Goal: Task Accomplishment & Management: Complete application form

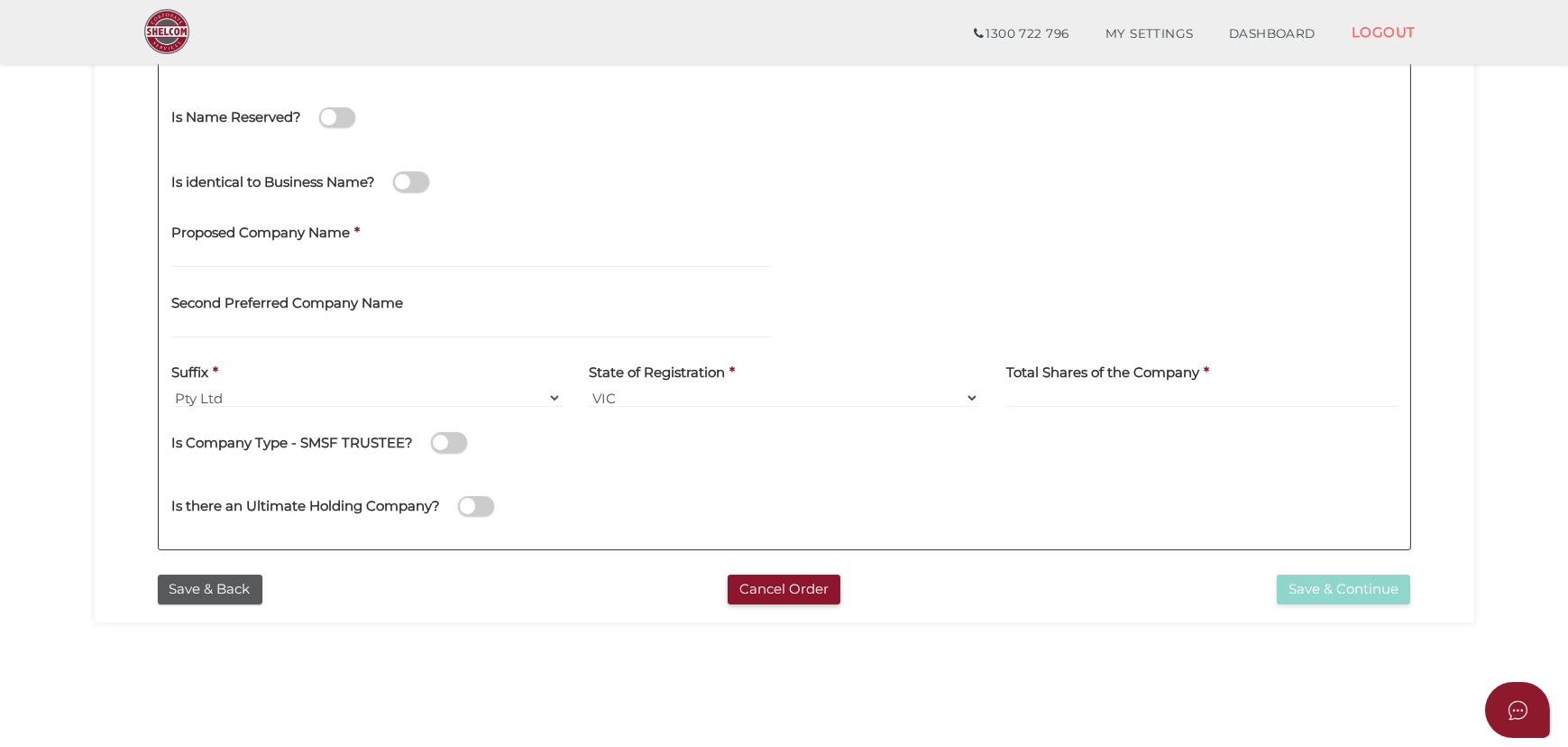
scroll to position [246, 0]
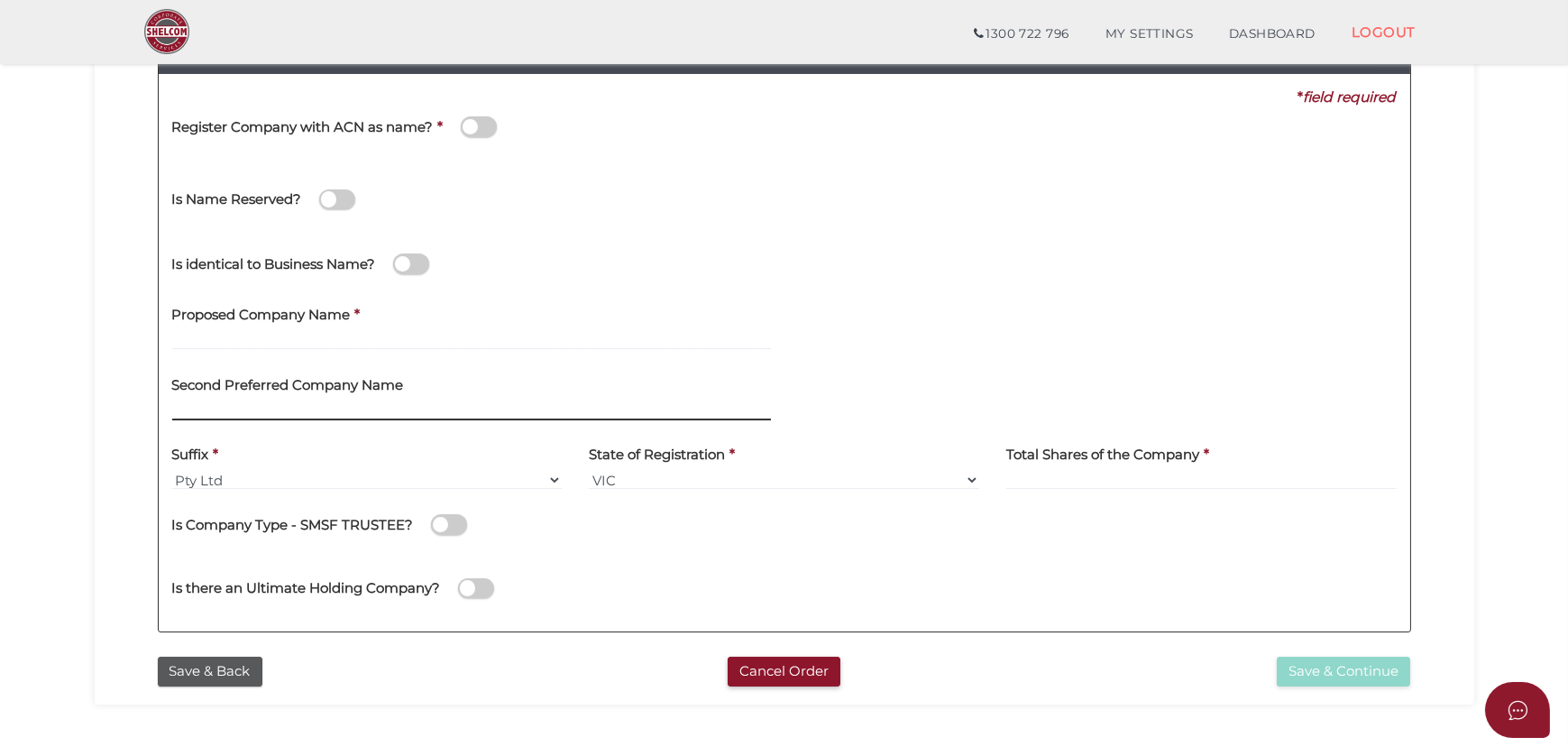
click at [251, 405] on input "text" at bounding box center [470, 410] width 598 height 20
type input "Greenwood Projects"
drag, startPoint x: 409, startPoint y: 404, endPoint x: -33, endPoint y: 364, distance: 443.8
click at [0, 364] on html "Shelcom is loading Processing Payment...Please Wait... Director ID's are now re…" at bounding box center [784, 128] width 1568 height 747
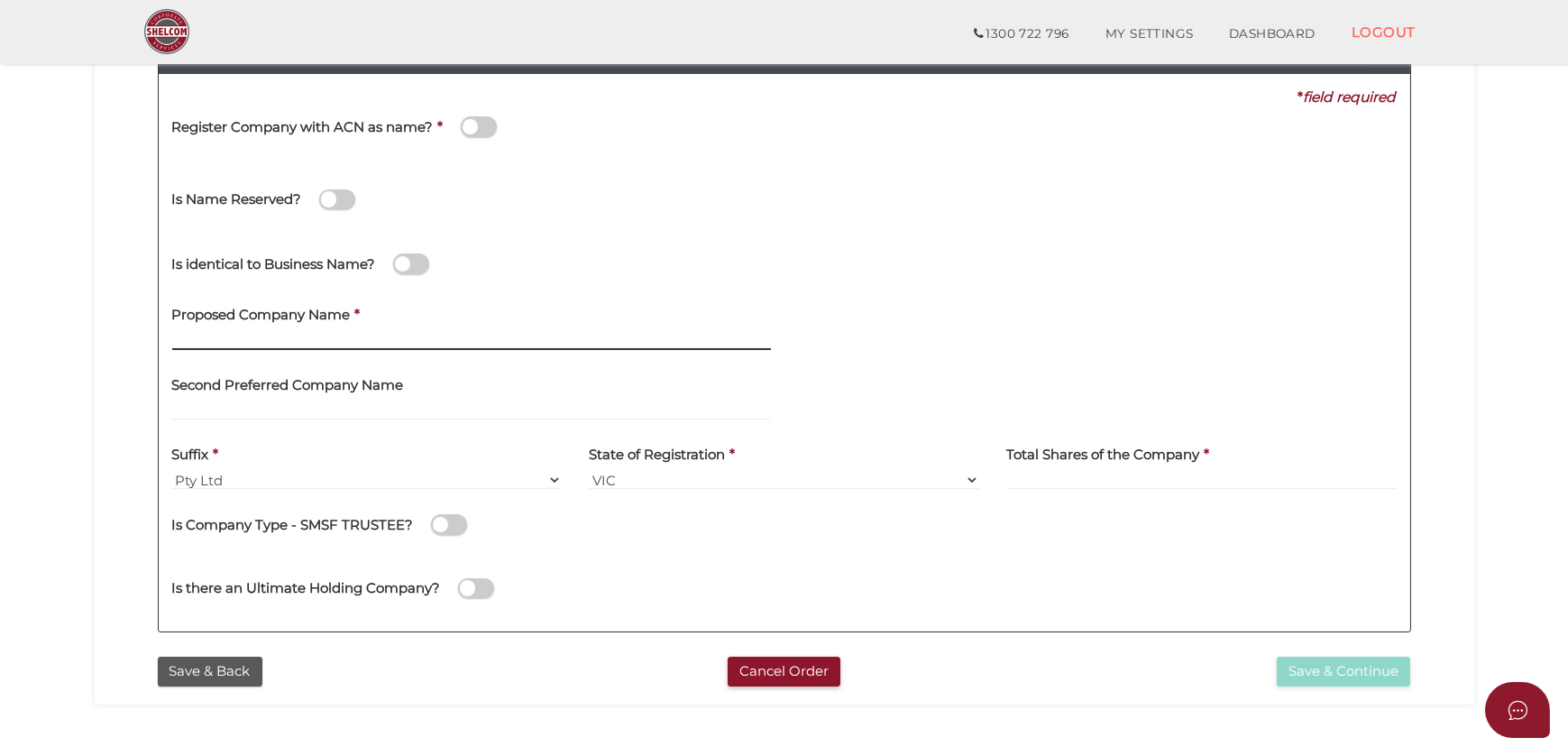
click at [239, 331] on input "text" at bounding box center [470, 339] width 598 height 20
paste input "Greenwood Projects"
type input "Greenwood Projects"
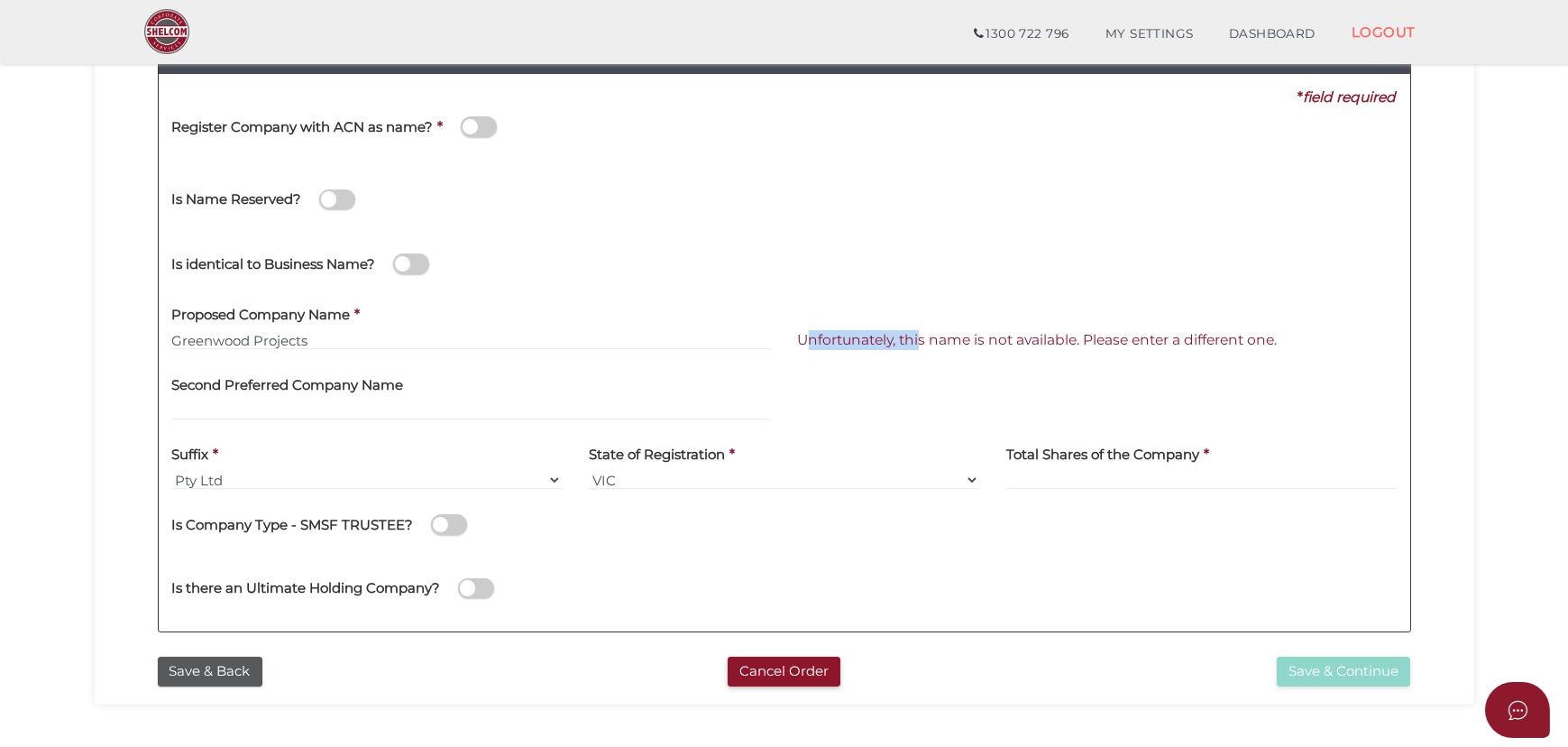
drag, startPoint x: 807, startPoint y: 341, endPoint x: 919, endPoint y: 348, distance: 112.2
click at [919, 348] on span "Unfortunately, this name is not available. Please enter a different one." at bounding box center [1038, 339] width 480 height 20
click at [973, 349] on div "Unfortunately, this name is not available. Please enter a different one." at bounding box center [1097, 329] width 625 height 70
click at [975, 340] on span "Unfortunately, this name is not available. Please enter a different one." at bounding box center [1038, 339] width 480 height 17
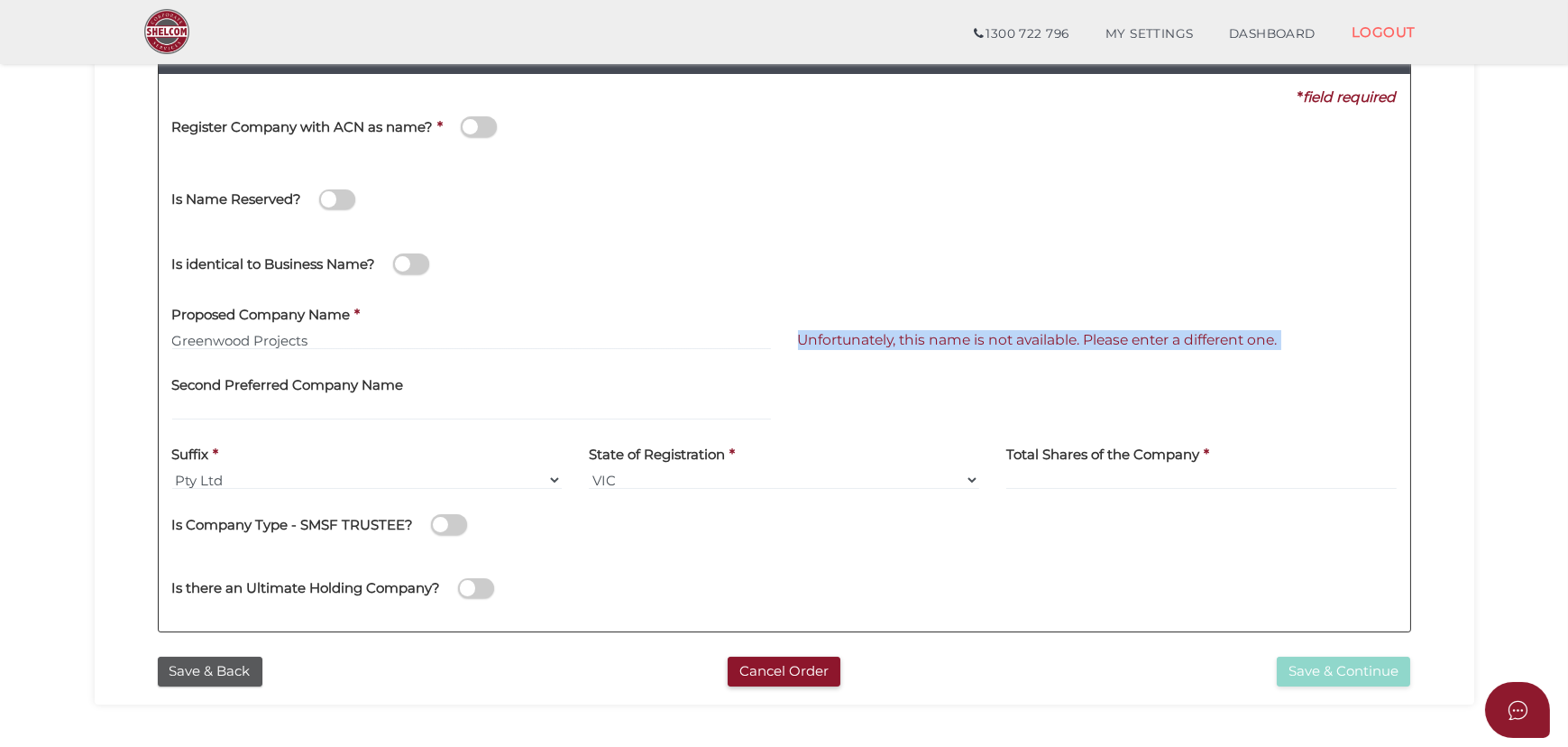
click at [975, 340] on span "Unfortunately, this name is not available. Please enter a different one." at bounding box center [1038, 339] width 480 height 17
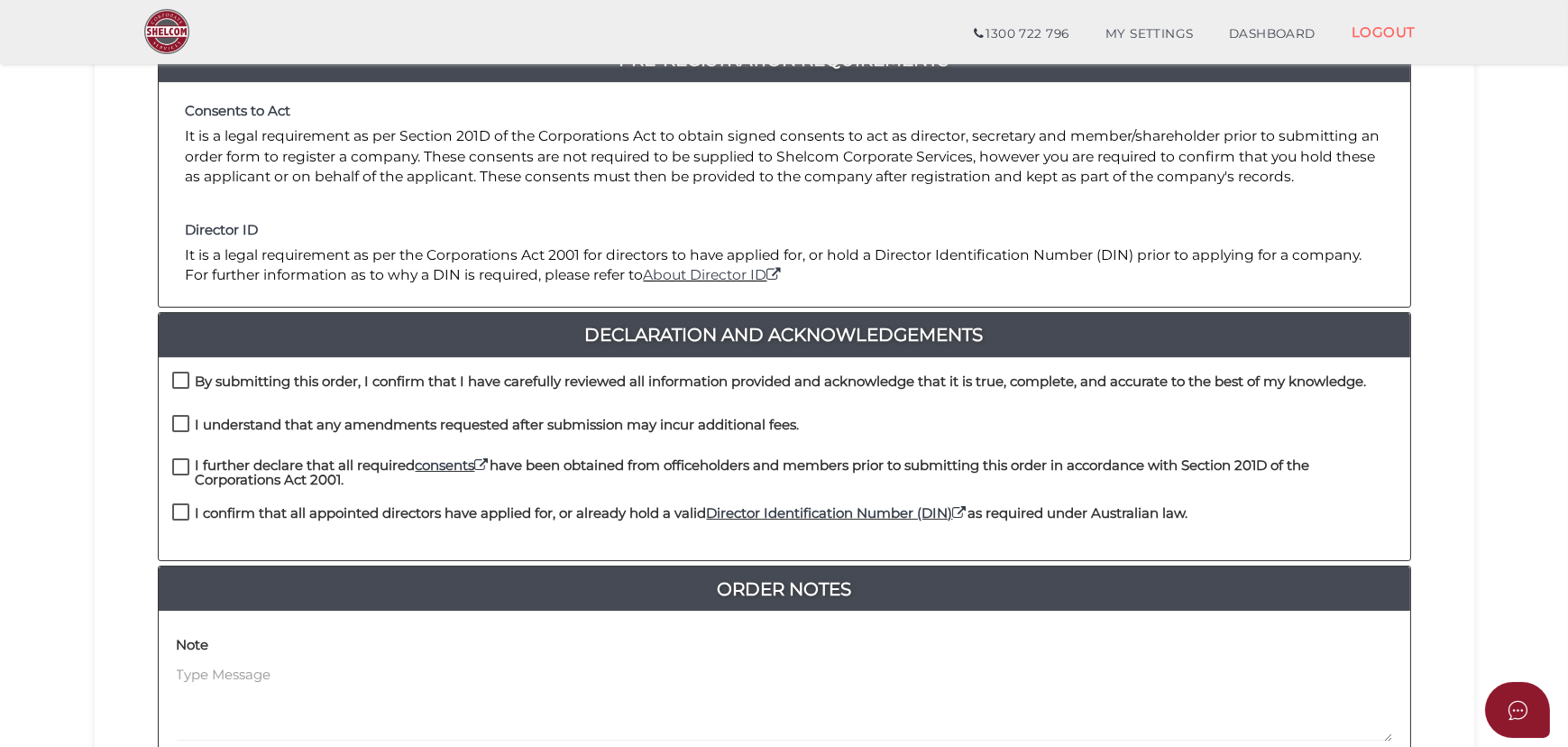
scroll to position [490, 0]
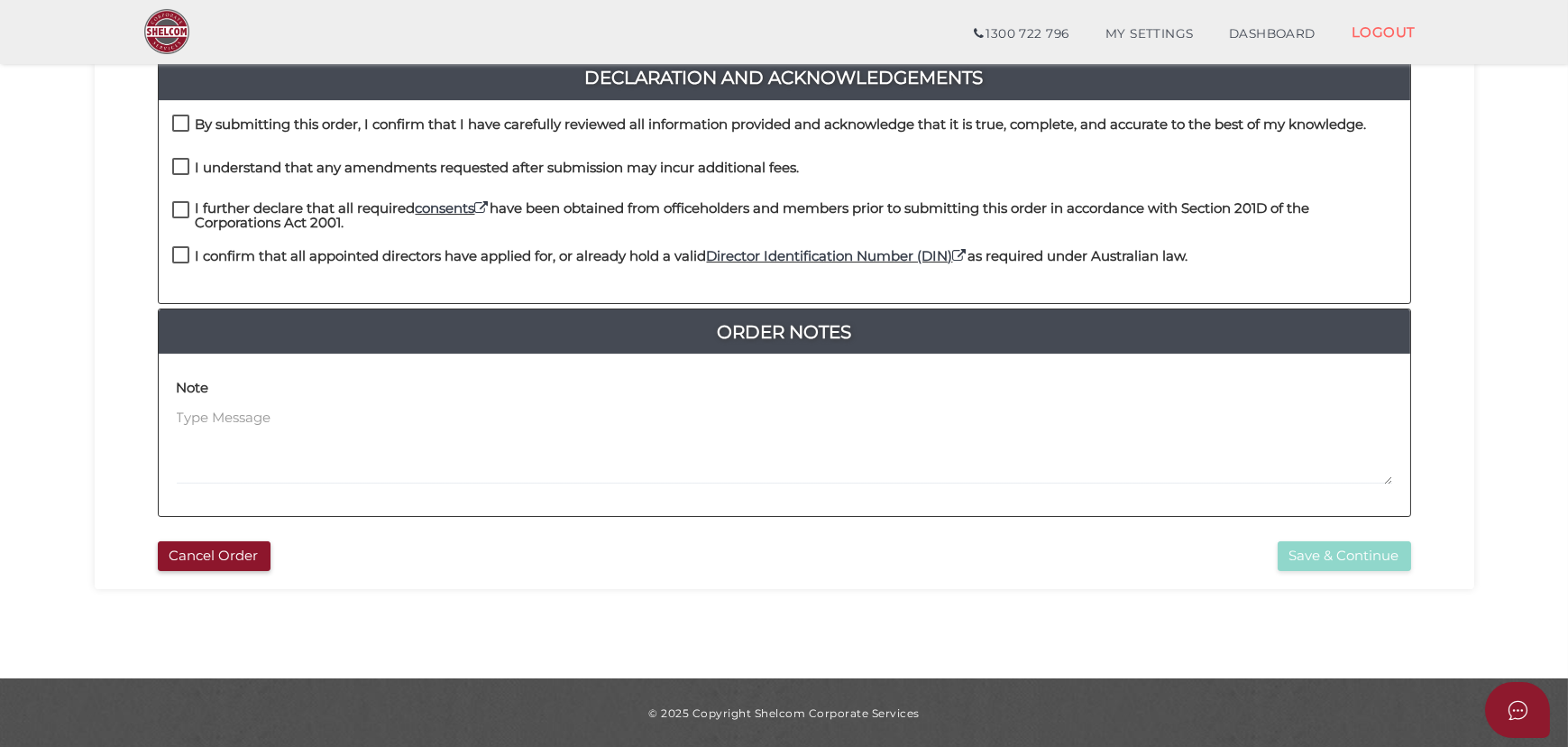
click at [185, 120] on label "By submitting this order, I confirm that I have carefully reviewed all informat…" at bounding box center [769, 129] width 1195 height 22
checkbox input "true"
click at [179, 161] on label "I understand that any amendments requested after submission may incur additiona…" at bounding box center [485, 172] width 627 height 22
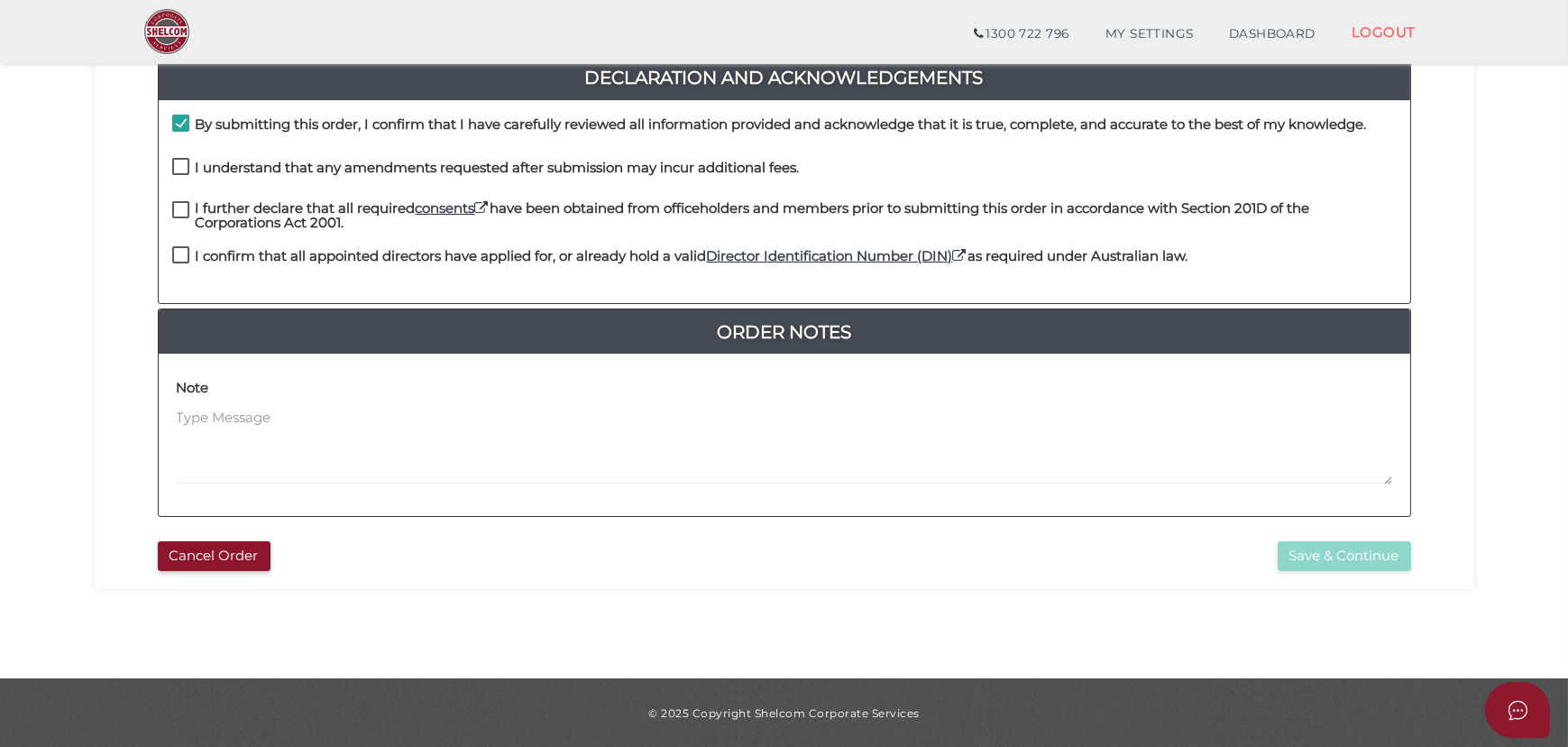
checkbox input "true"
click at [176, 203] on label "I further declare that all required consents have been obtained from officehold…" at bounding box center [784, 212] width 1225 height 22
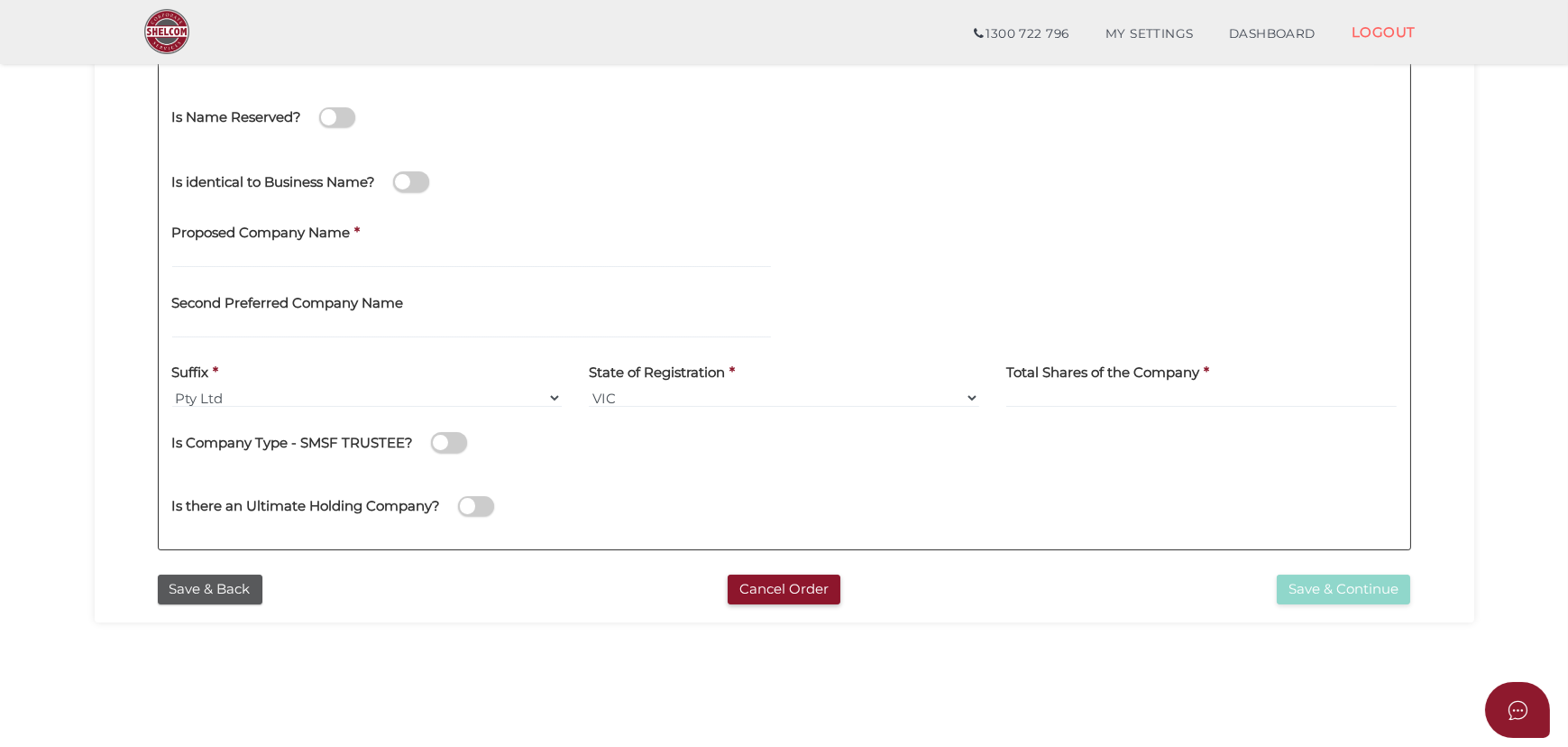
scroll to position [246, 0]
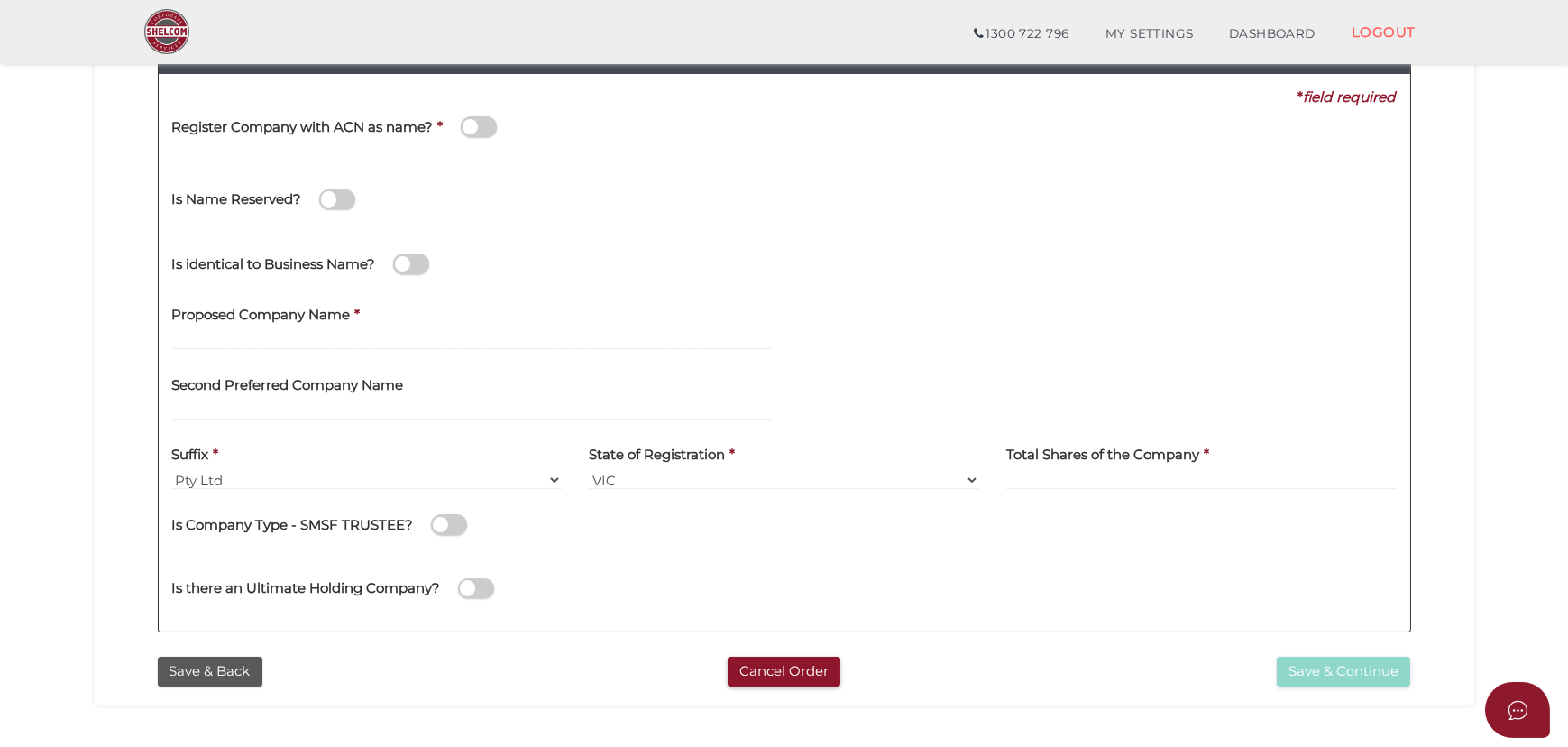
click at [335, 204] on span at bounding box center [337, 200] width 36 height 21
click at [0, 0] on input "checkbox" at bounding box center [0, 0] width 0 height 0
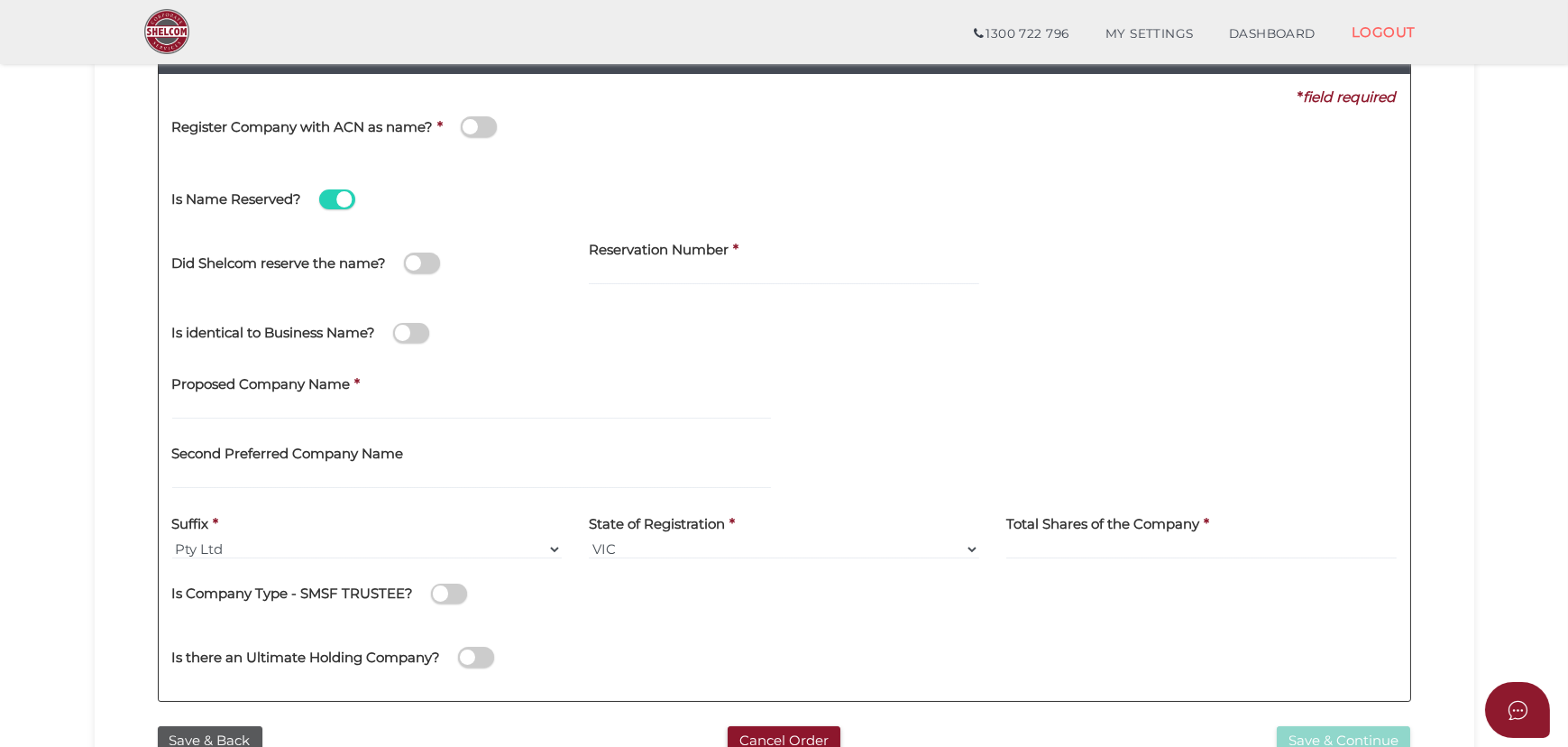
click at [308, 195] on div "Is Name Reserved?" at bounding box center [484, 190] width 625 height 50
click at [315, 197] on div "Is Name Reserved?" at bounding box center [484, 190] width 625 height 50
click at [326, 198] on span at bounding box center [337, 200] width 36 height 21
click at [0, 0] on input "checkbox" at bounding box center [0, 0] width 0 height 0
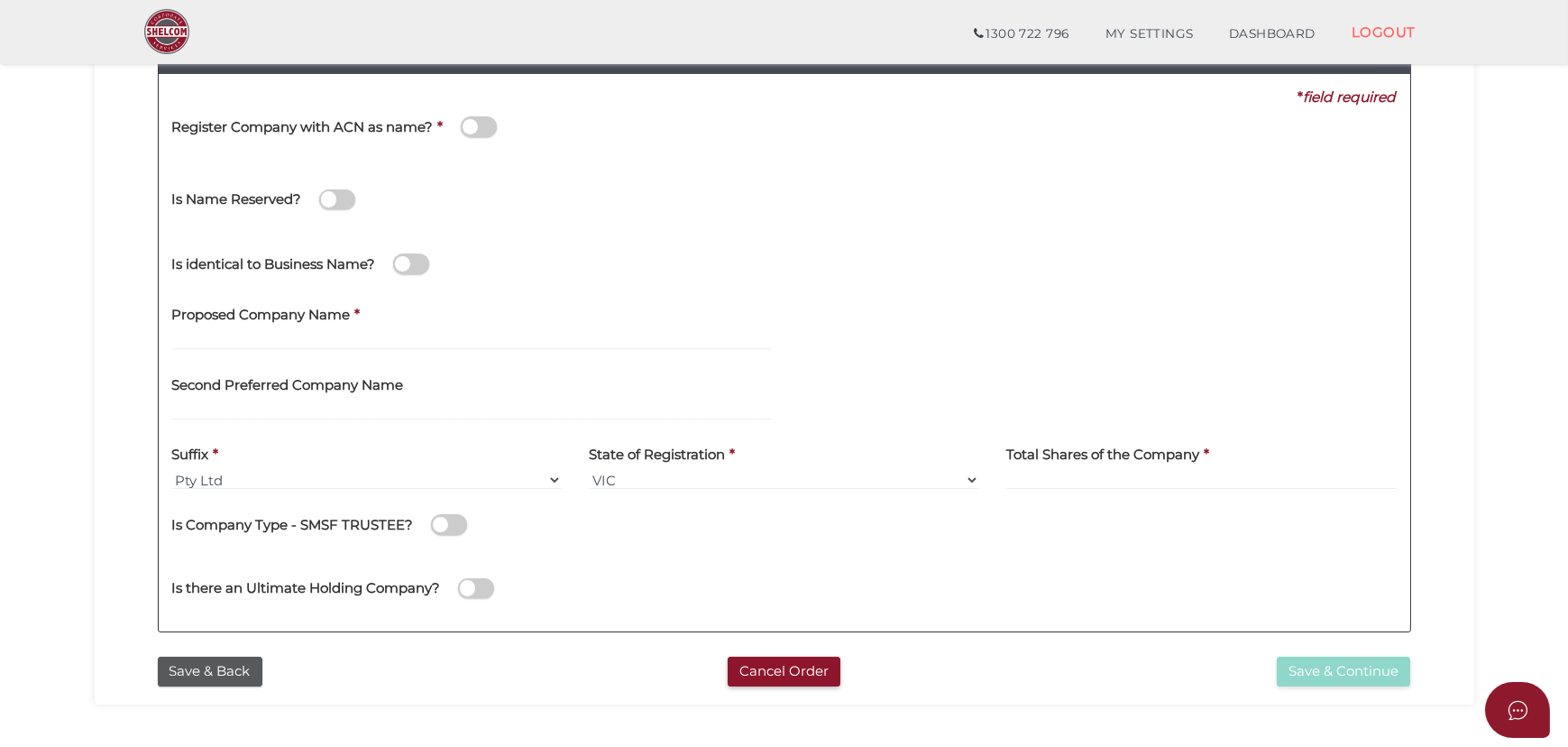
click at [411, 266] on span at bounding box center [411, 263] width 36 height 21
click at [0, 0] on input "checkbox" at bounding box center [0, 0] width 0 height 0
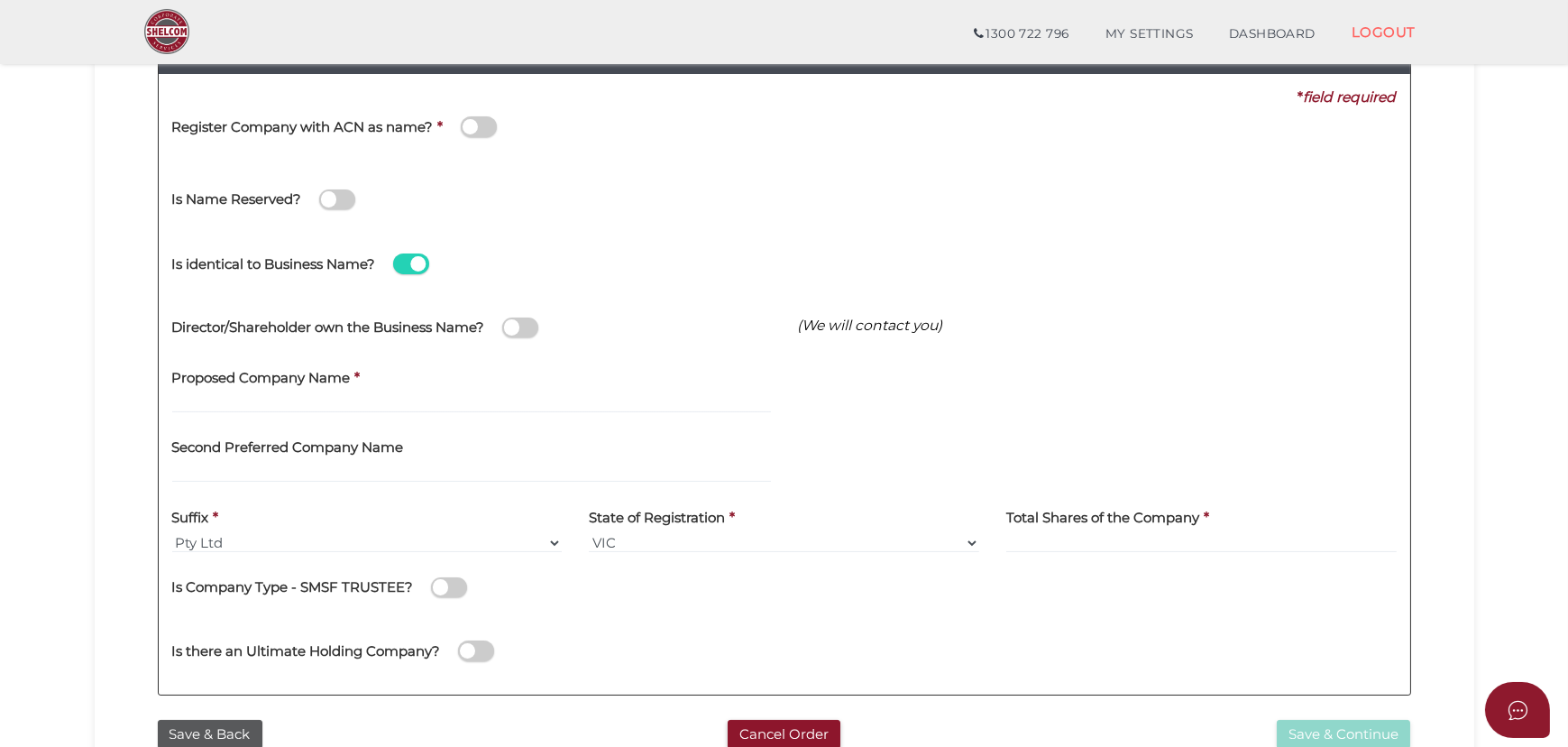
click at [515, 323] on span at bounding box center [520, 328] width 36 height 21
click at [0, 0] on input "checkbox" at bounding box center [0, 0] width 0 height 0
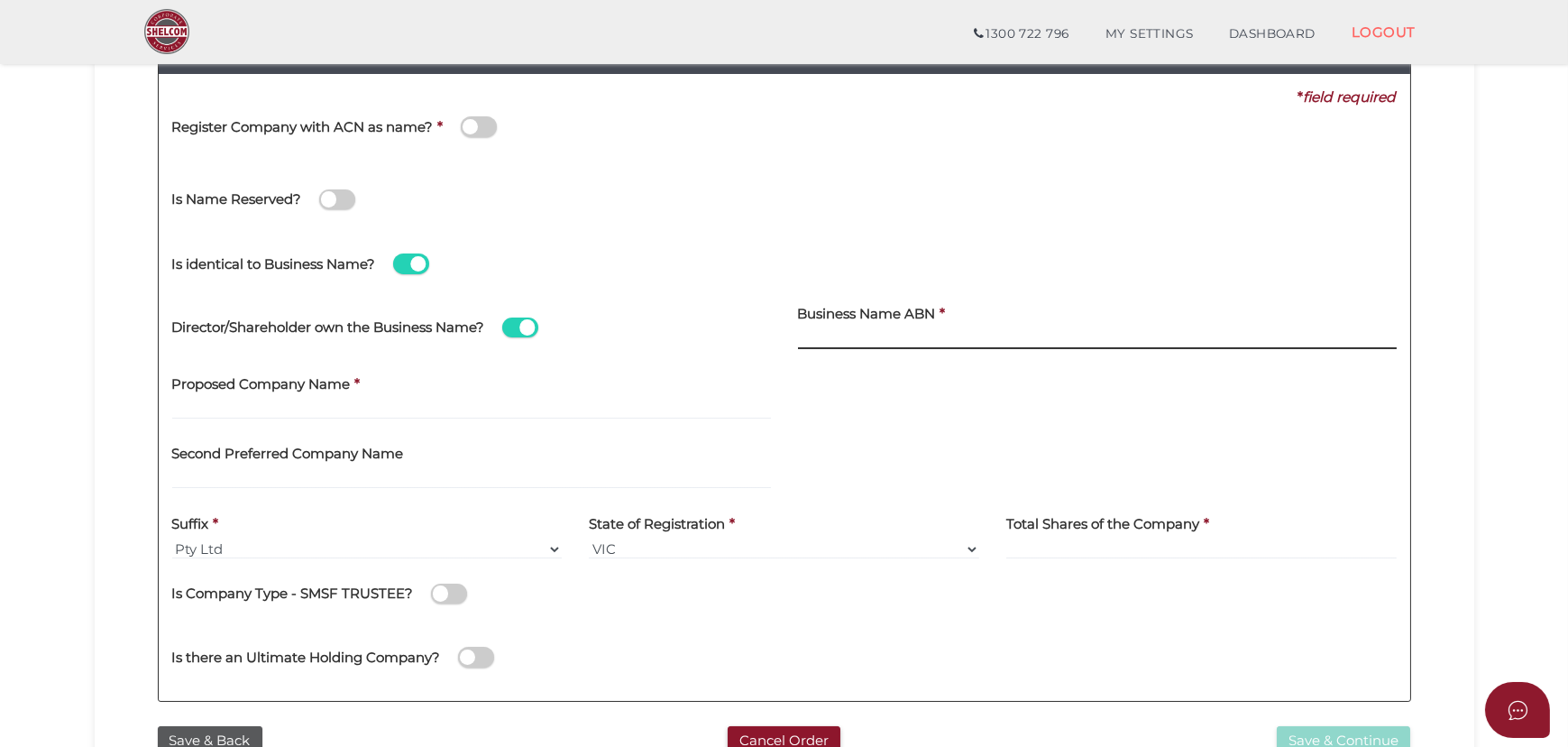
click at [925, 345] on input at bounding box center [1097, 339] width 598 height 20
type input "19 723 438 968"
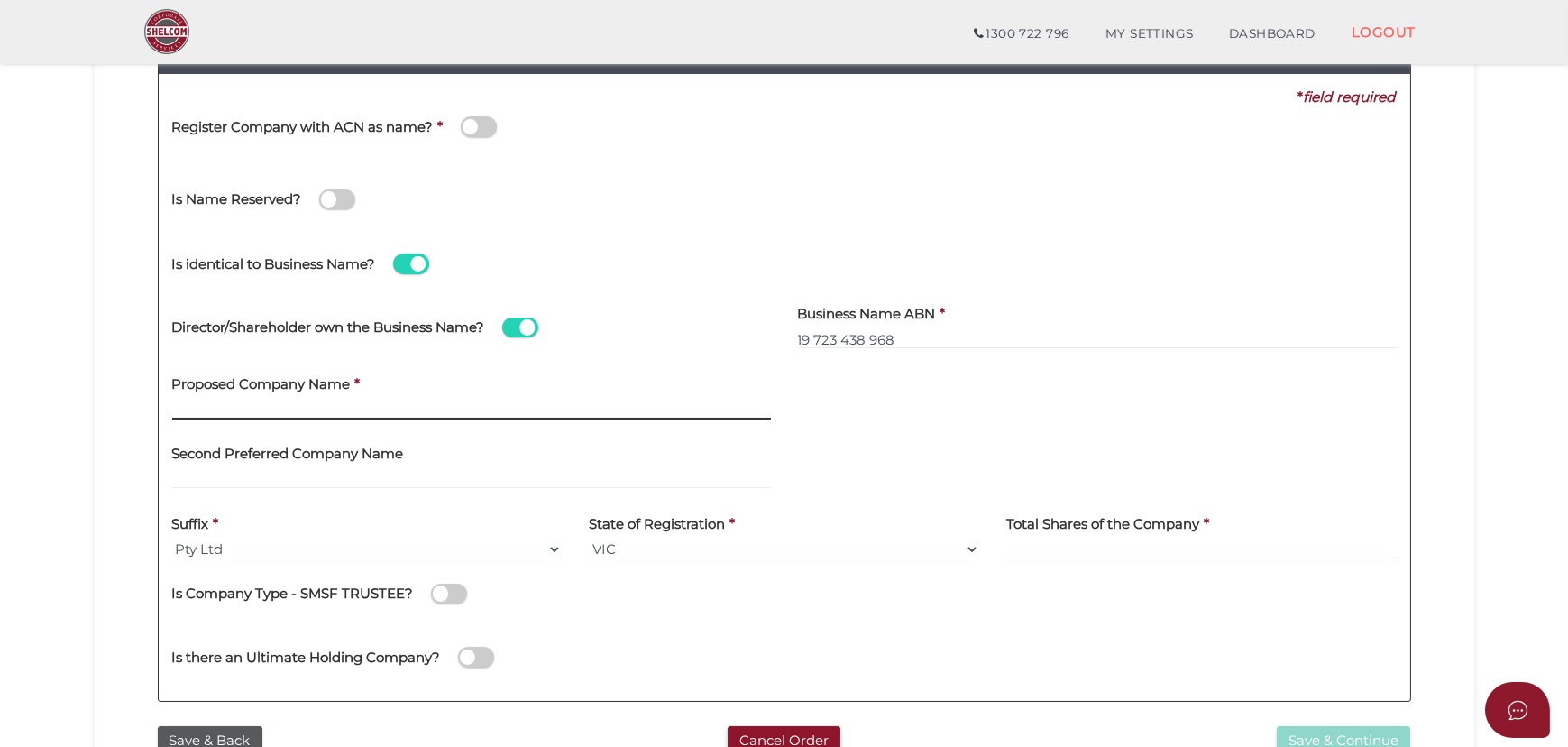
click at [272, 410] on input "text" at bounding box center [470, 409] width 598 height 20
type input "Greenwood Projects"
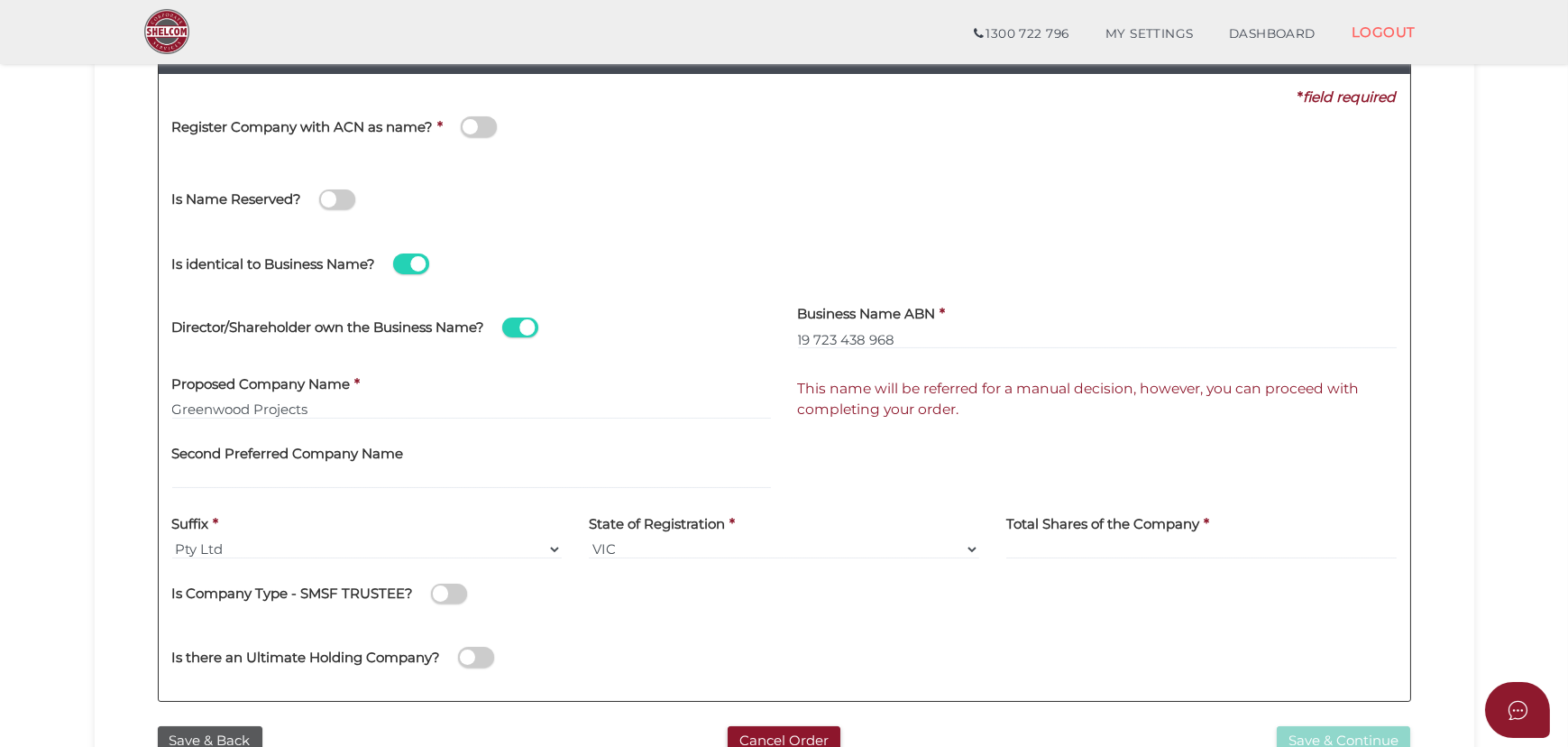
click at [1002, 533] on div "Total Shares of the Company *" at bounding box center [1200, 537] width 417 height 70
click at [1035, 541] on input at bounding box center [1201, 549] width 390 height 20
type input "100"
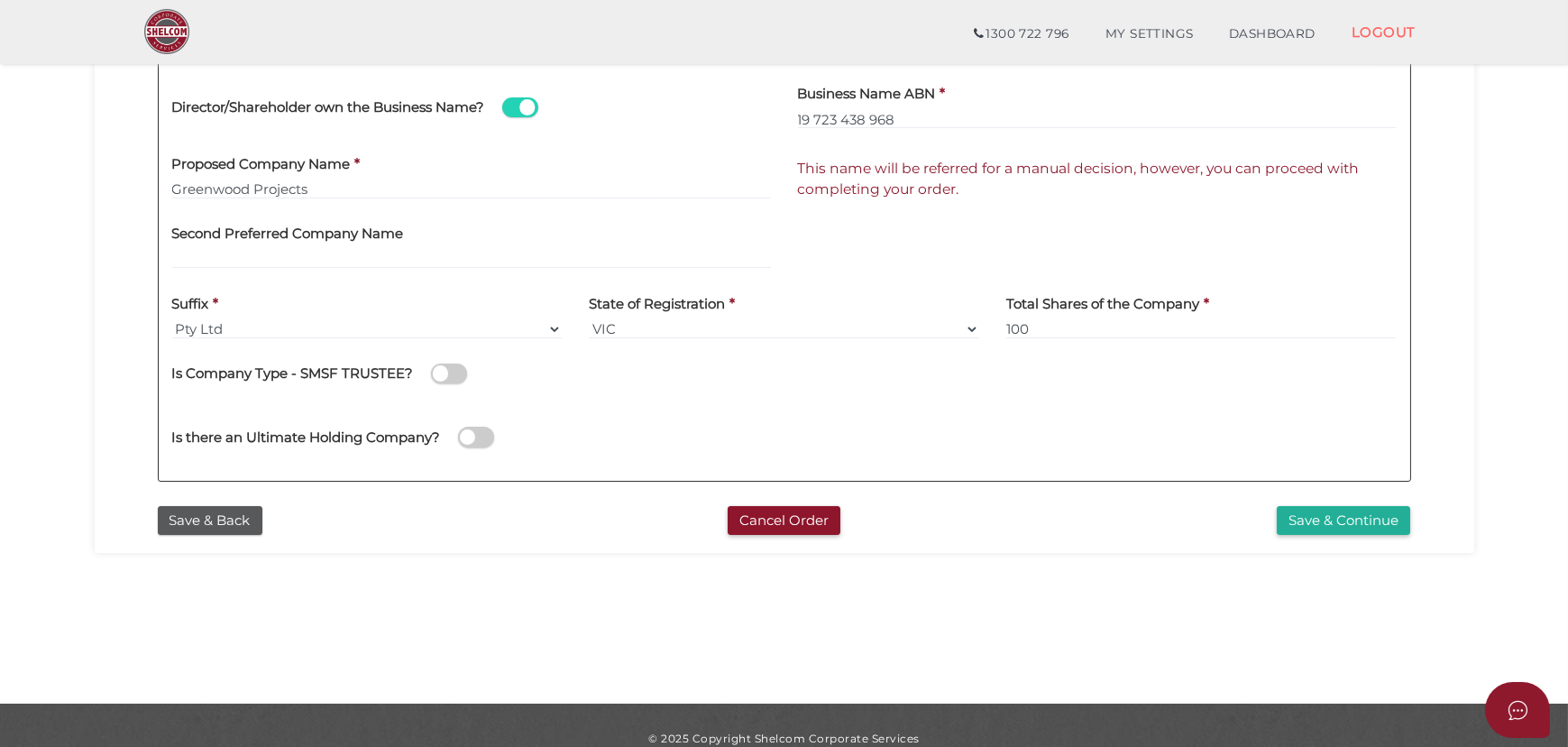
scroll to position [490, 0]
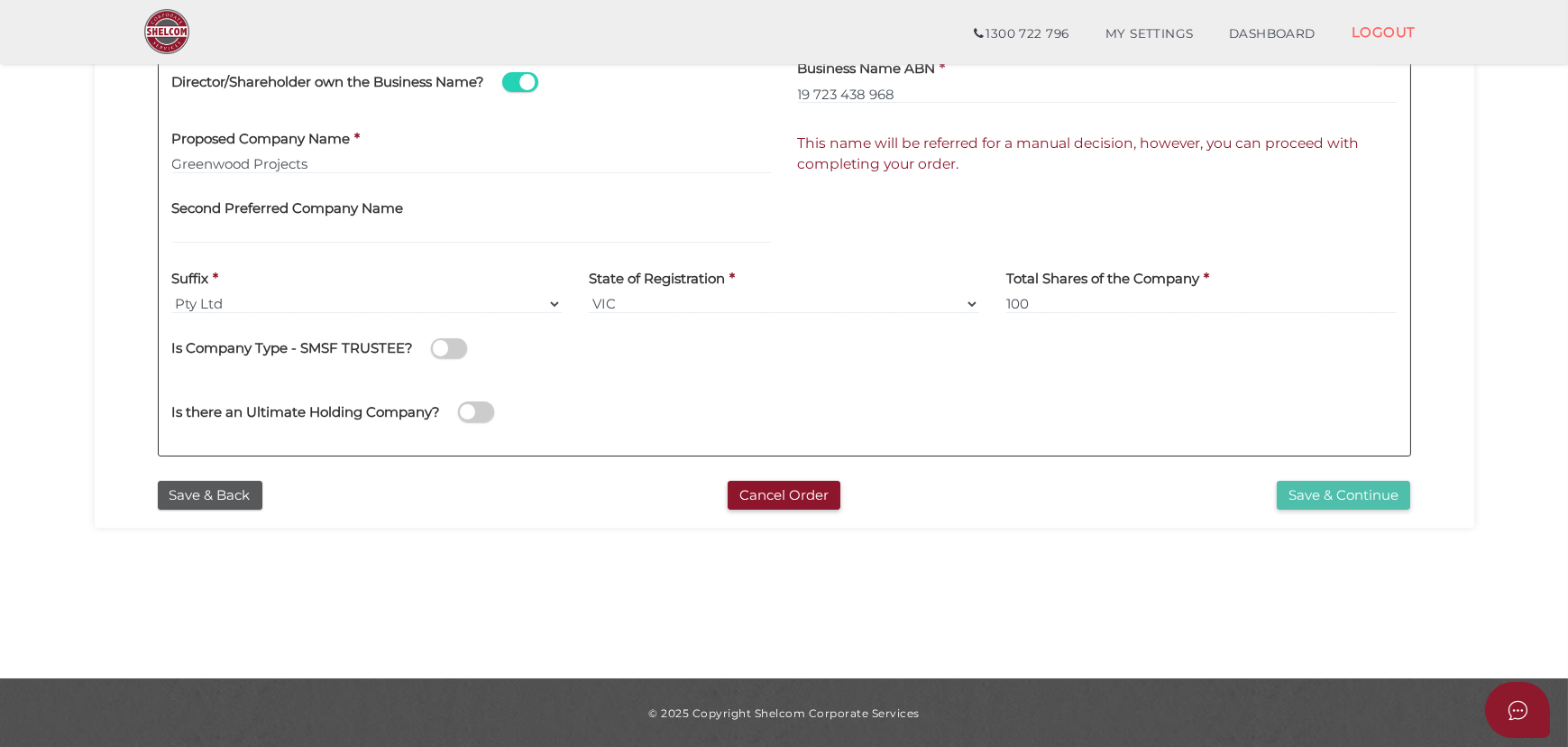
click at [1349, 490] on button "Save & Continue" at bounding box center [1343, 496] width 133 height 30
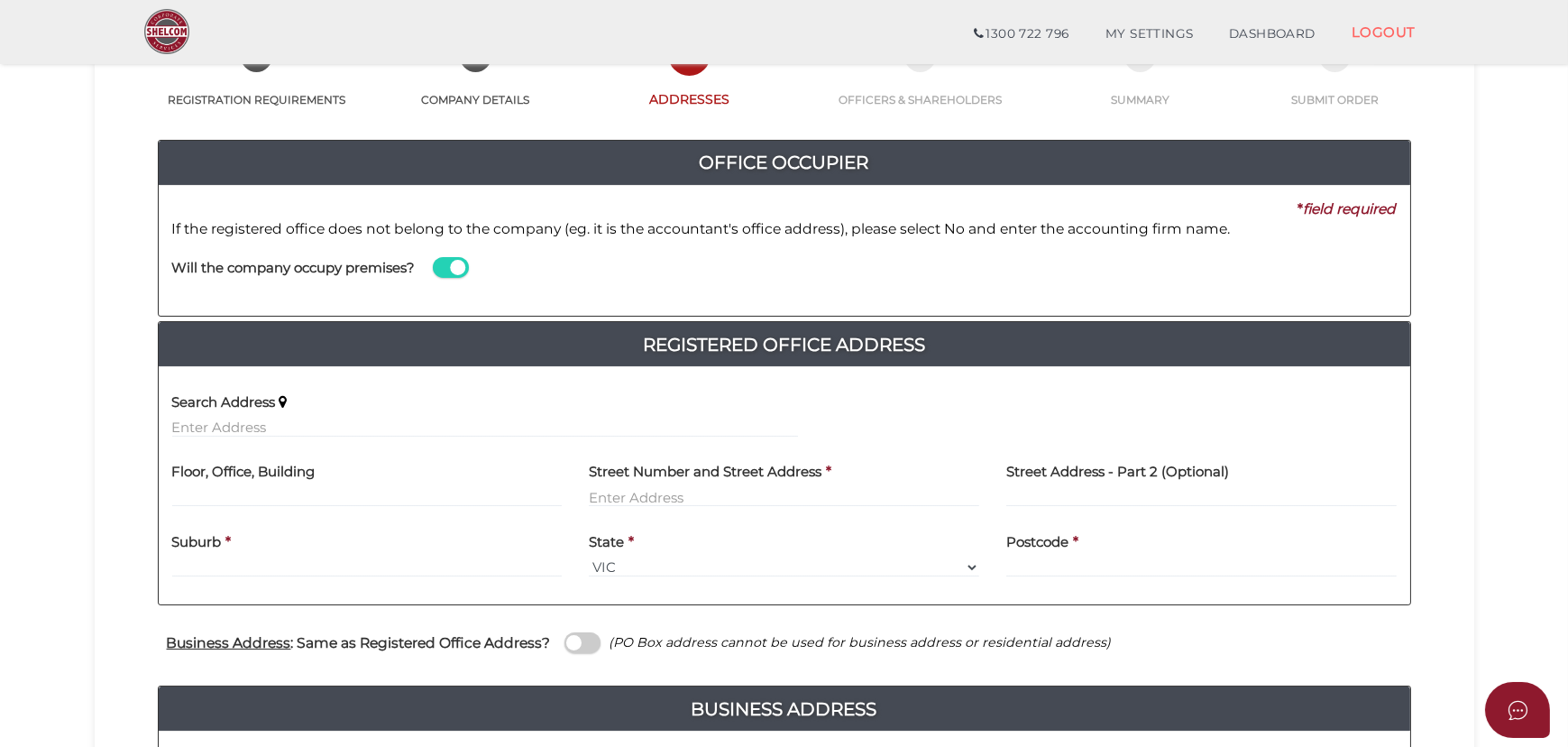
scroll to position [163, 0]
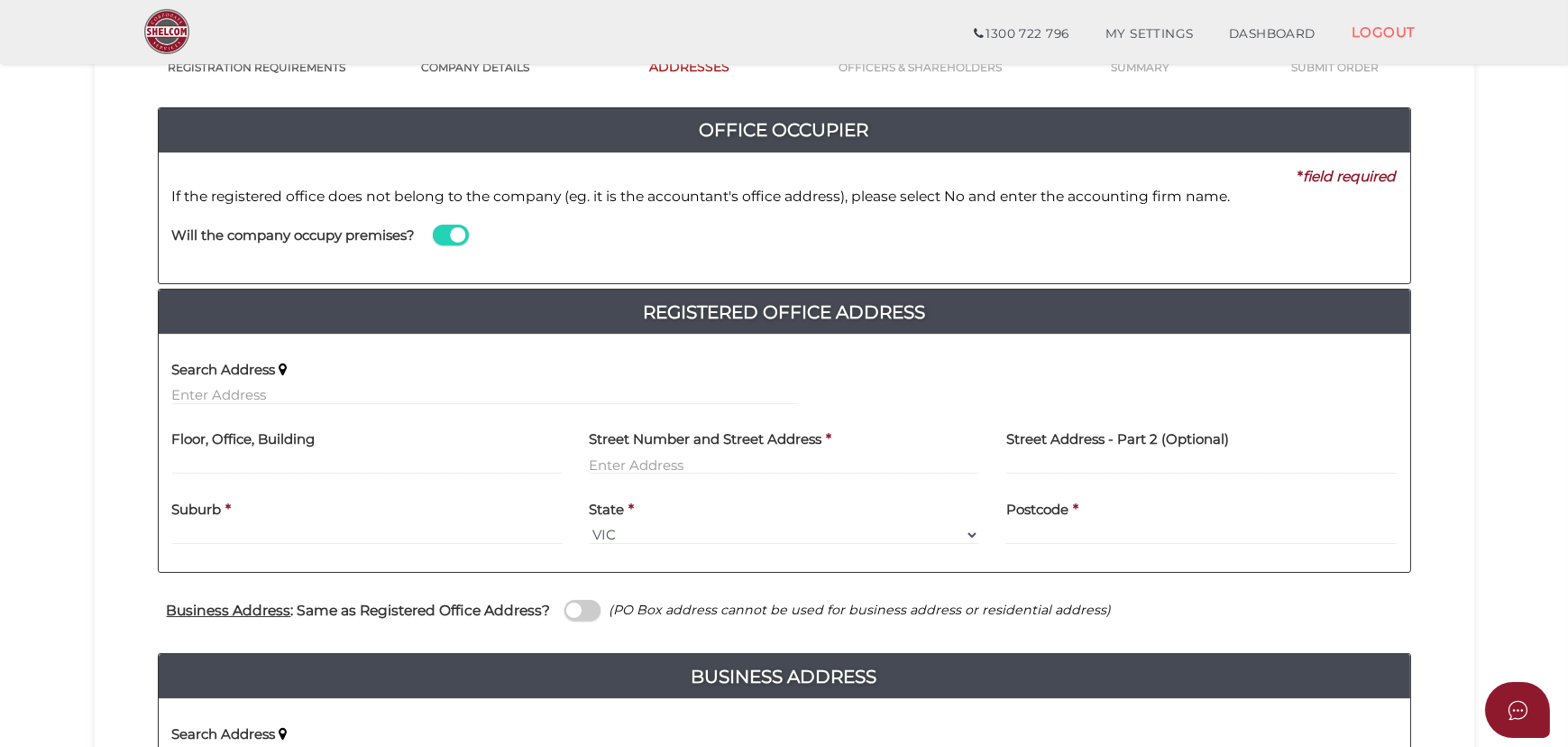
click at [458, 249] on div "Will the company occupy premises?" at bounding box center [484, 238] width 652 height 63
click at [461, 236] on span at bounding box center [451, 234] width 36 height 21
click at [0, 0] on input "checkbox" at bounding box center [0, 0] width 0 height 0
click at [864, 252] on input at bounding box center [1097, 253] width 598 height 20
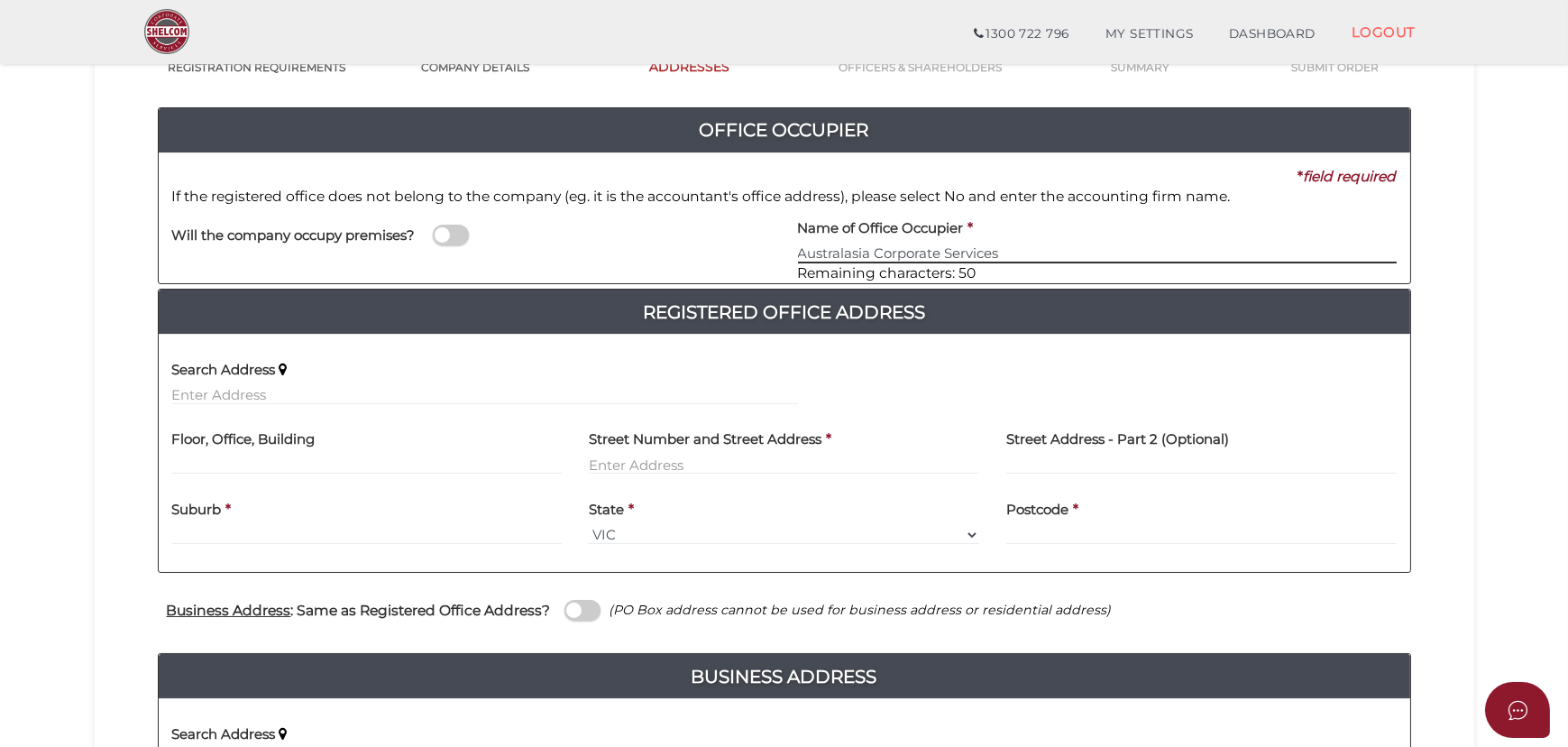
type input "Australasia Corporate Services"
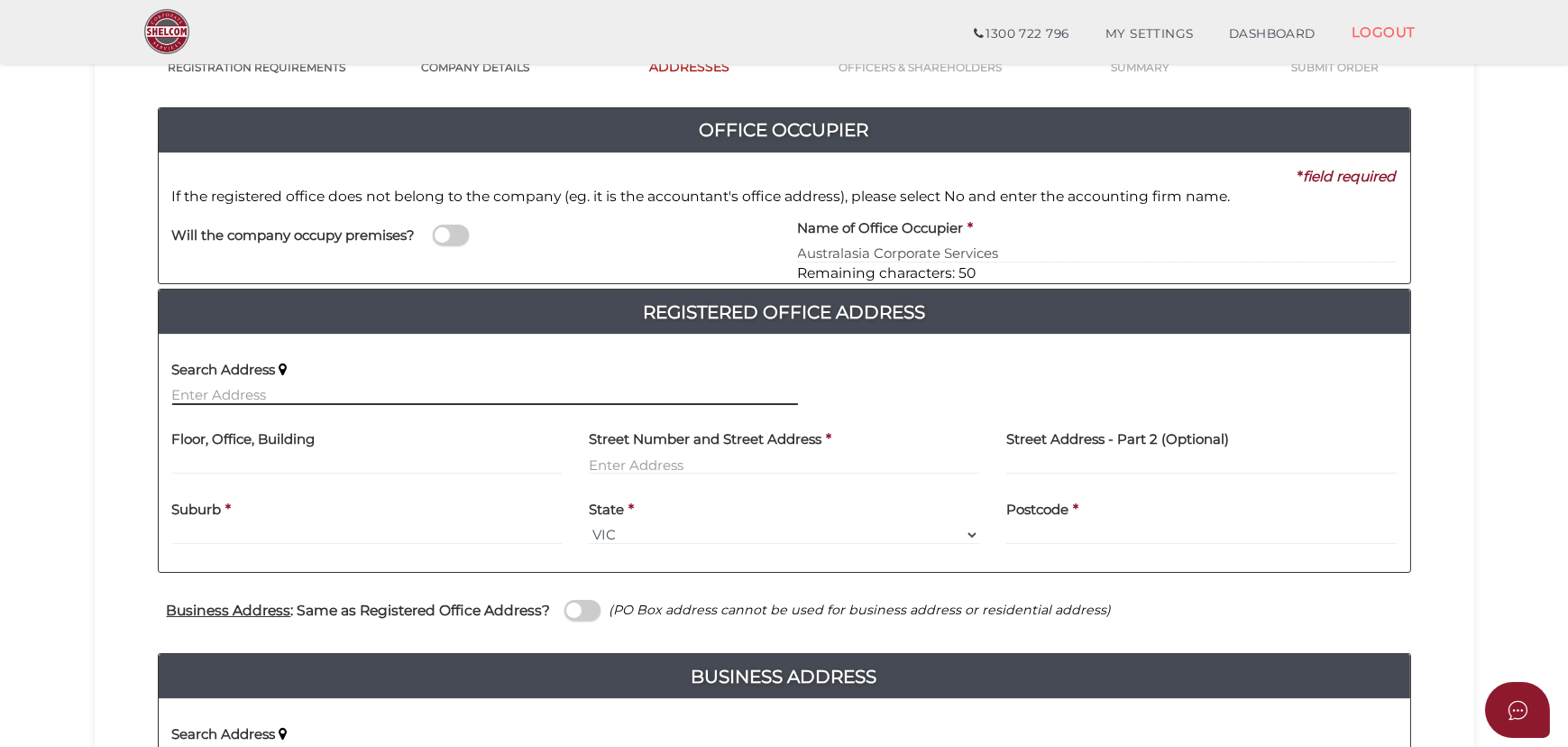
click at [356, 399] on input "text" at bounding box center [484, 394] width 625 height 20
click at [271, 444] on h4 "Floor, Office, Building" at bounding box center [244, 440] width 144 height 15
click at [270, 459] on input "text" at bounding box center [367, 464] width 390 height 20
click at [279, 395] on input "text" at bounding box center [484, 394] width 625 height 20
click at [347, 396] on input "text" at bounding box center [484, 394] width 625 height 20
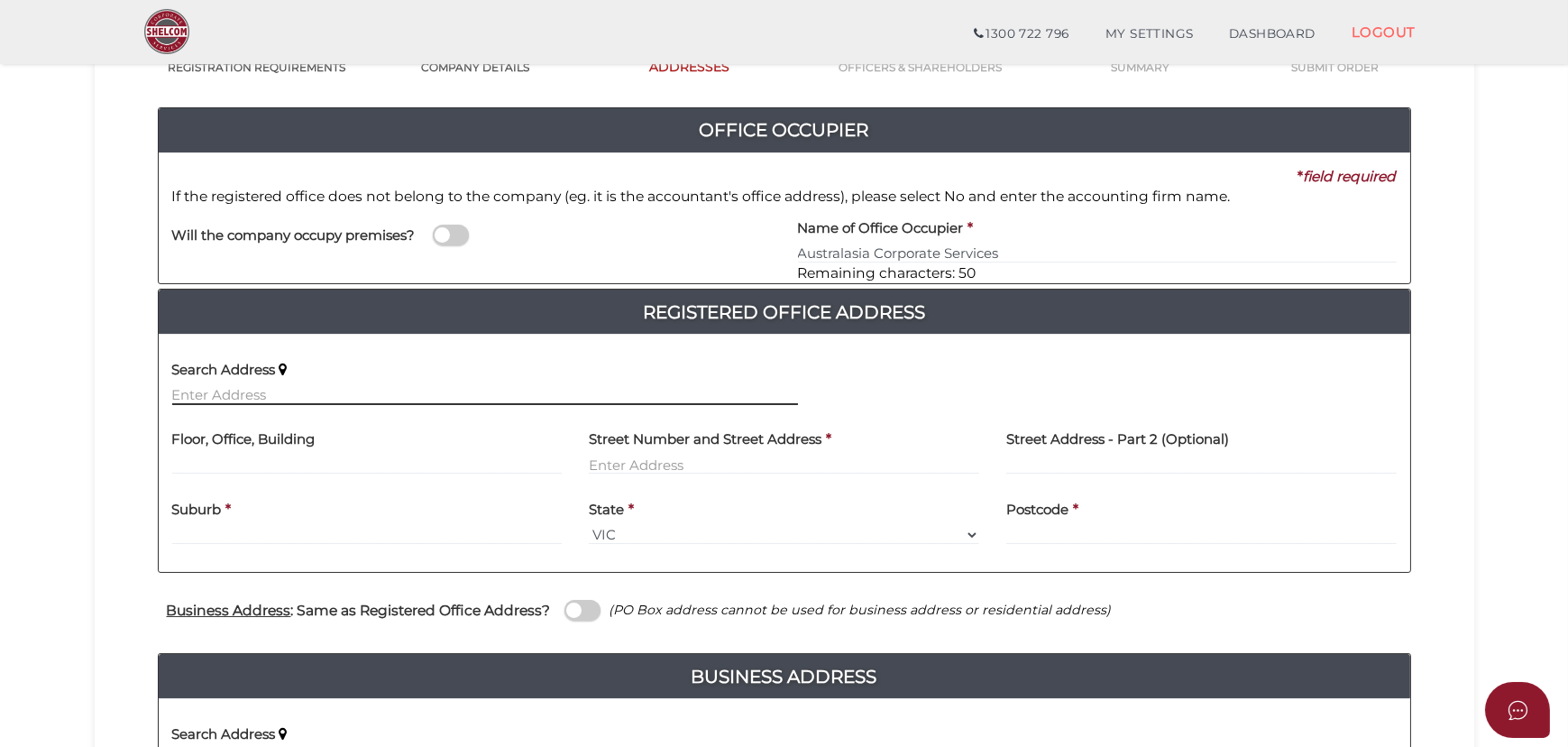
paste input "Virginia Park 5 North Drive 236 East Boundary Road, Bentleigh East, VIC, 3165"
click at [529, 388] on input "Virginia Park 5 North Drive 236 East Boundary Road, Bentleigh East, VIC, 3165" at bounding box center [484, 394] width 625 height 20
drag, startPoint x: 728, startPoint y: 389, endPoint x: 331, endPoint y: 387, distance: 397.0
click at [331, 387] on input "Virginia Park 5 North Drive 236 East Boundary Road, Bentleigh East, VIC, 3165" at bounding box center [484, 394] width 625 height 20
drag, startPoint x: 174, startPoint y: 396, endPoint x: 348, endPoint y: 402, distance: 174.1
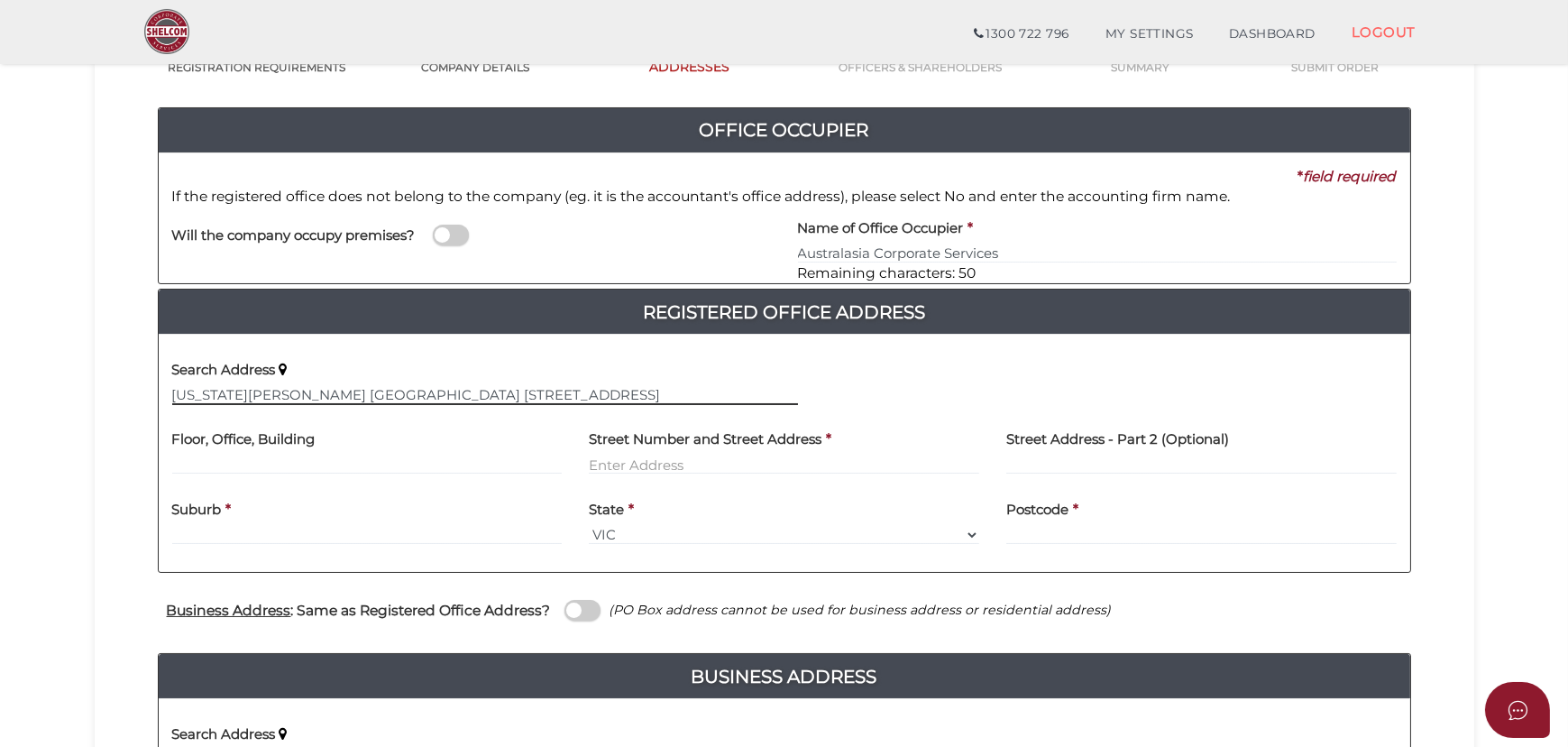
click at [348, 402] on input "Virginia Park 5 North Drive 236 East Boundary Road, Bentleigh East, VIC, 3165" at bounding box center [484, 394] width 625 height 20
type input "236 East Boundary Road, Bentleigh East, VIC, 3165"
click at [224, 444] on h4 "Floor, Office, Building" at bounding box center [244, 440] width 144 height 15
click at [221, 452] on label "Floor, Office, Building" at bounding box center [244, 437] width 144 height 37
click at [218, 458] on input "text" at bounding box center [367, 464] width 390 height 20
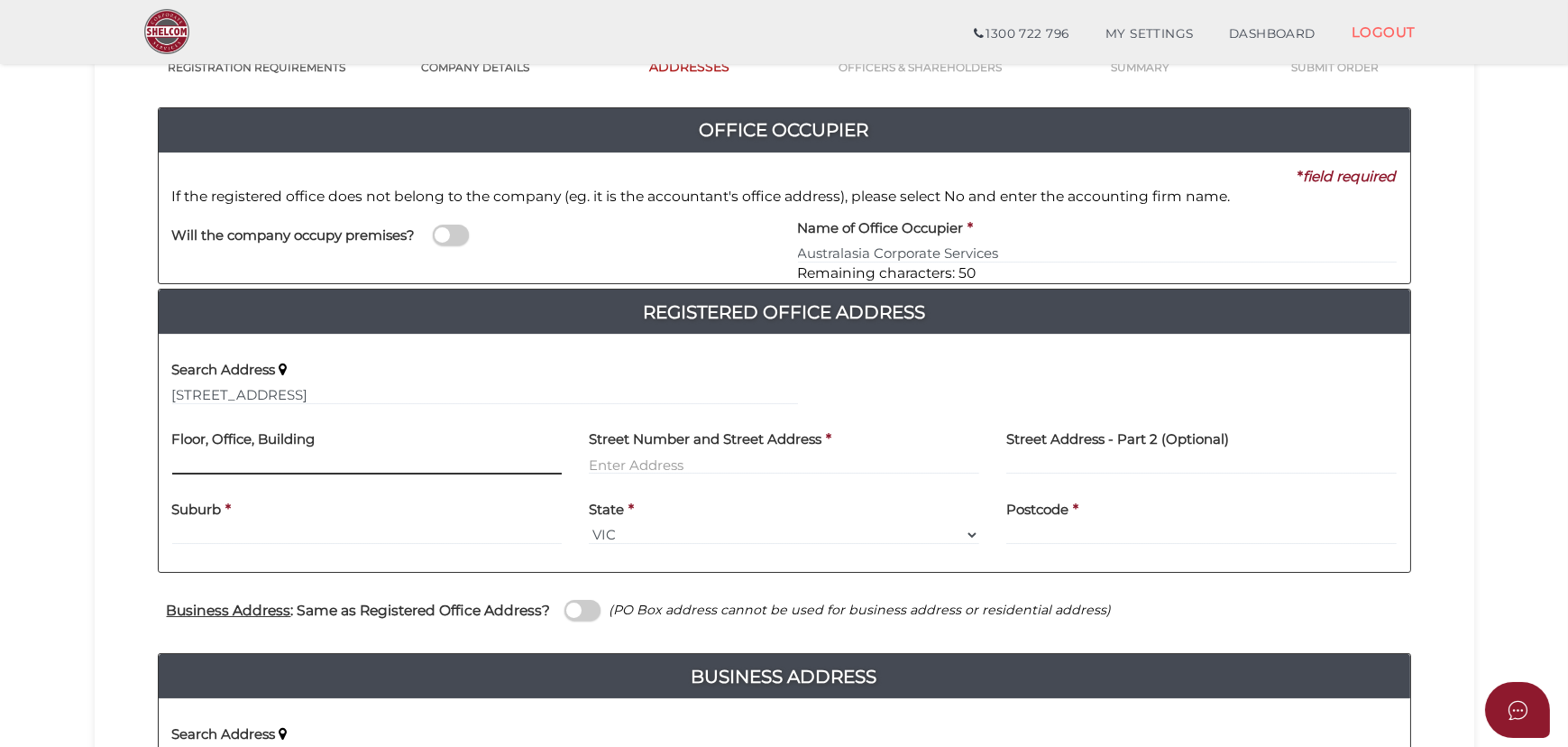
paste input "Virginia Park 5 North Drive"
type input "Virginia Park 5 North Drive"
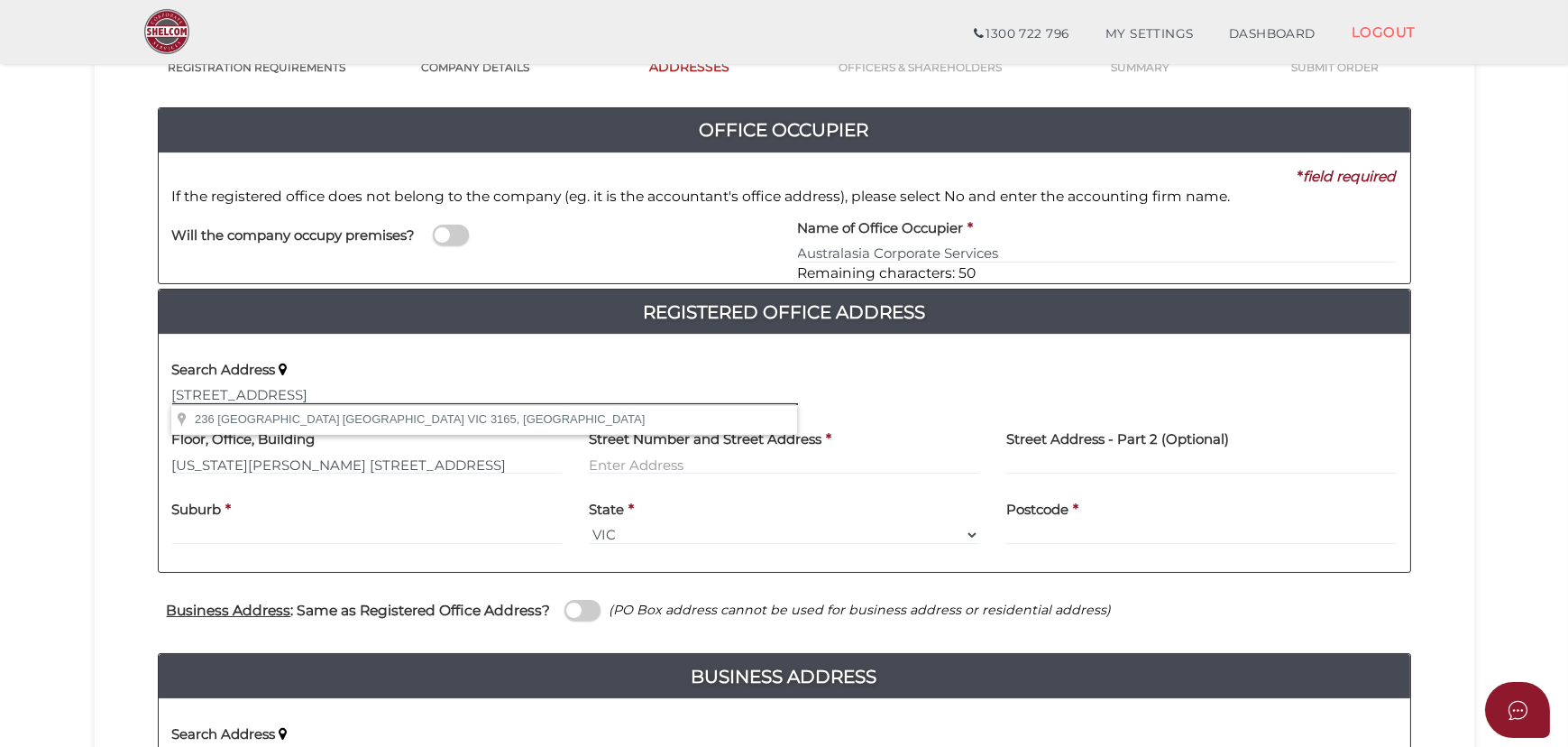
drag, startPoint x: 175, startPoint y: 388, endPoint x: 341, endPoint y: 396, distance: 166.2
click at [341, 396] on input "236 East Boundary Road, Bentleigh East, VIC, 3165" at bounding box center [484, 394] width 625 height 20
type input ", Bentleigh East, VIC, 3165"
click at [663, 461] on input "text" at bounding box center [784, 464] width 390 height 20
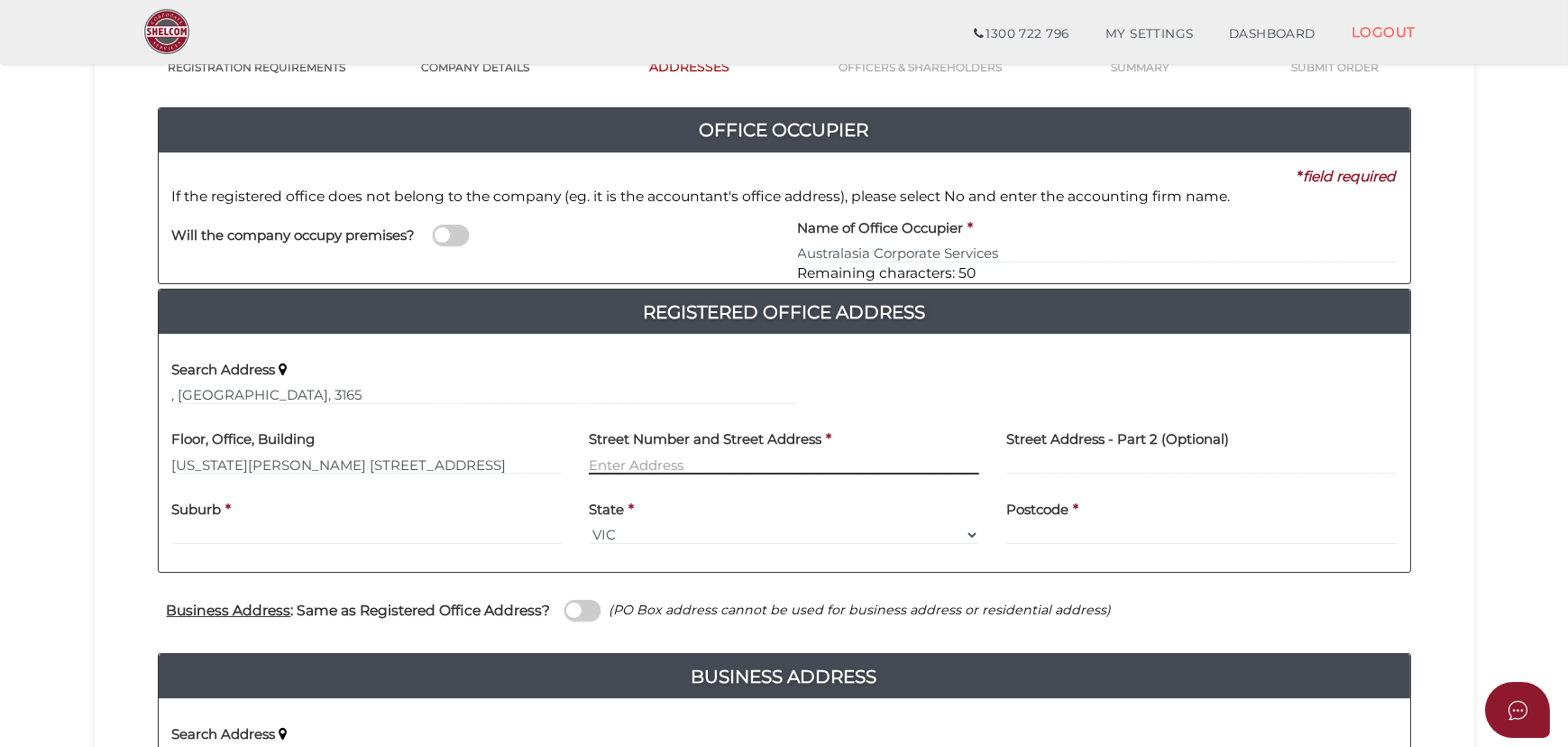
paste input "236 East Boundary Road"
type input "236 East Boundary Road"
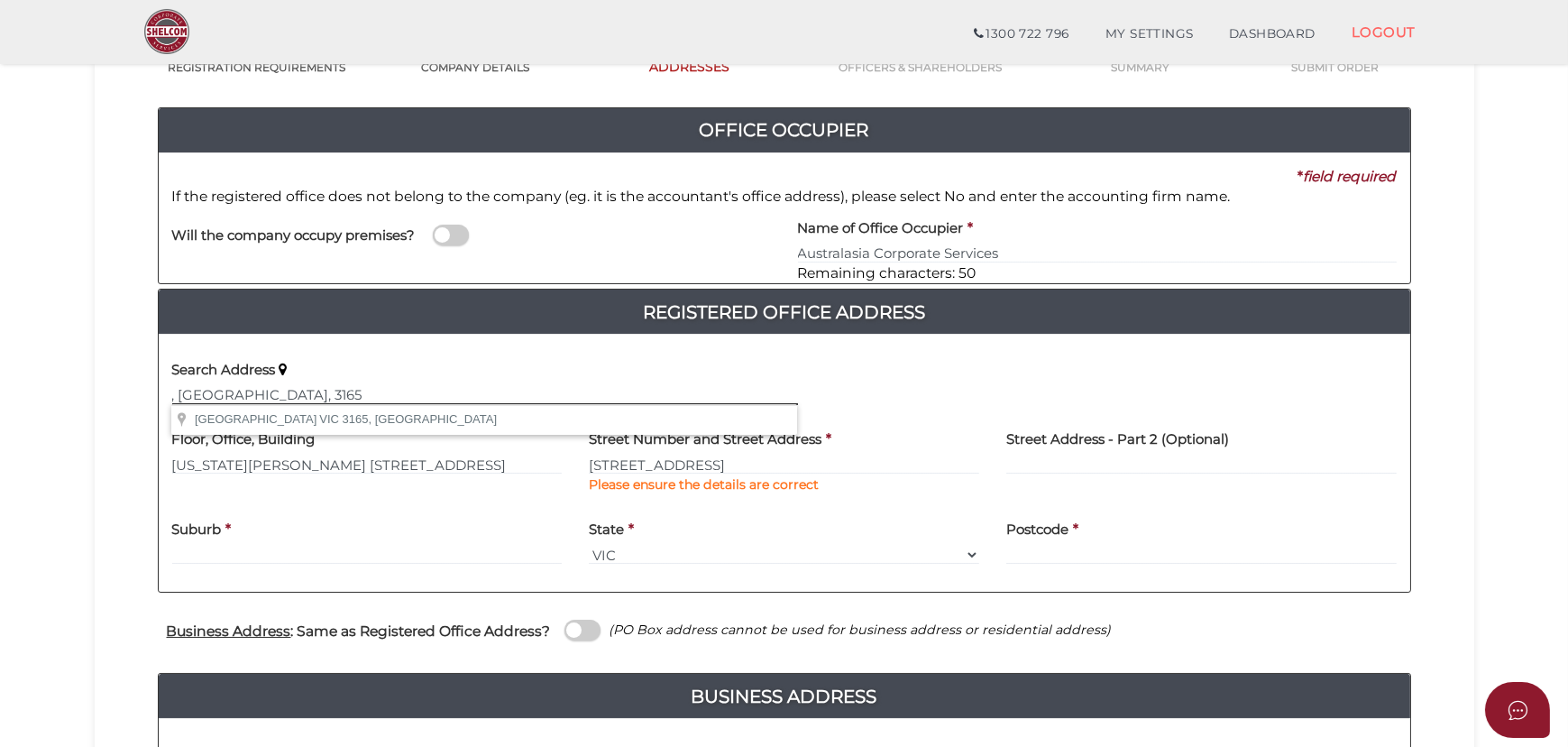
drag, startPoint x: 180, startPoint y: 392, endPoint x: 280, endPoint y: 397, distance: 100.1
click at [280, 397] on input ", Bentleigh East, VIC, 3165" at bounding box center [484, 394] width 625 height 20
type input ", , VIC, 3165"
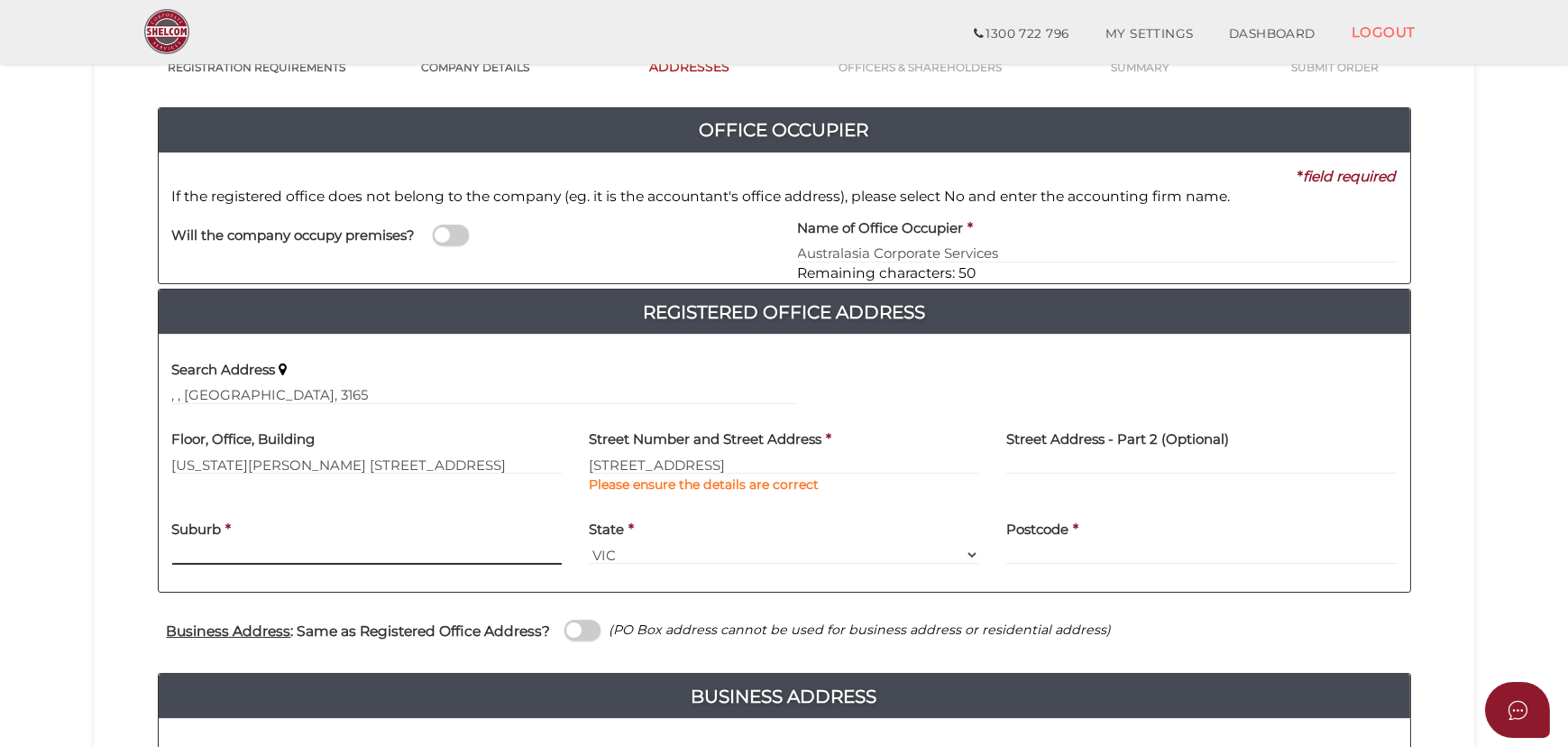
click at [246, 544] on input "text" at bounding box center [367, 554] width 390 height 20
paste input "Bentleigh East"
type input "Bentleigh East"
click at [1044, 559] on input "text" at bounding box center [1201, 554] width 390 height 20
type input "3165"
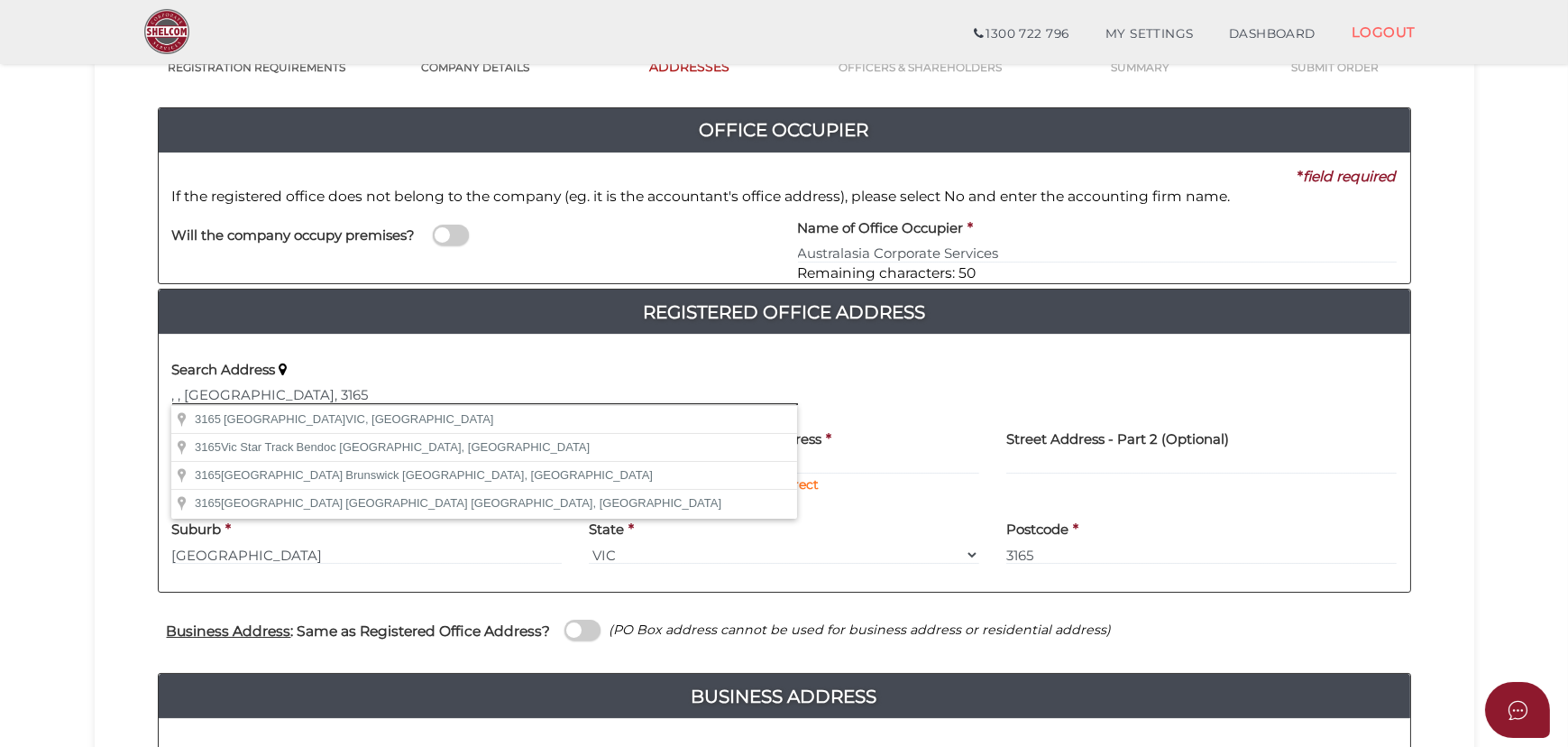
drag, startPoint x: 306, startPoint y: 386, endPoint x: -225, endPoint y: 379, distance: 531.0
click at [0, 379] on html "Shelcom is loading Processing Payment...Please Wait... Director ID's are now re…" at bounding box center [784, 210] width 1568 height 747
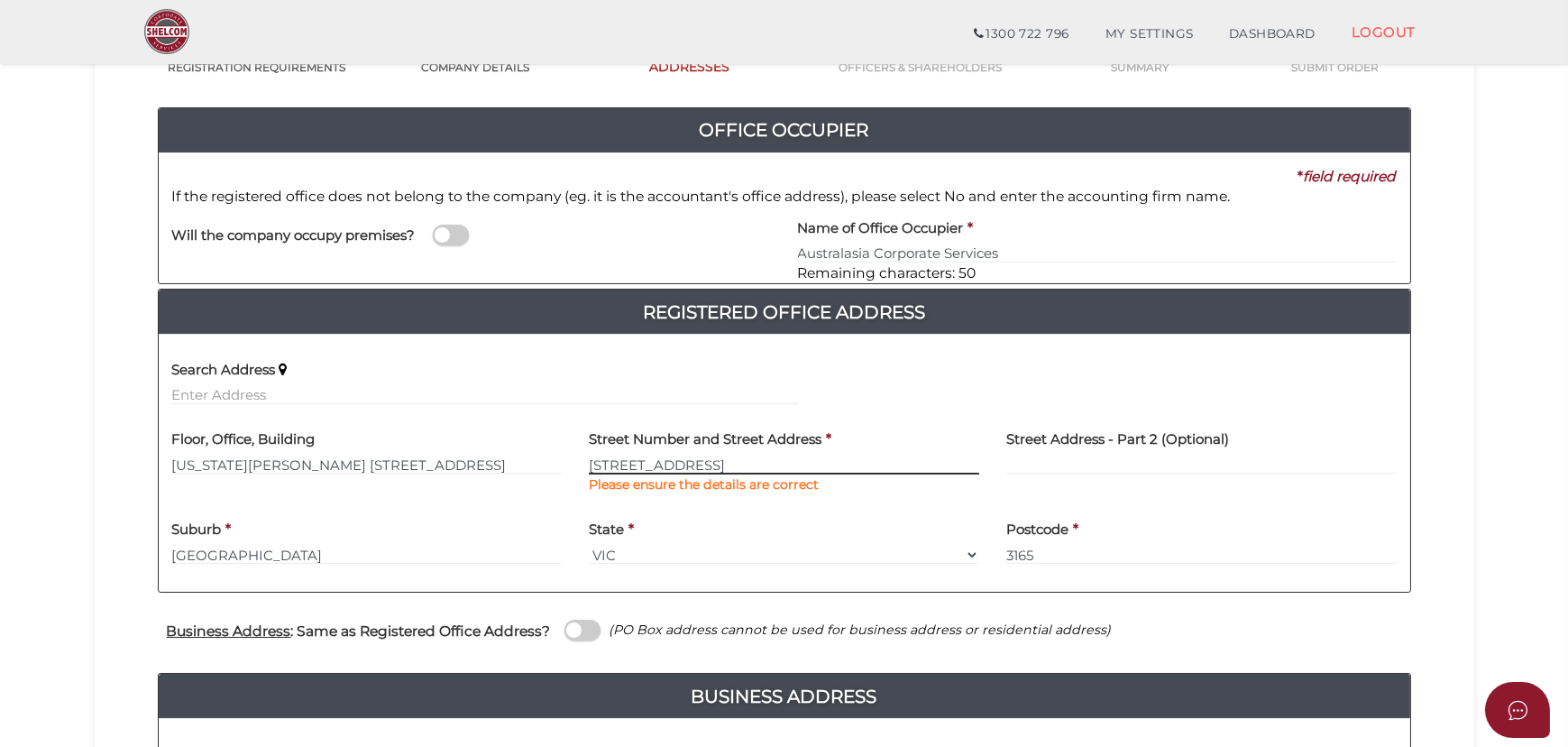
click at [711, 464] on input "236 East Boundary Road" at bounding box center [784, 464] width 390 height 20
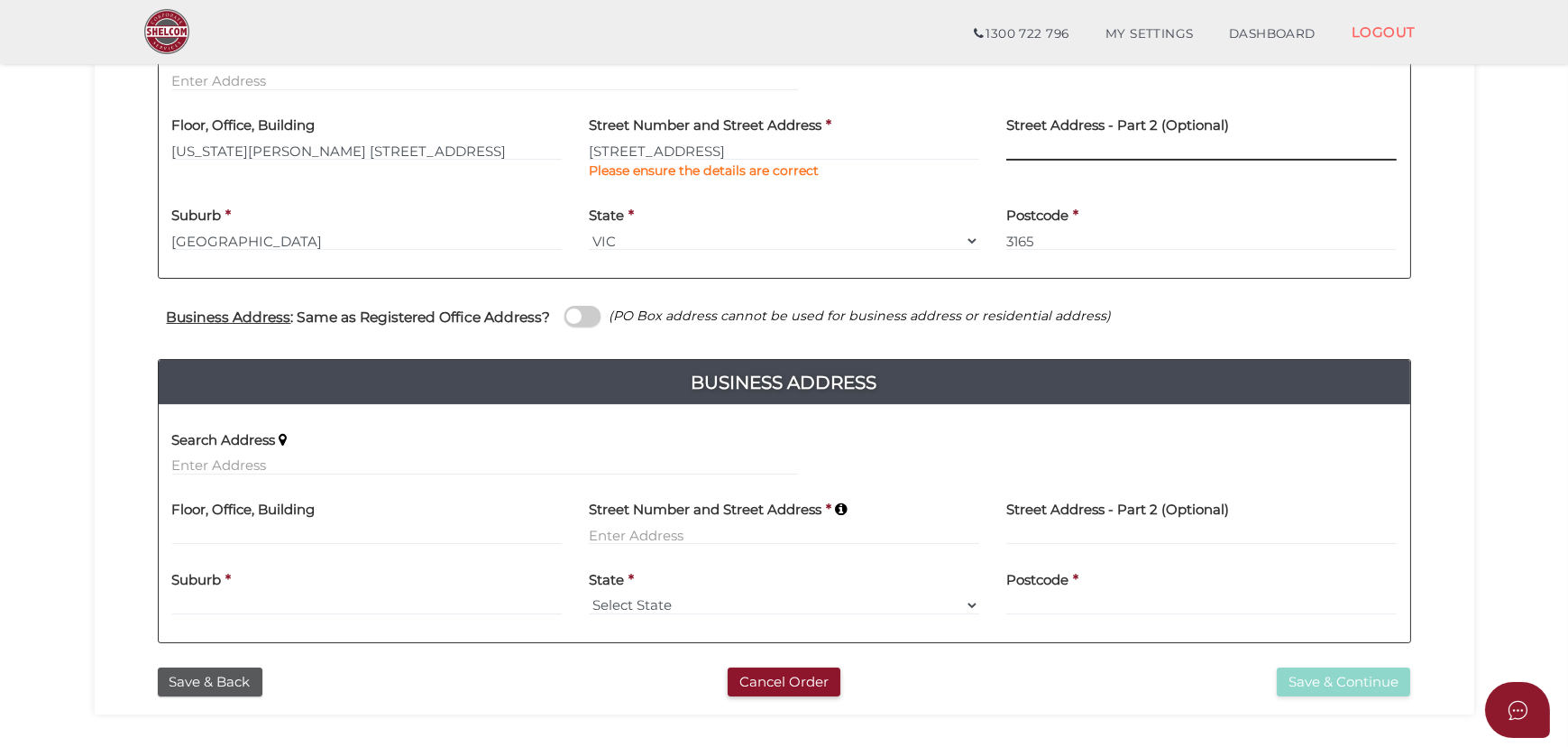
scroll to position [491, 0]
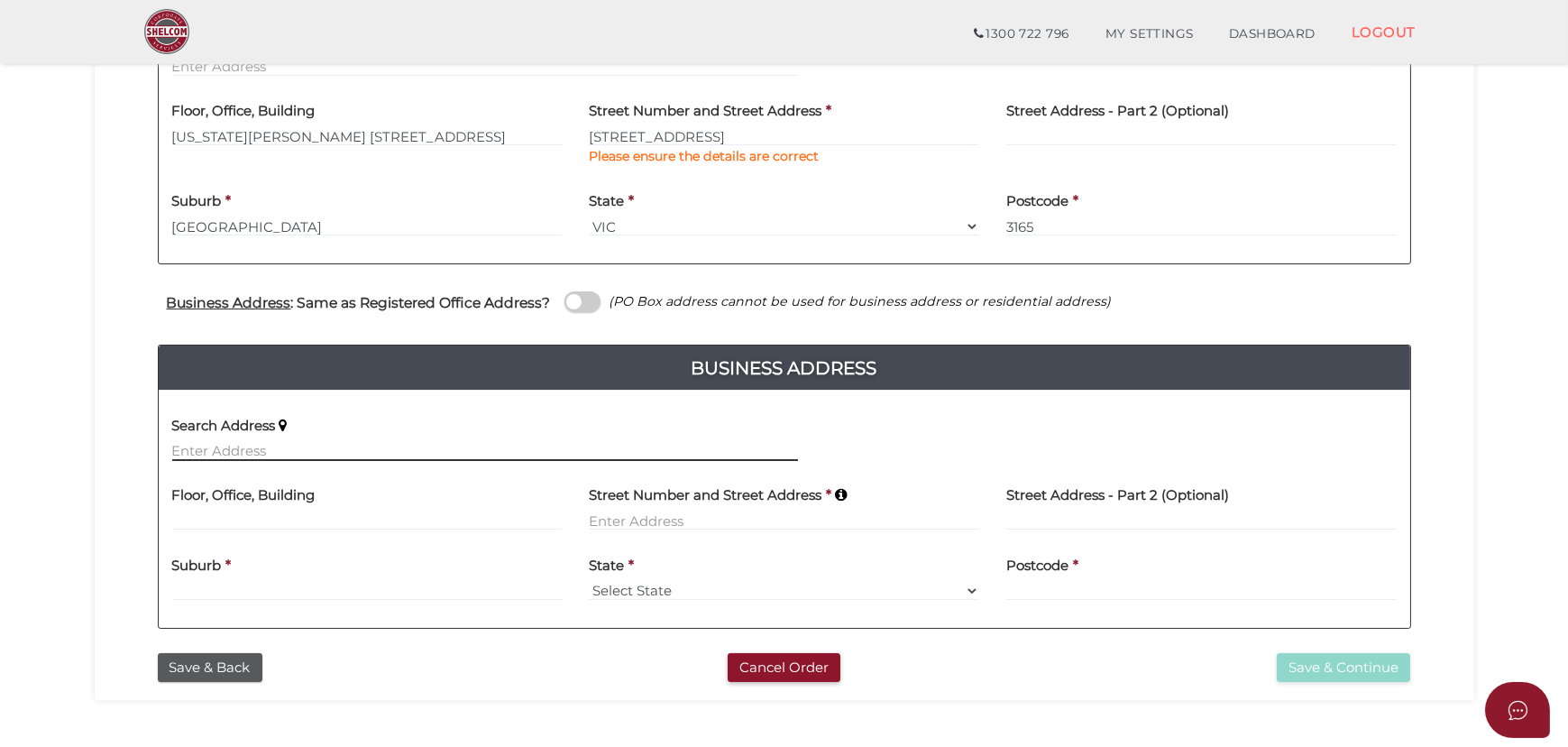
click at [189, 450] on input "text" at bounding box center [484, 450] width 625 height 20
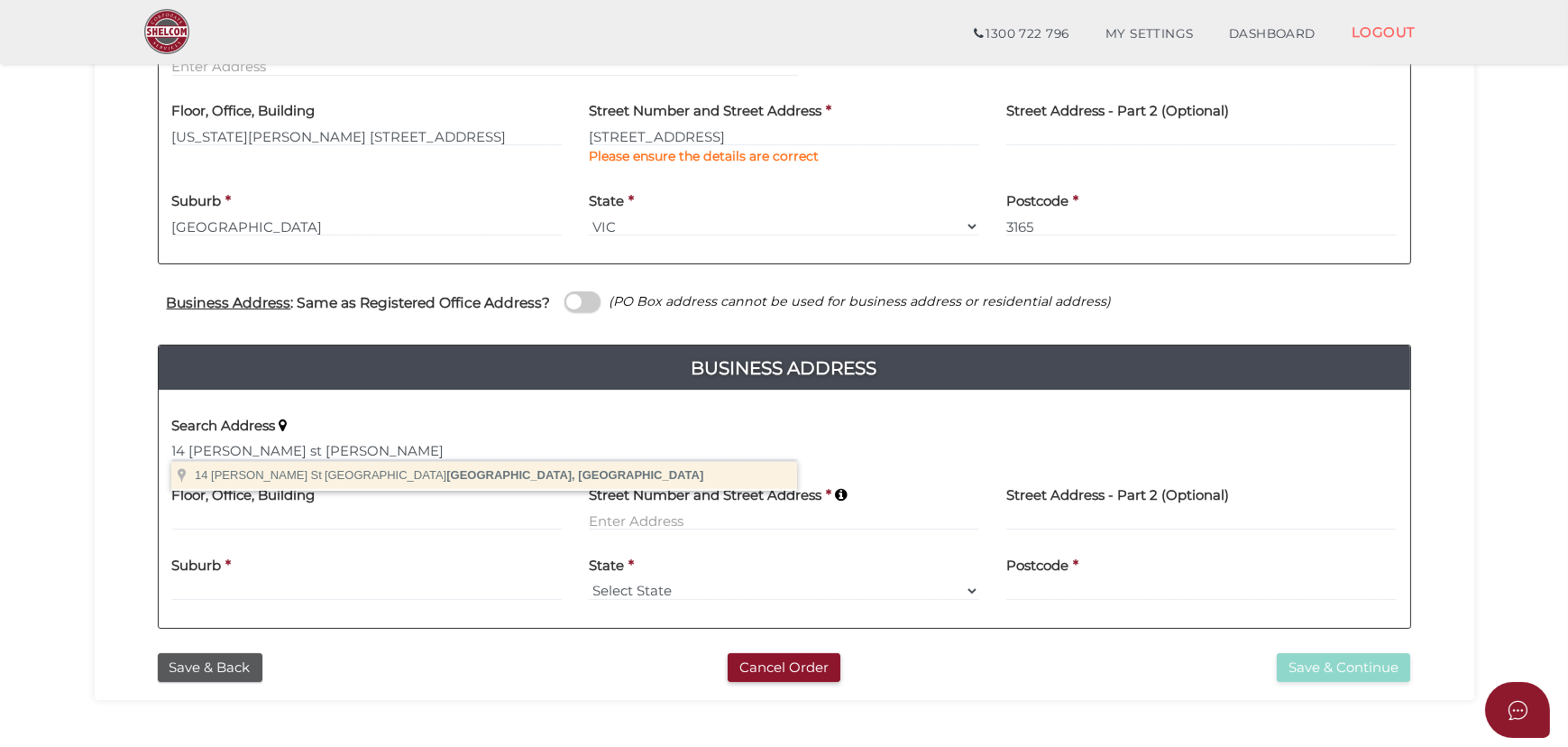
type input "14 Stewart St, Brunswick VIC, Australia"
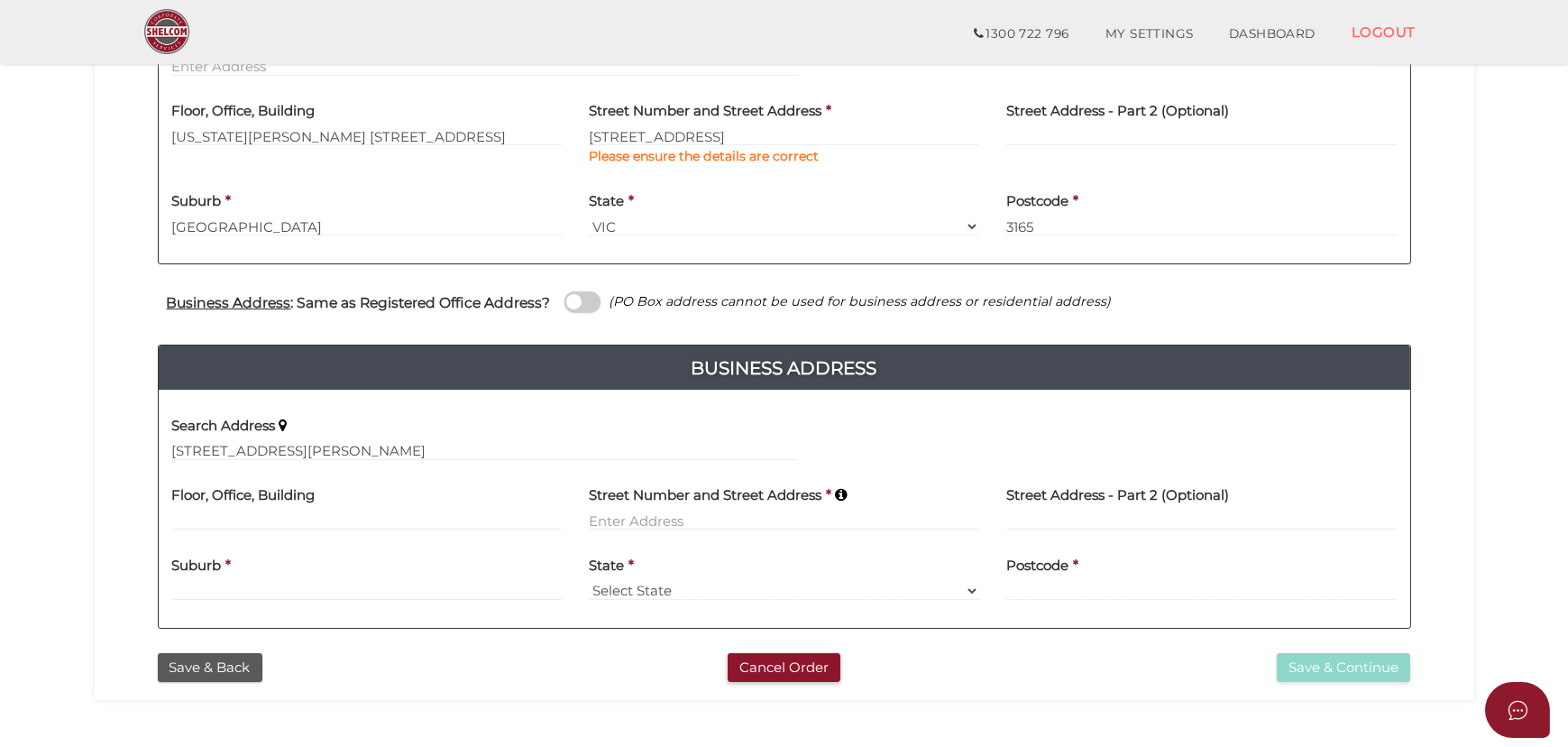
type input "14 Stewart Street"
type input "Brunswick"
select select "VIC"
type input "3056"
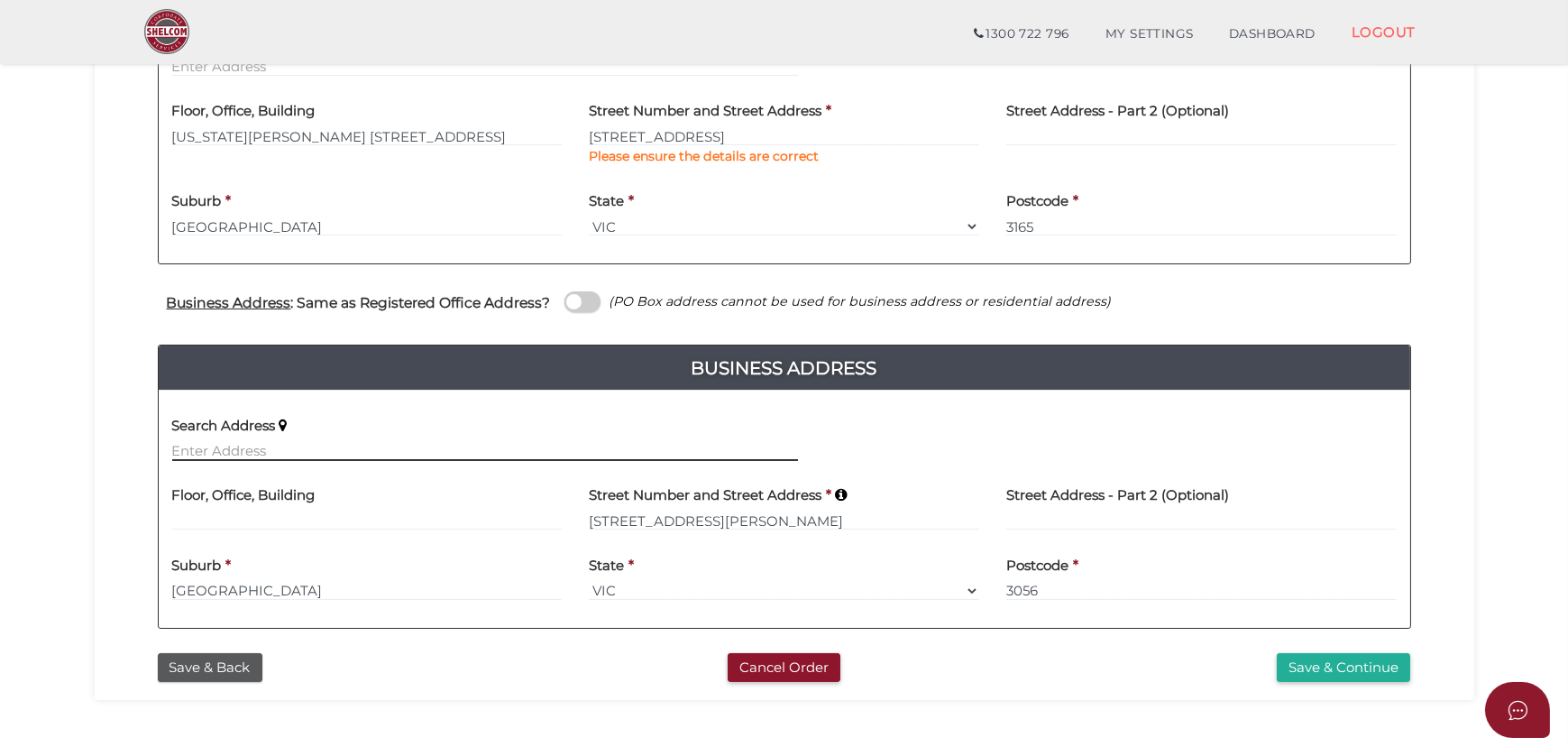
click at [300, 456] on input "text" at bounding box center [484, 450] width 625 height 20
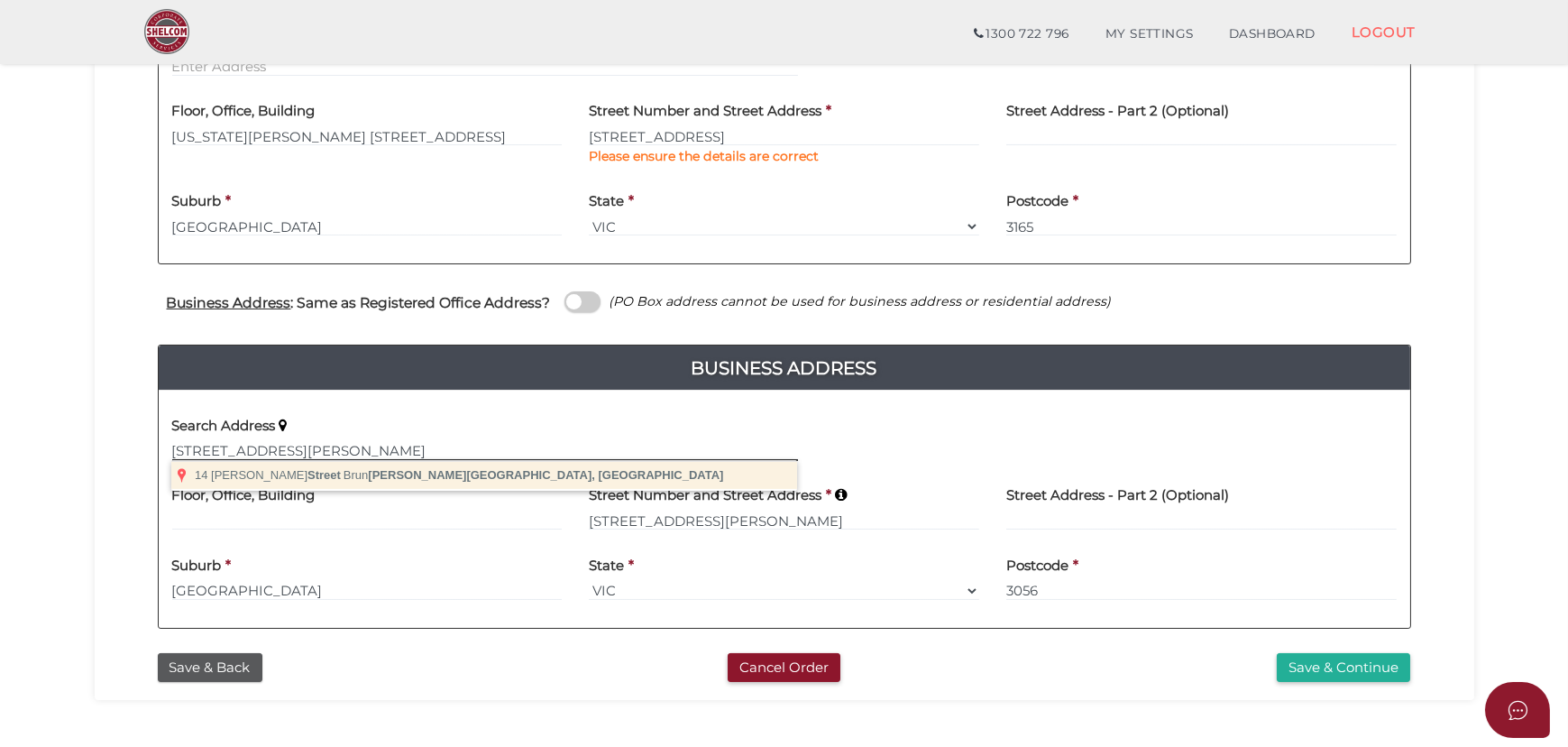
type input "14 Stewart Street, Brunswick VIC, Australia"
type input "14 Stewart Street"
type input "Brunswick"
select select "VIC"
type input "3056"
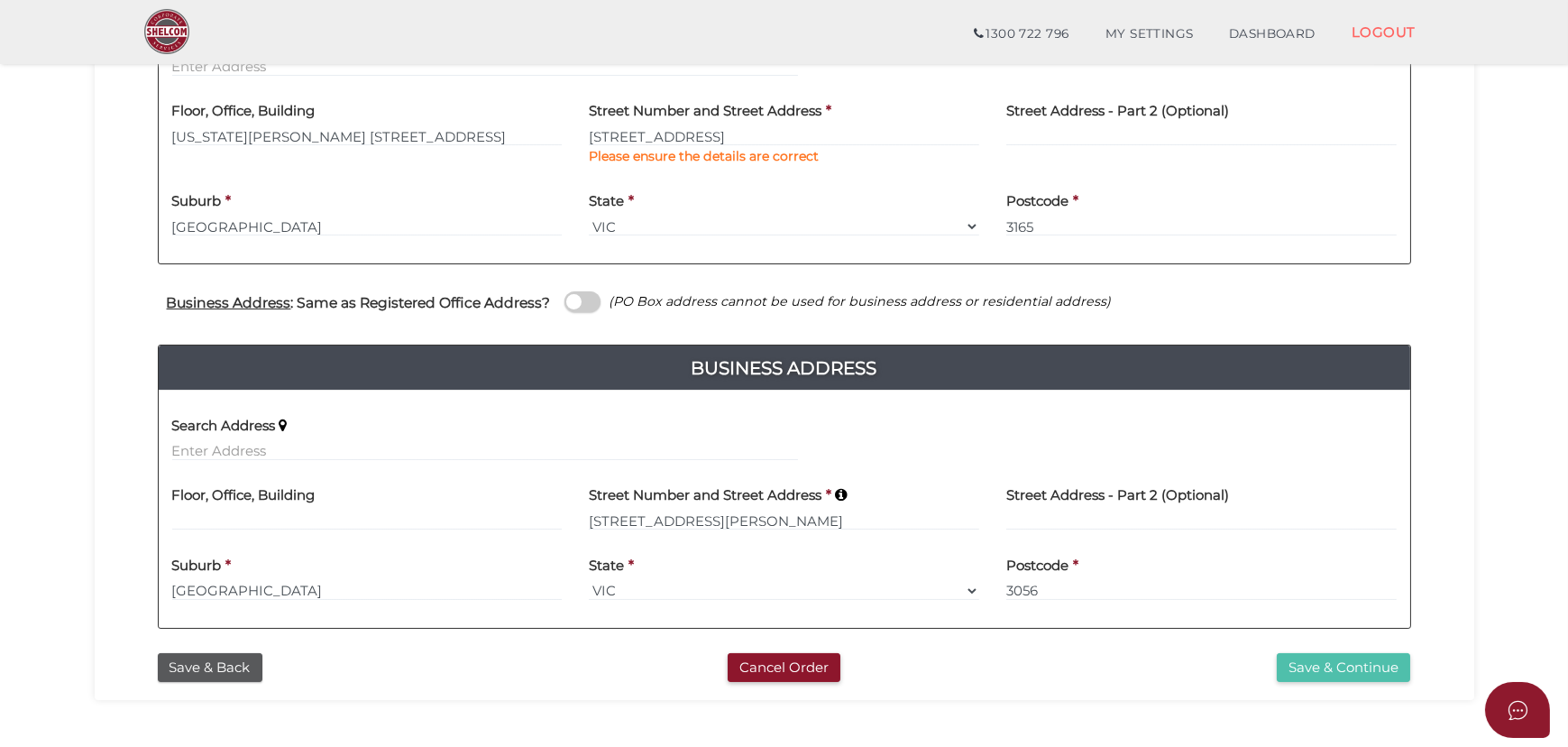
click at [1361, 661] on button "Save & Continue" at bounding box center [1343, 668] width 133 height 30
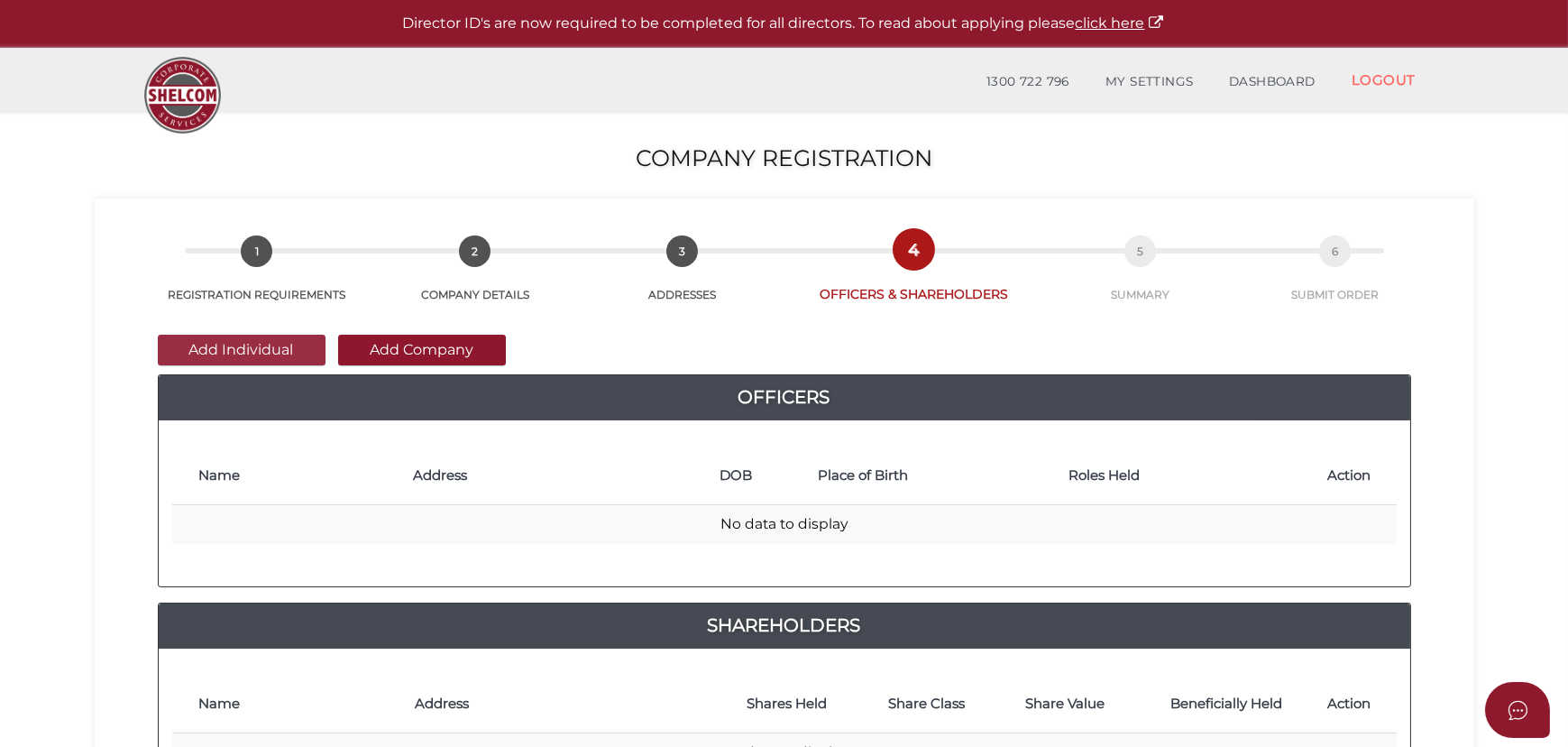
click at [251, 355] on button "Add Individual" at bounding box center [242, 349] width 168 height 31
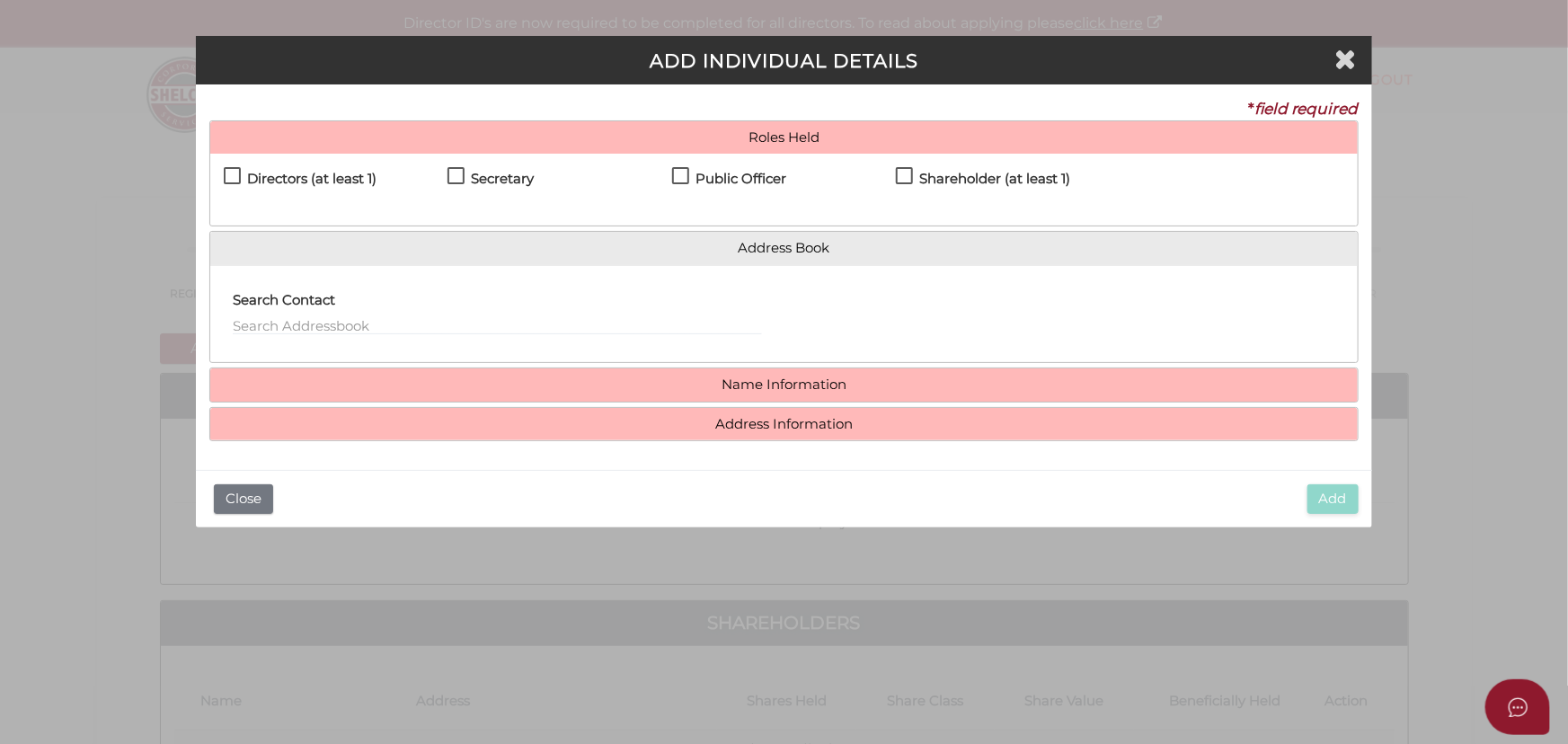
click at [248, 186] on label "Directors (at least 1)" at bounding box center [300, 182] width 153 height 22
checkbox input "true"
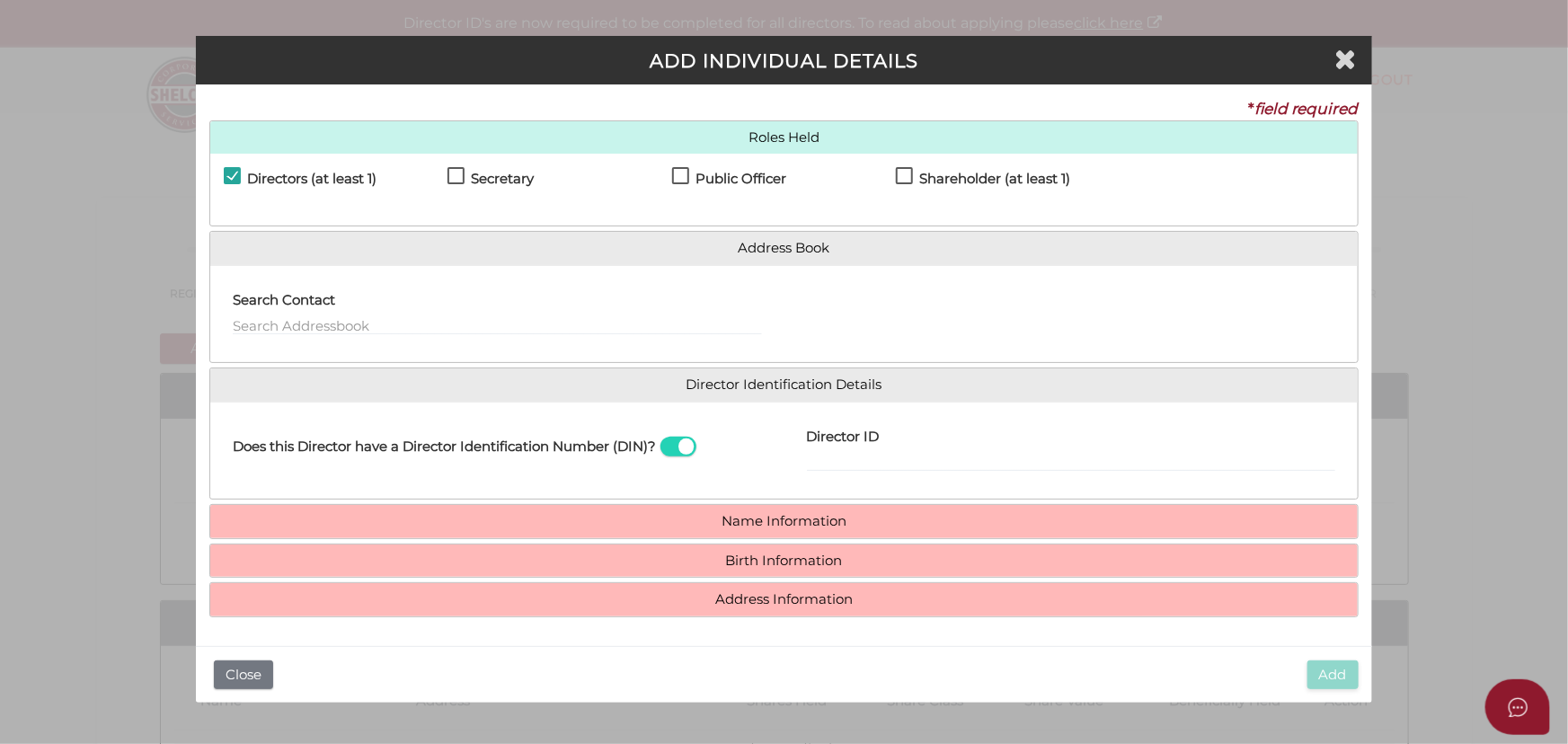
click at [663, 438] on div "Does this Director have a Director Identification Number (DIN)?" at bounding box center [497, 450] width 573 height 70
click at [671, 439] on span at bounding box center [678, 446] width 36 height 20
click at [0, 0] on input "checkbox" at bounding box center [0, 0] width 0 height 0
click at [676, 446] on span at bounding box center [678, 446] width 36 height 20
click at [0, 0] on input "checkbox" at bounding box center [0, 0] width 0 height 0
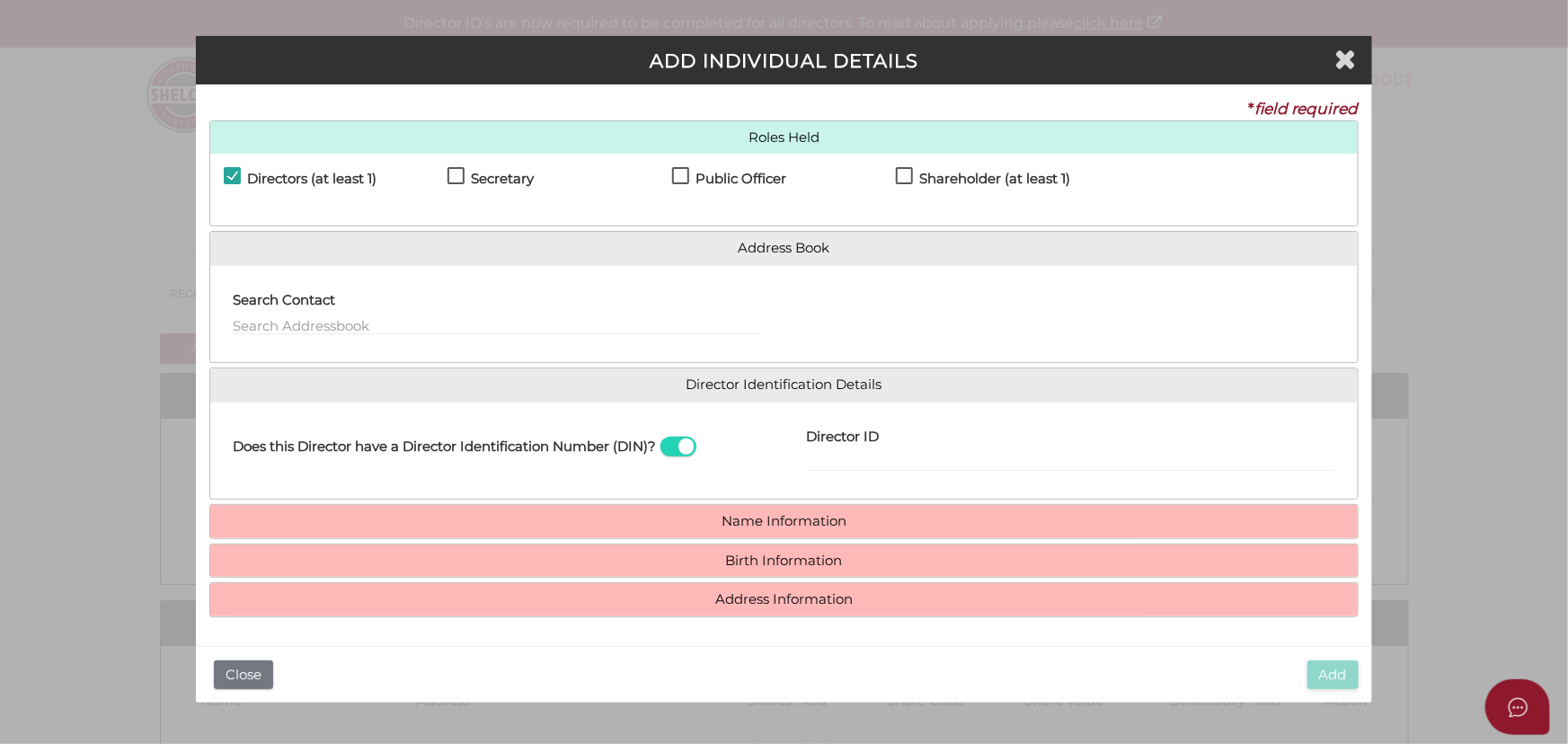
click at [683, 451] on span at bounding box center [678, 446] width 36 height 20
click at [0, 0] on input "checkbox" at bounding box center [0, 0] width 0 height 0
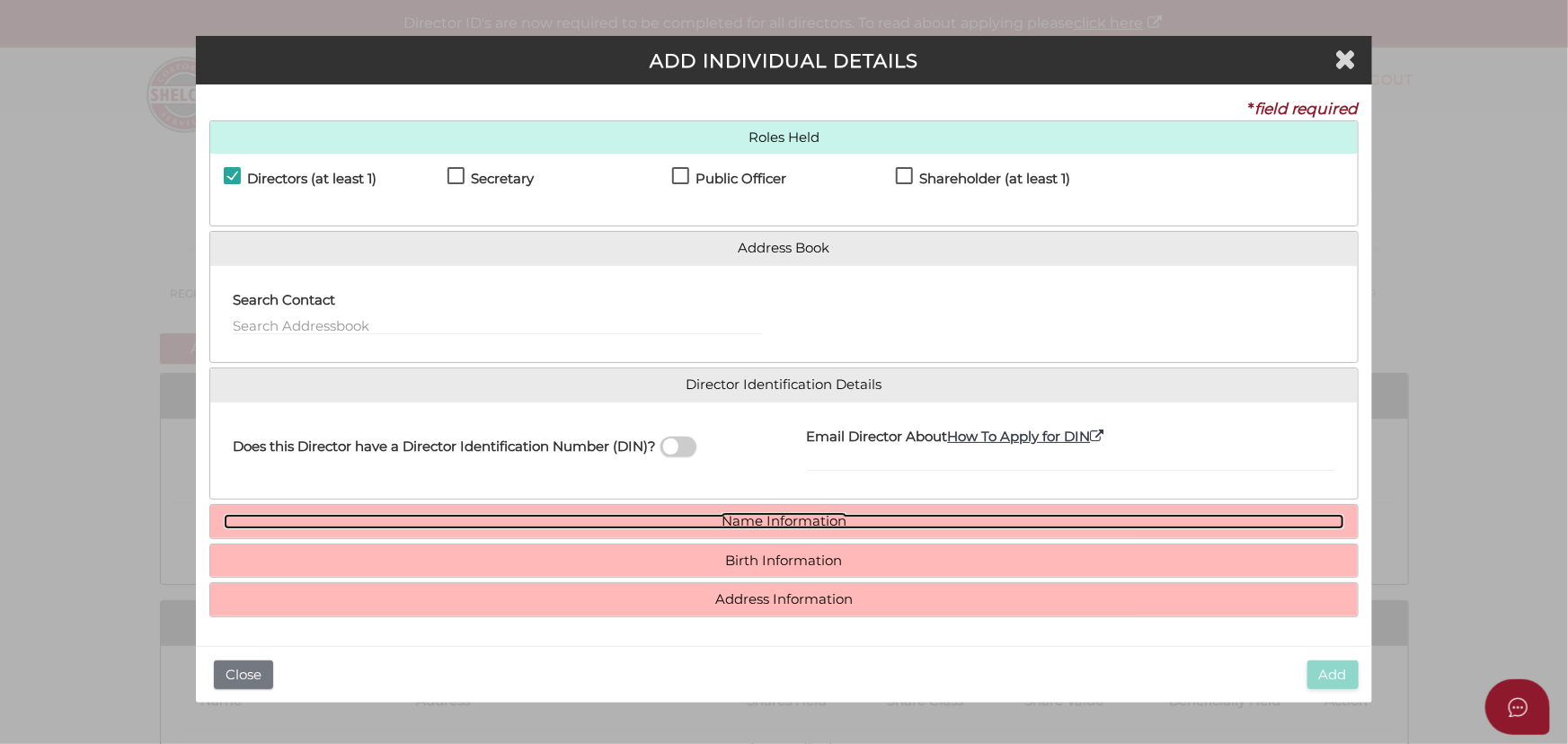
click at [750, 515] on link "Name Information" at bounding box center [784, 521] width 1120 height 15
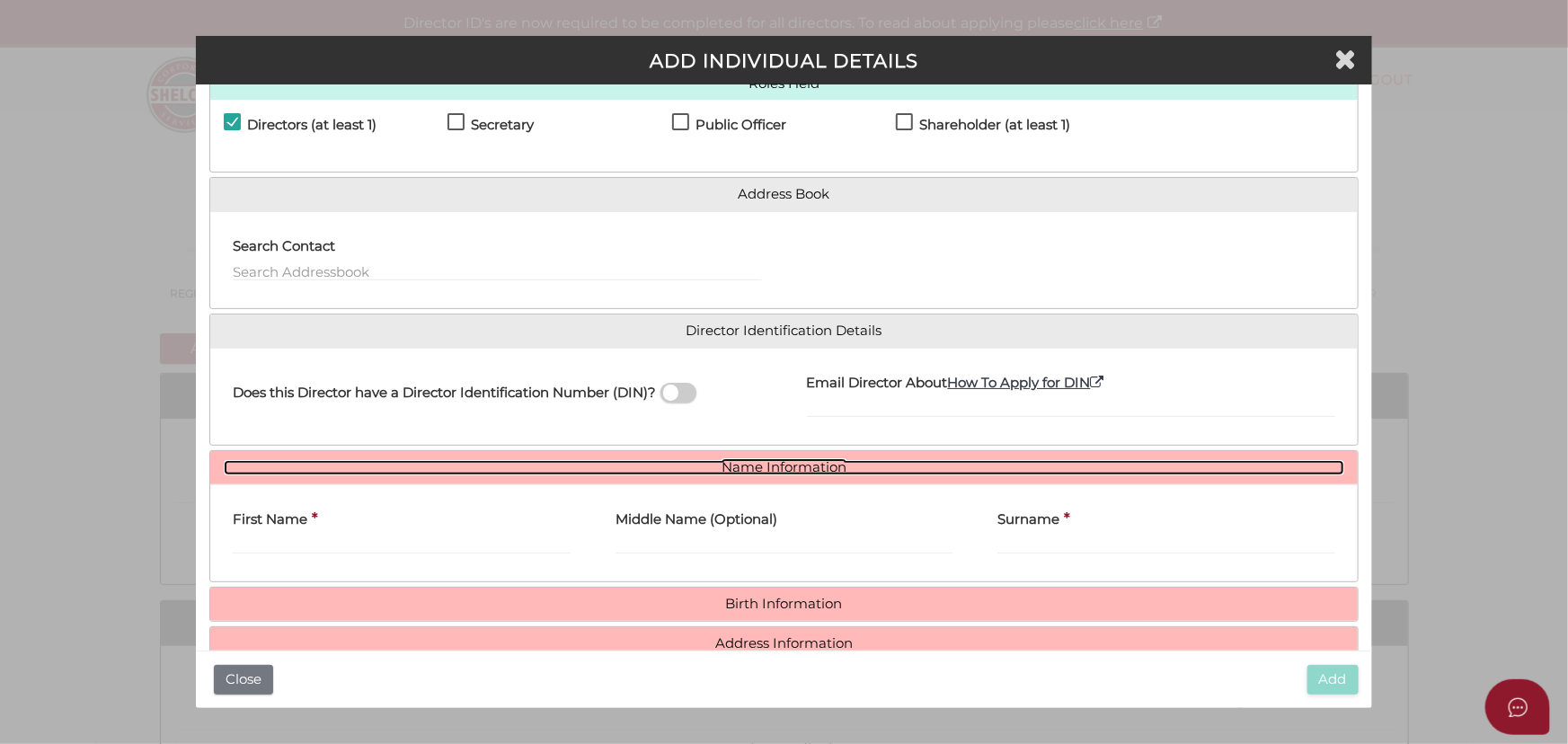
scroll to position [90, 0]
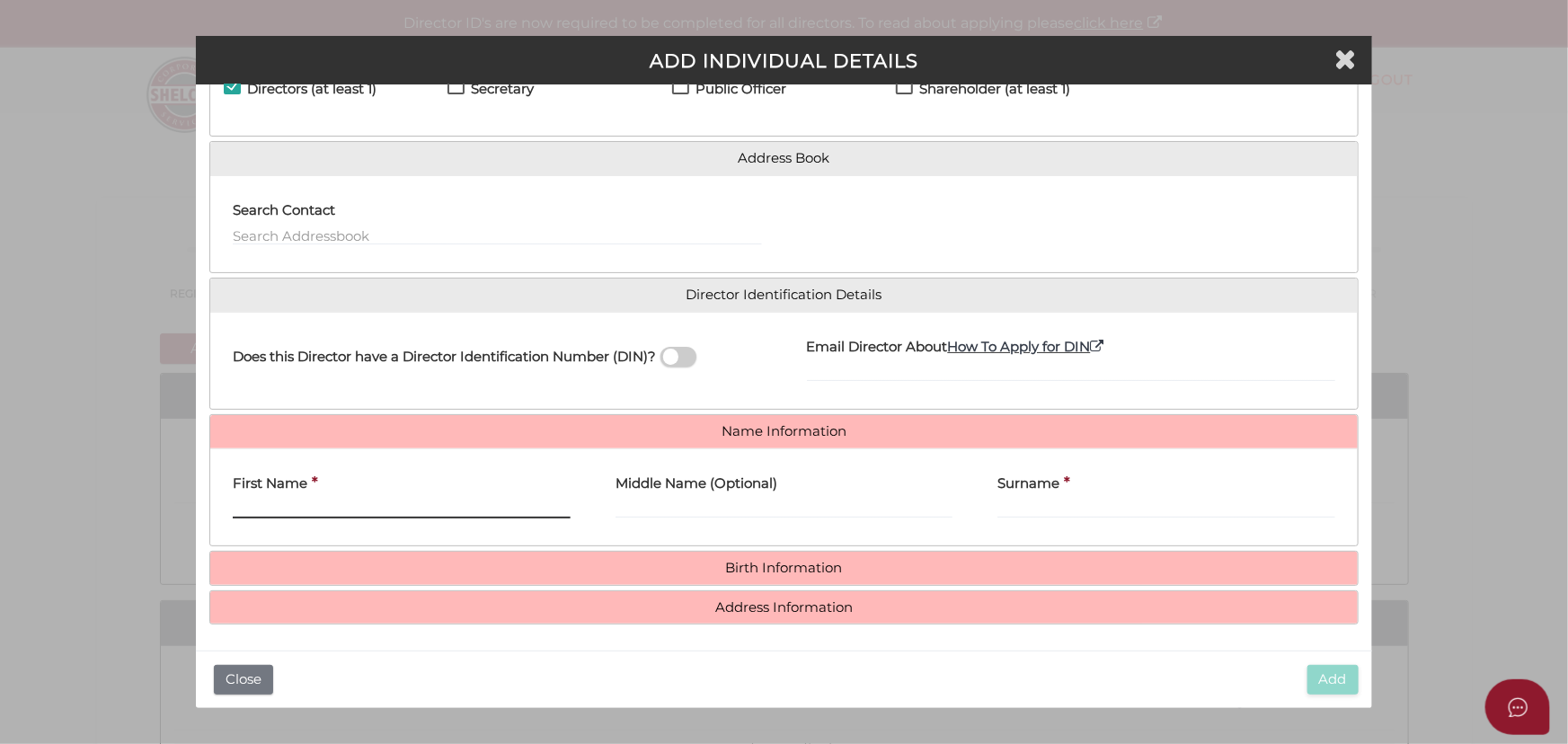
click at [288, 498] on input "First Name" at bounding box center [401, 508] width 338 height 20
click at [464, 483] on div "First Name *" at bounding box center [401, 490] width 338 height 57
click at [427, 504] on input "First Name" at bounding box center [401, 508] width 338 height 20
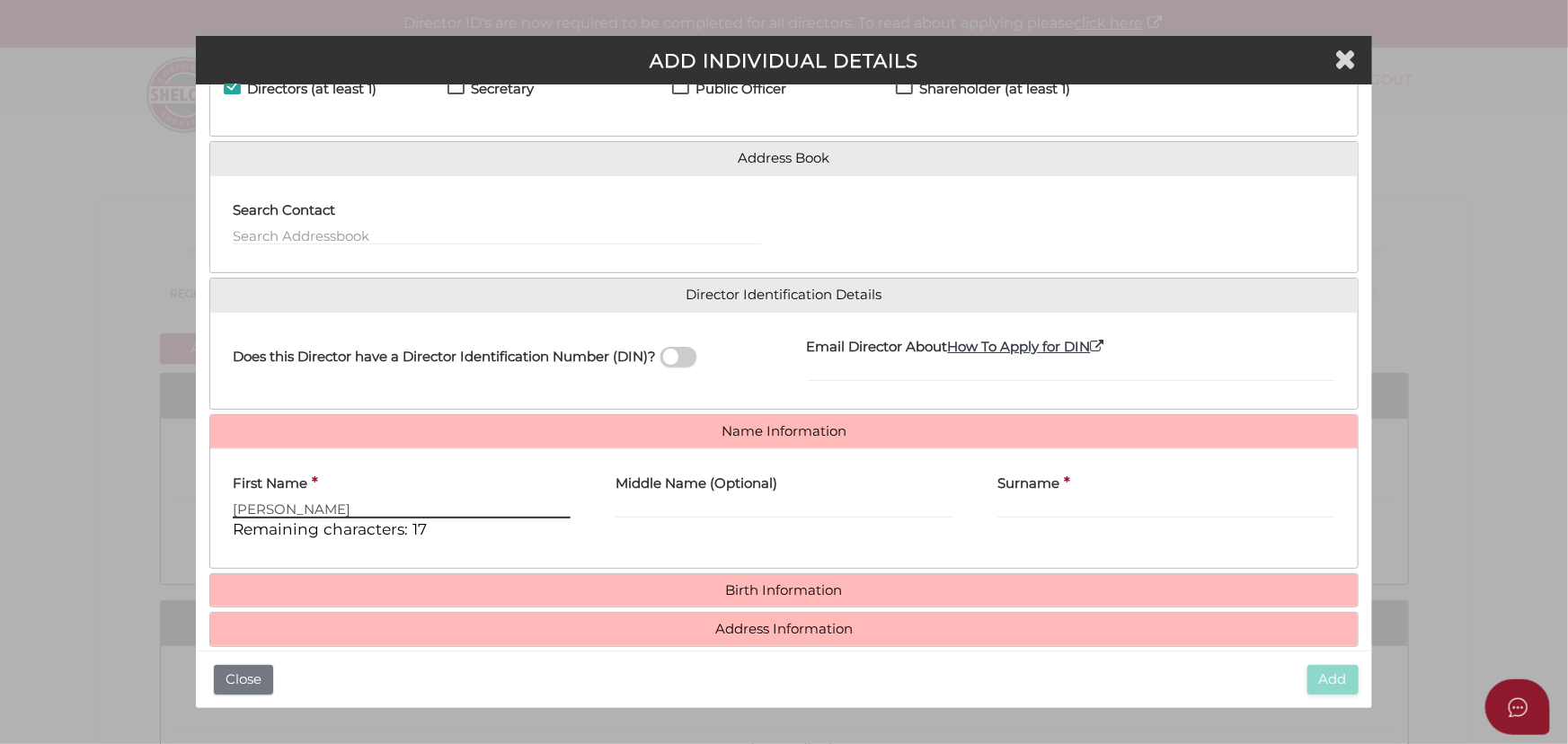
type input "Asher"
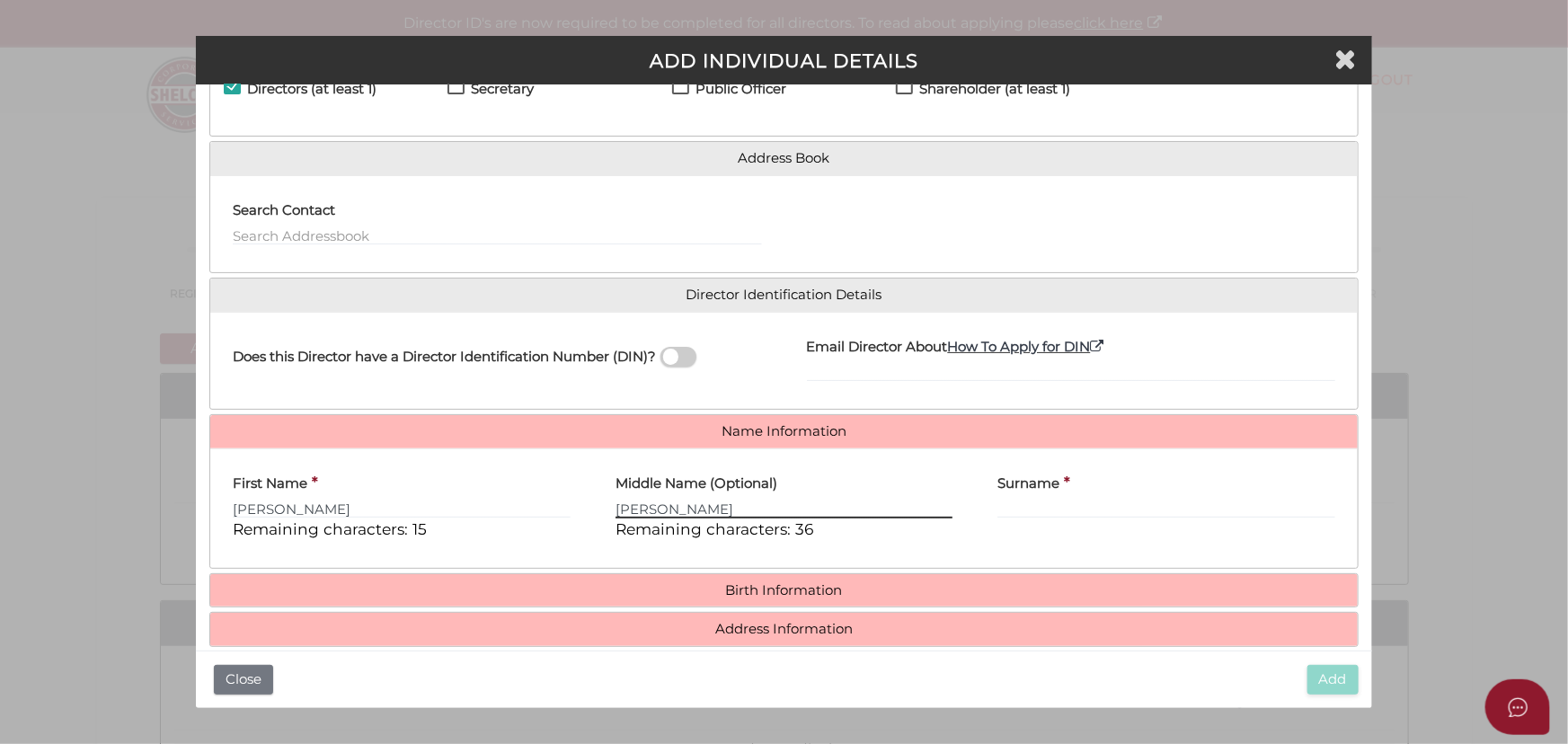
type input "Harry"
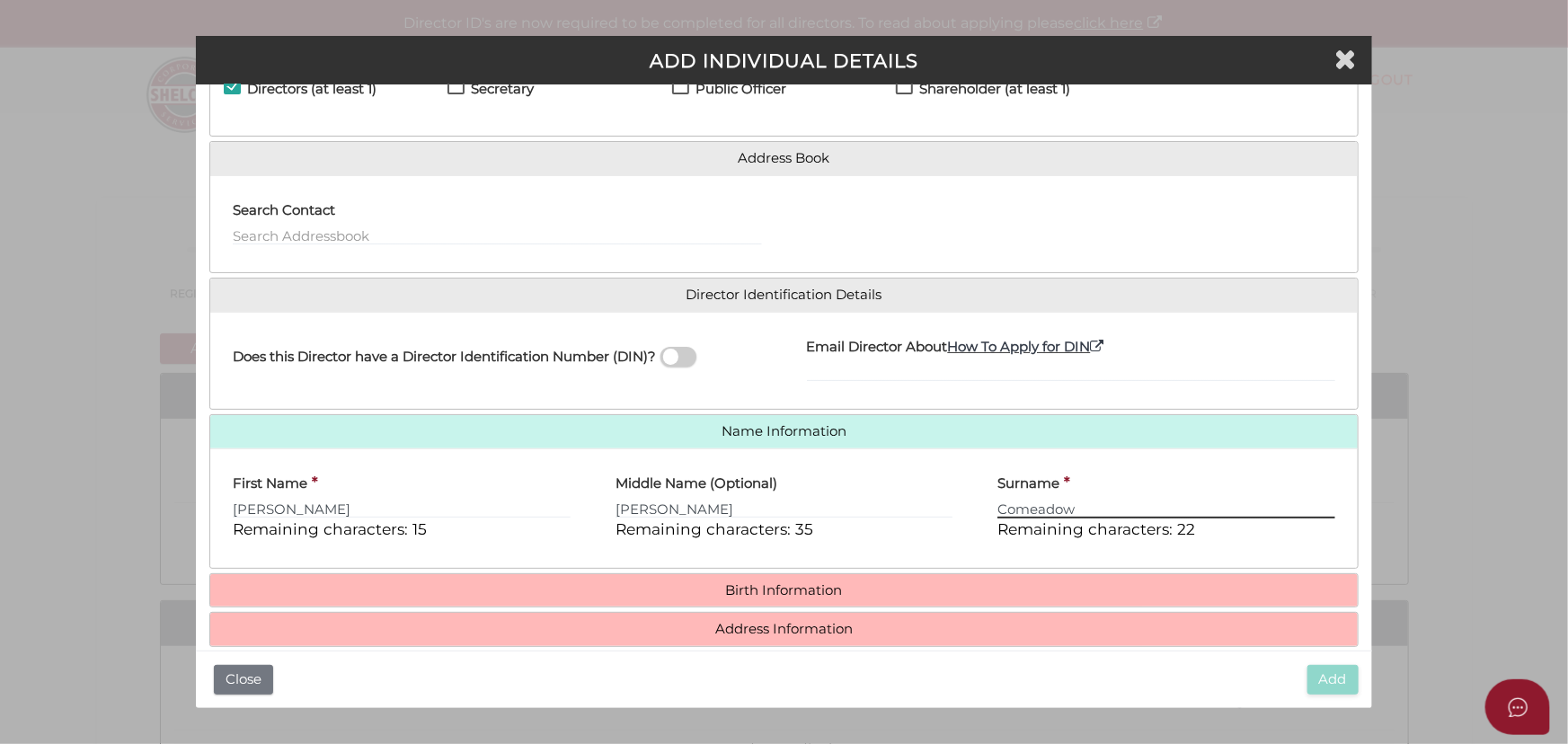
type input "Comeadow"
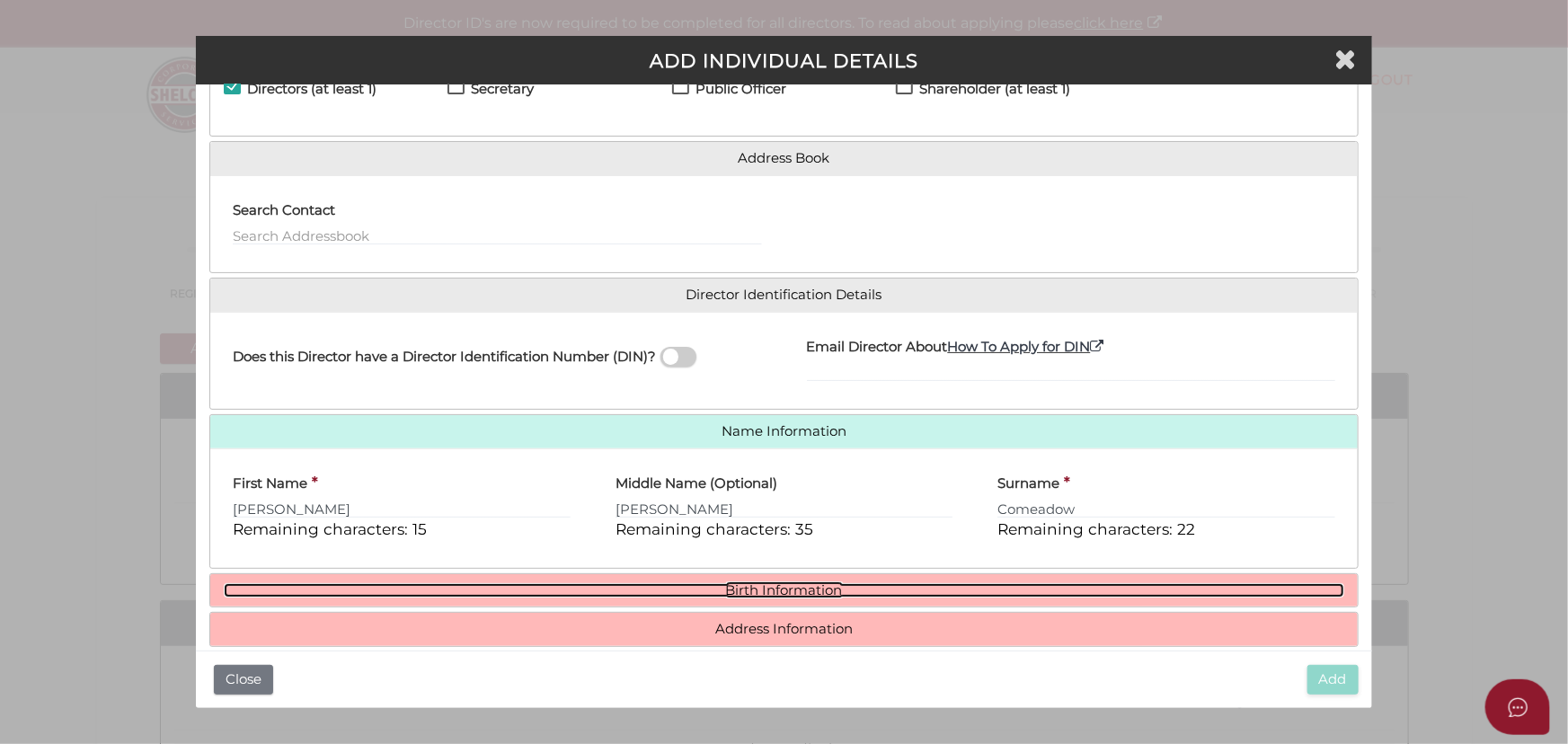
click at [837, 588] on link "Birth Information" at bounding box center [784, 591] width 1120 height 15
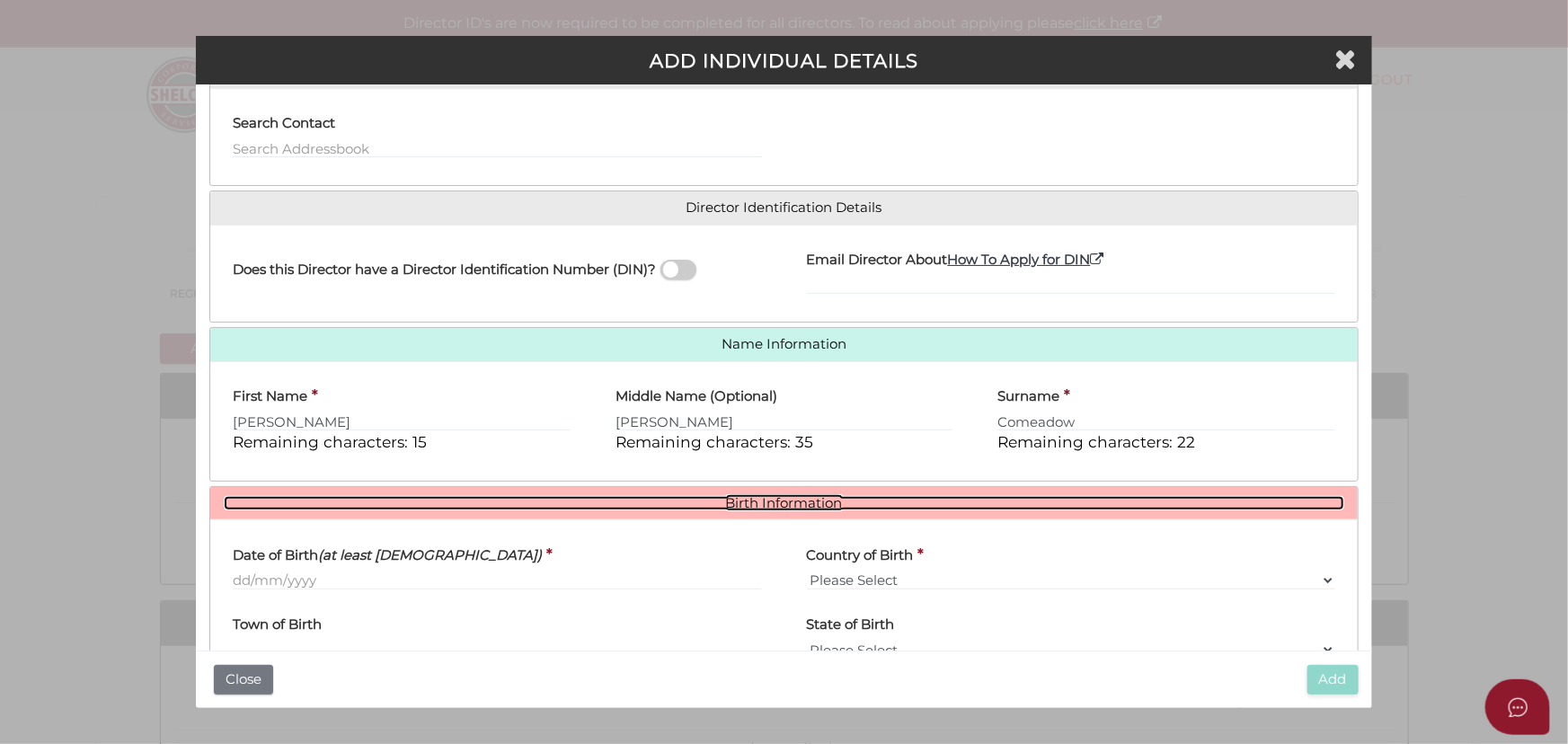
scroll to position [278, 0]
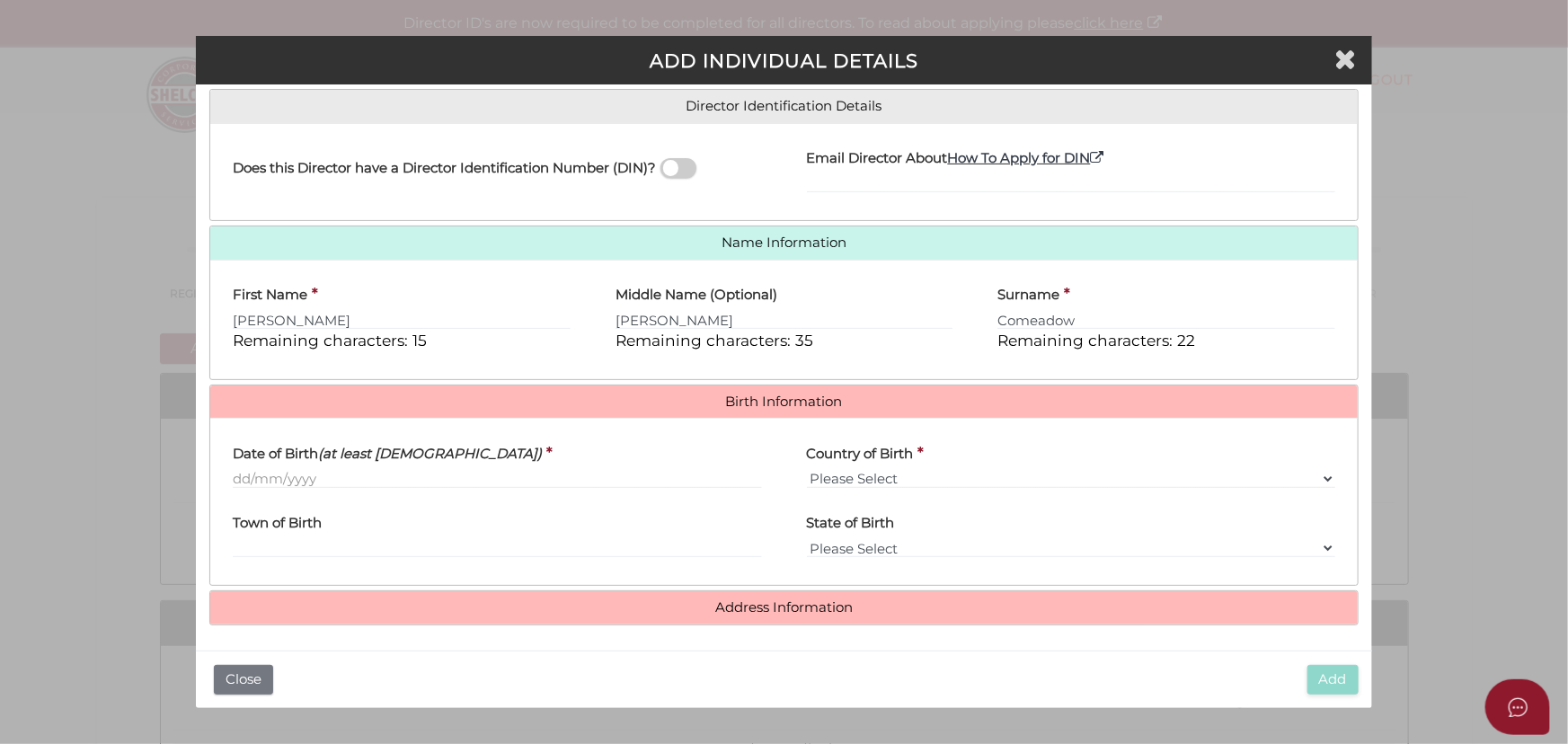
click at [317, 487] on div "Date of Birth (at least 18 years old) *" at bounding box center [497, 467] width 573 height 70
click at [306, 476] on input "Date of Birth (at least 18 years old)" at bounding box center [497, 478] width 529 height 20
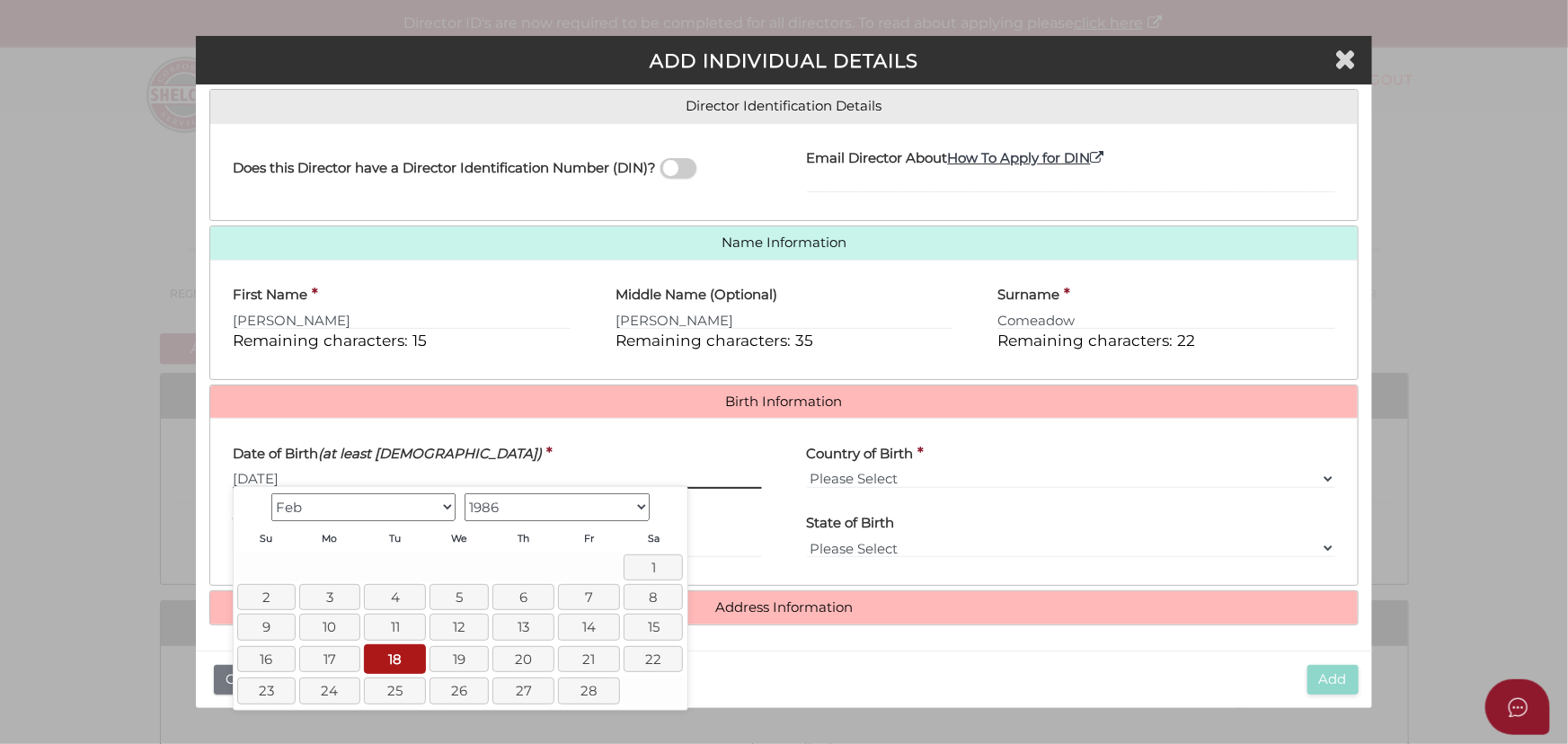
type input "18/02/1986"
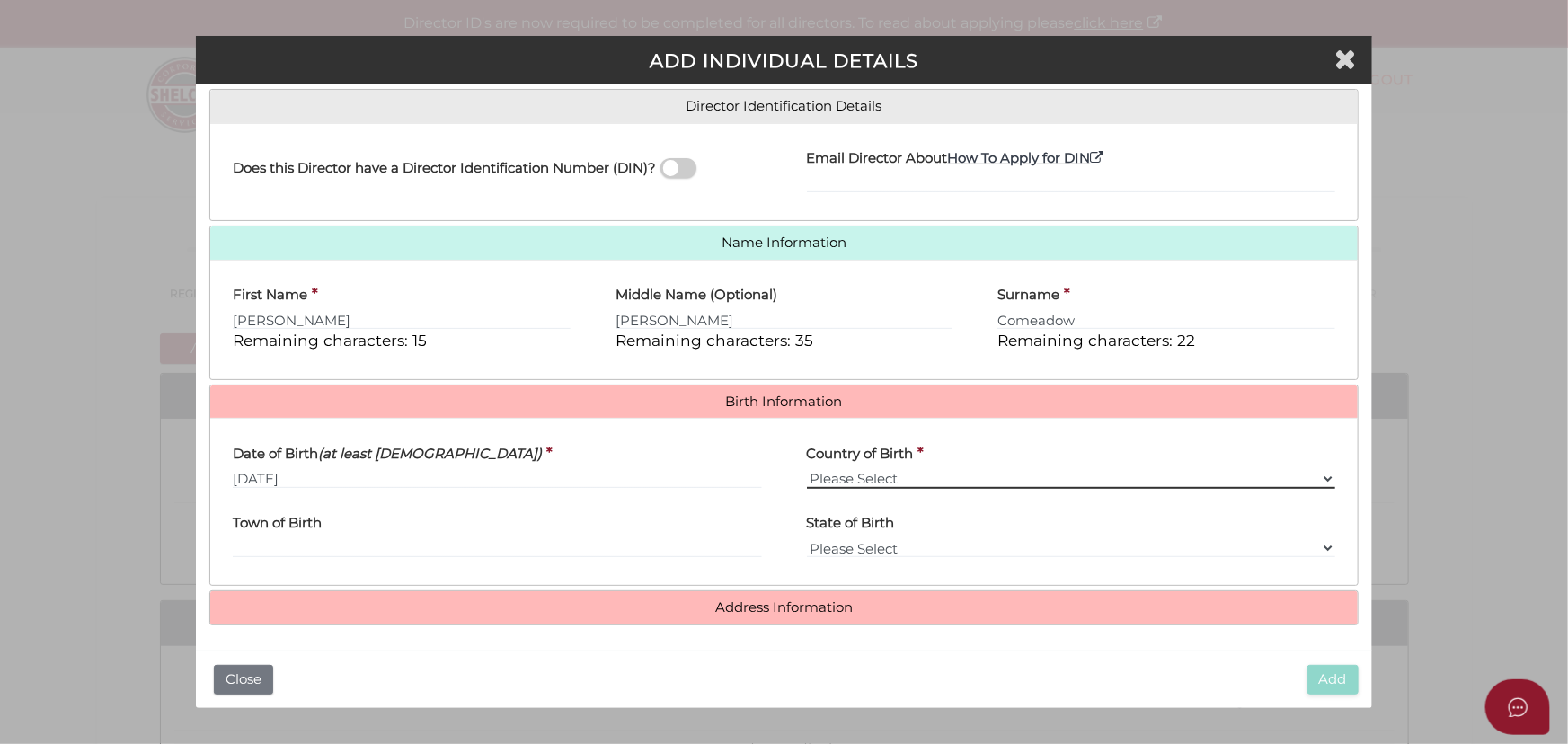
select select "Australia"
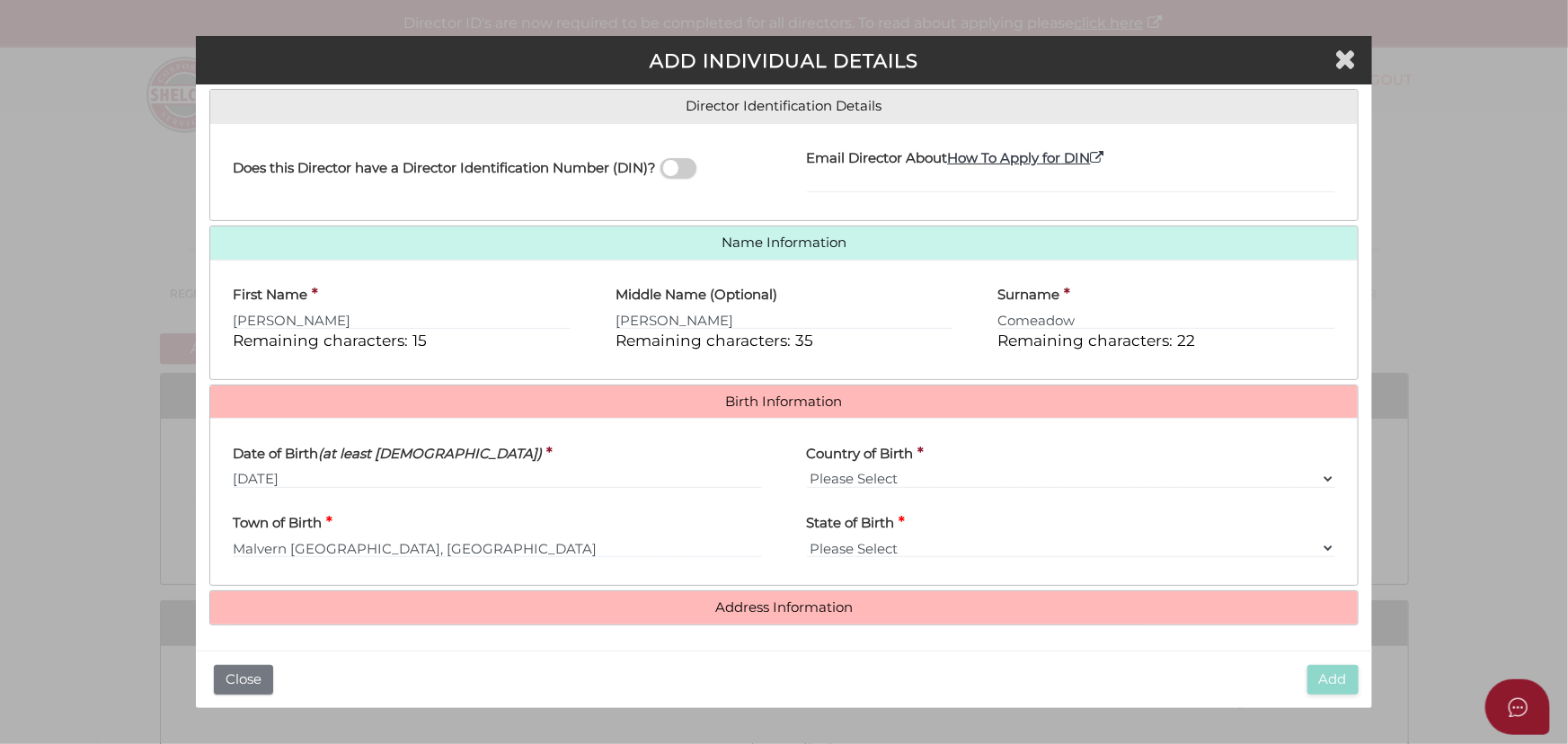
type input "Malvern"
select select "VIC"
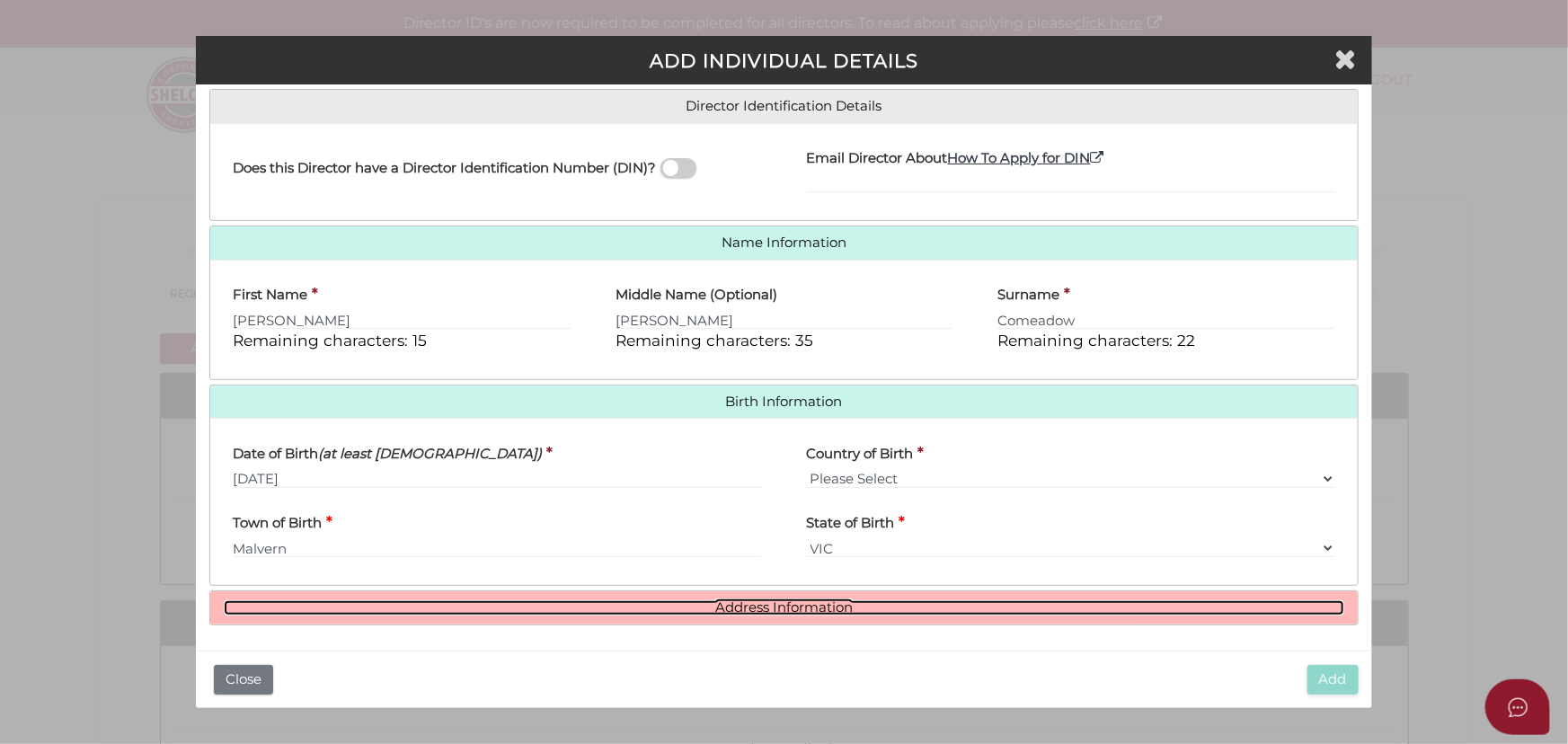
click at [815, 600] on link "Address Information" at bounding box center [784, 607] width 1120 height 15
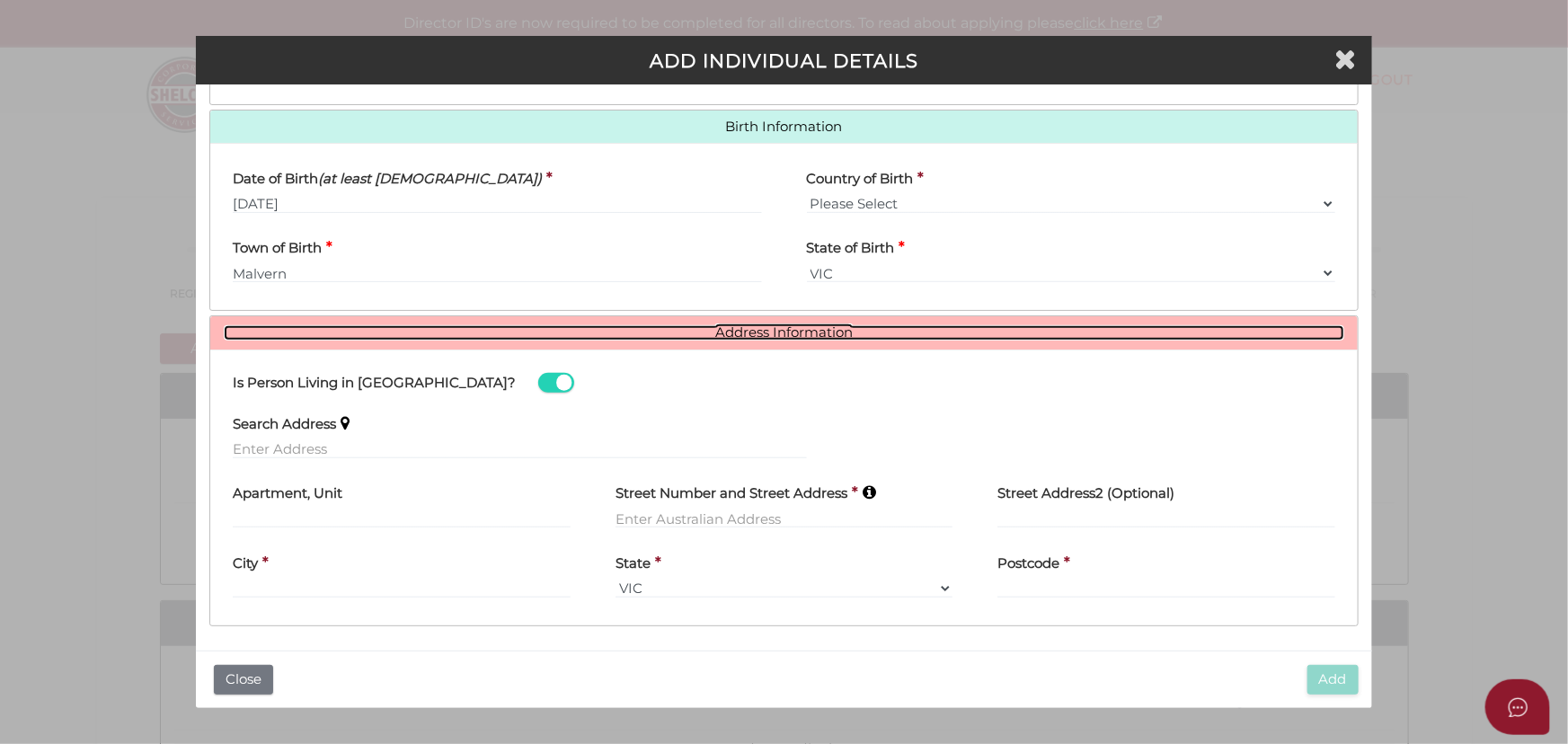
scroll to position [554, 0]
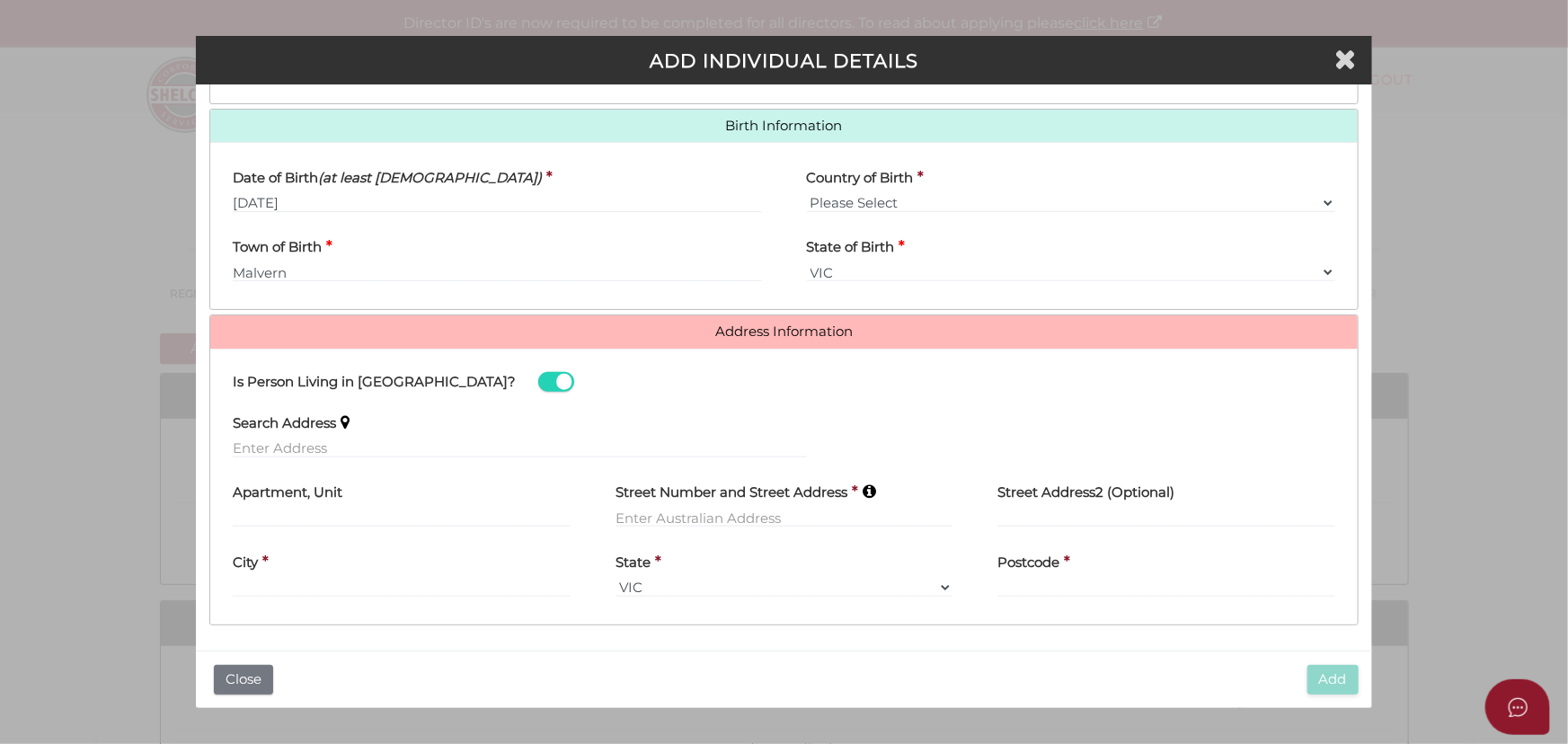
click at [300, 432] on label "Search Address" at bounding box center [284, 420] width 103 height 37
click at [297, 434] on label "Search Address" at bounding box center [284, 420] width 103 height 37
click at [293, 443] on input "text" at bounding box center [519, 447] width 573 height 20
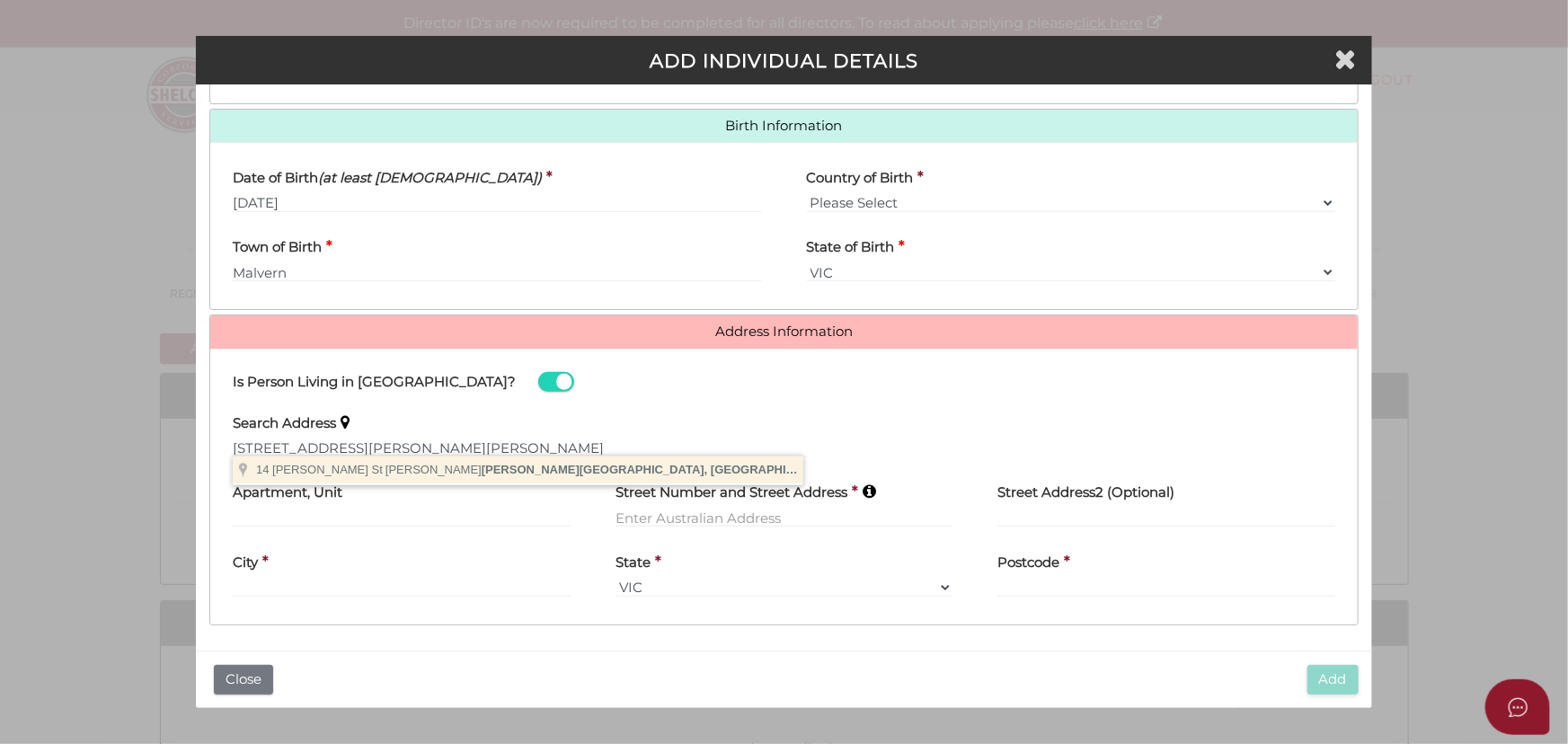
type input "14 Stewart St, Brunswick VIC, Australia"
type input "14 Stewart Street"
type input "Brunswick"
select select "VIC"
type input "3056"
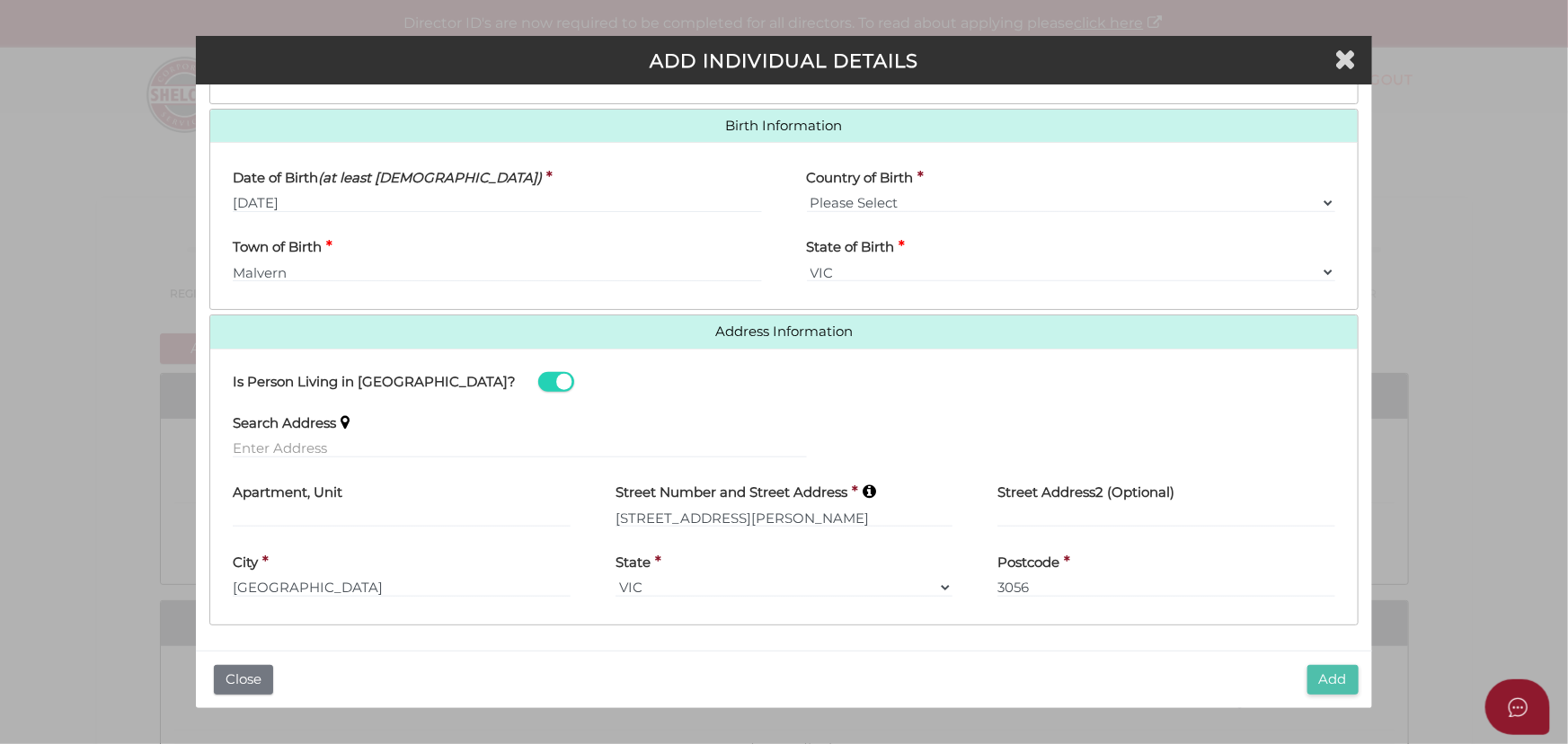
click at [1326, 675] on button "Add" at bounding box center [1333, 680] width 51 height 30
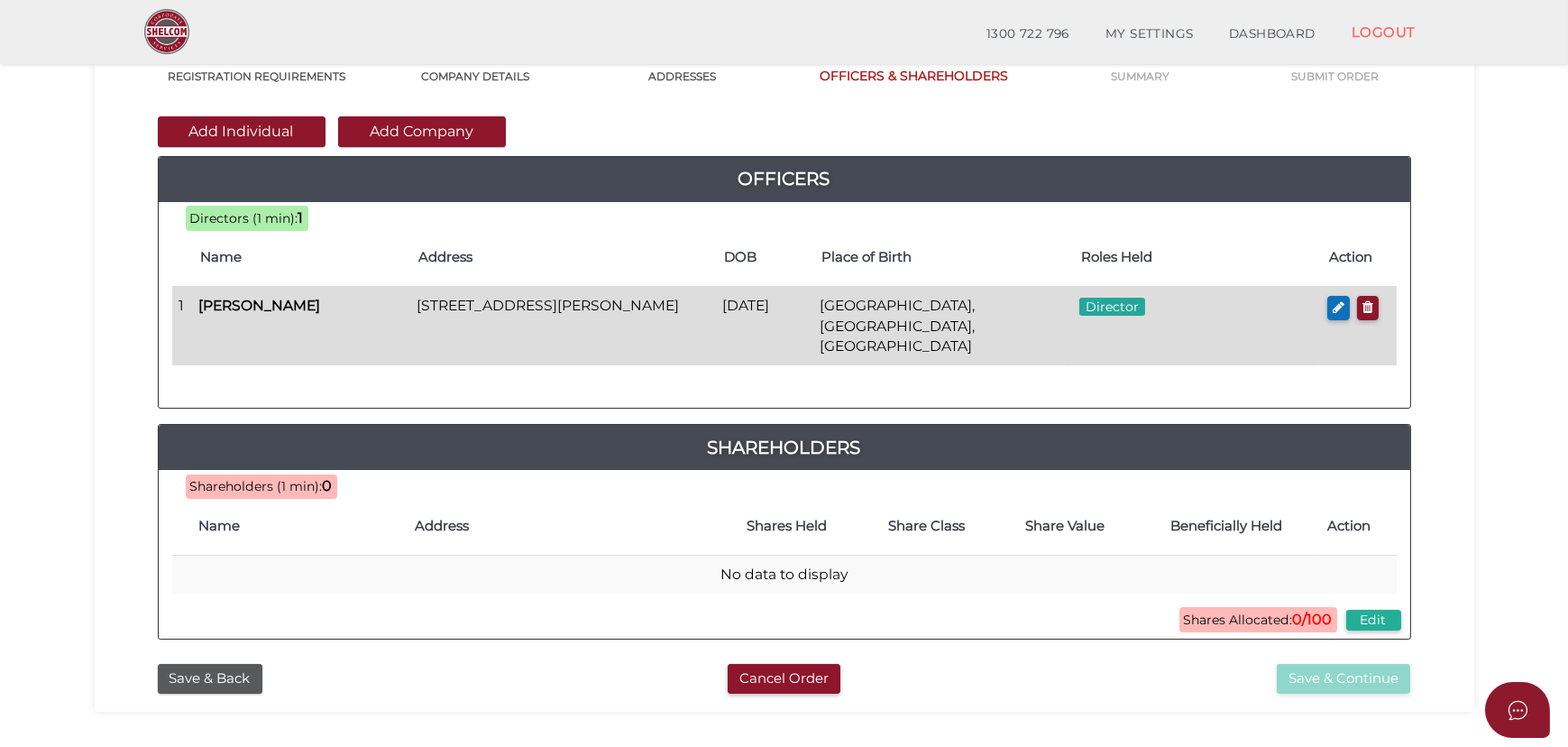
scroll to position [163, 0]
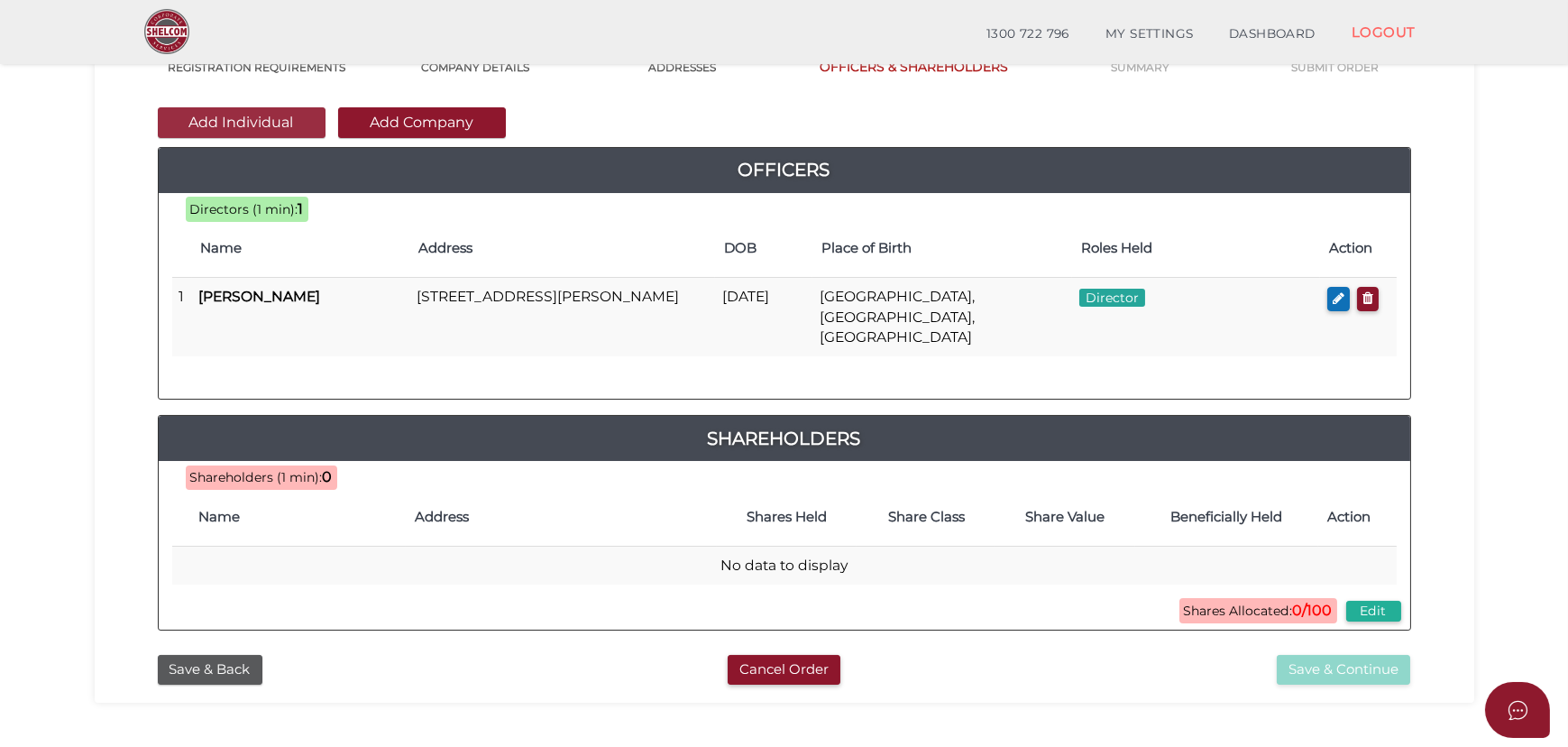
click at [198, 116] on button "Add Individual" at bounding box center [242, 122] width 168 height 31
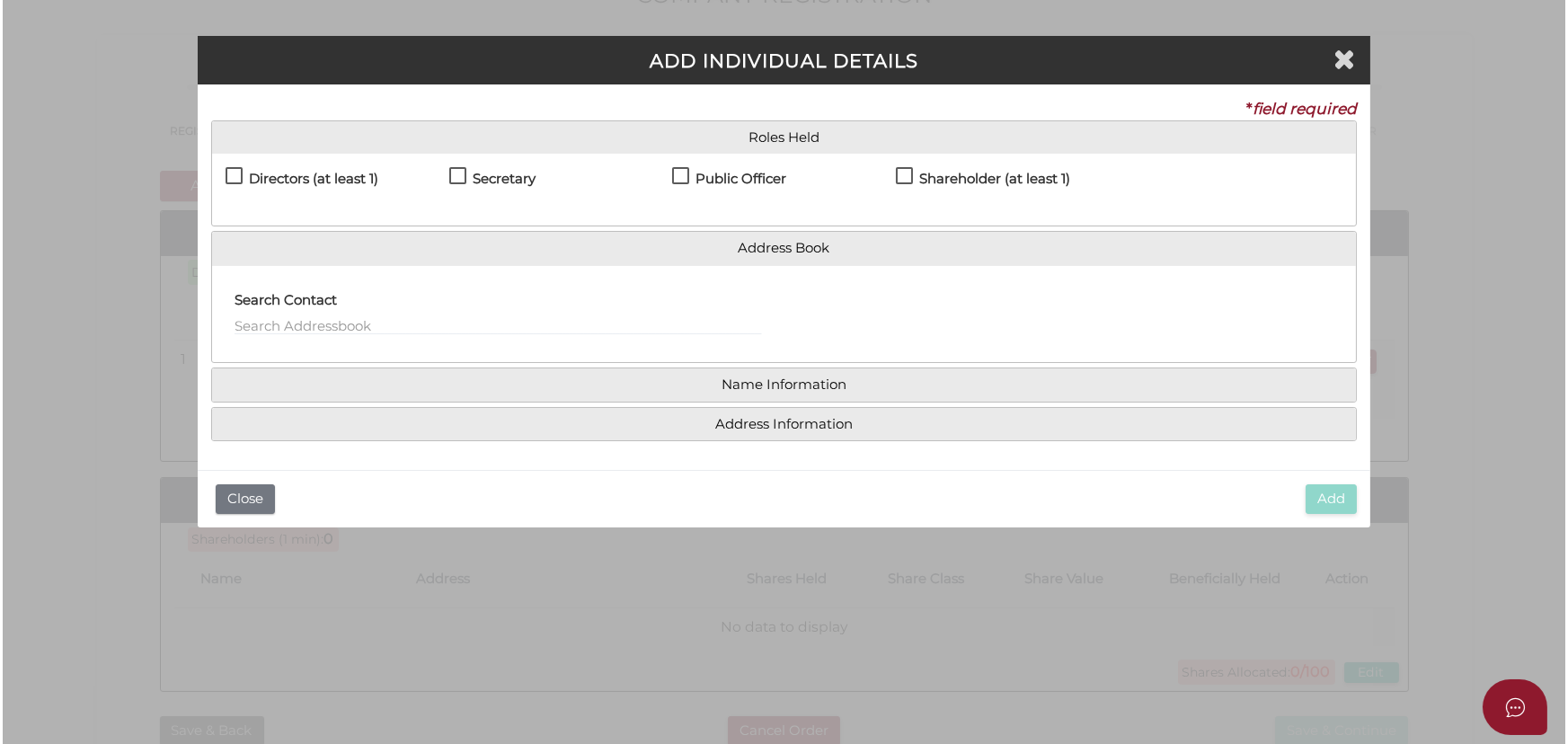
scroll to position [0, 0]
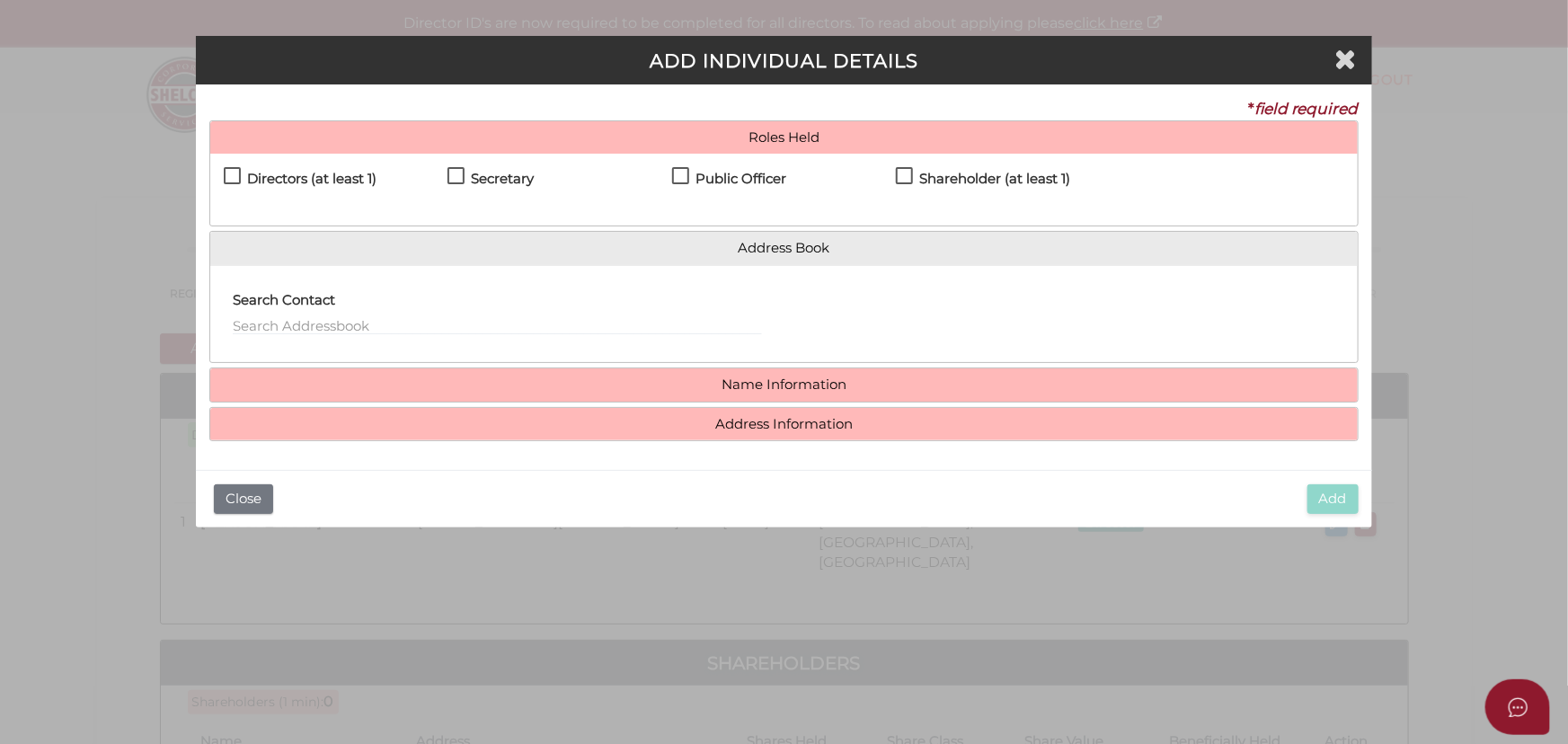
click at [947, 179] on h4 "Shareholder (at least 1)" at bounding box center [995, 179] width 151 height 15
checkbox input "true"
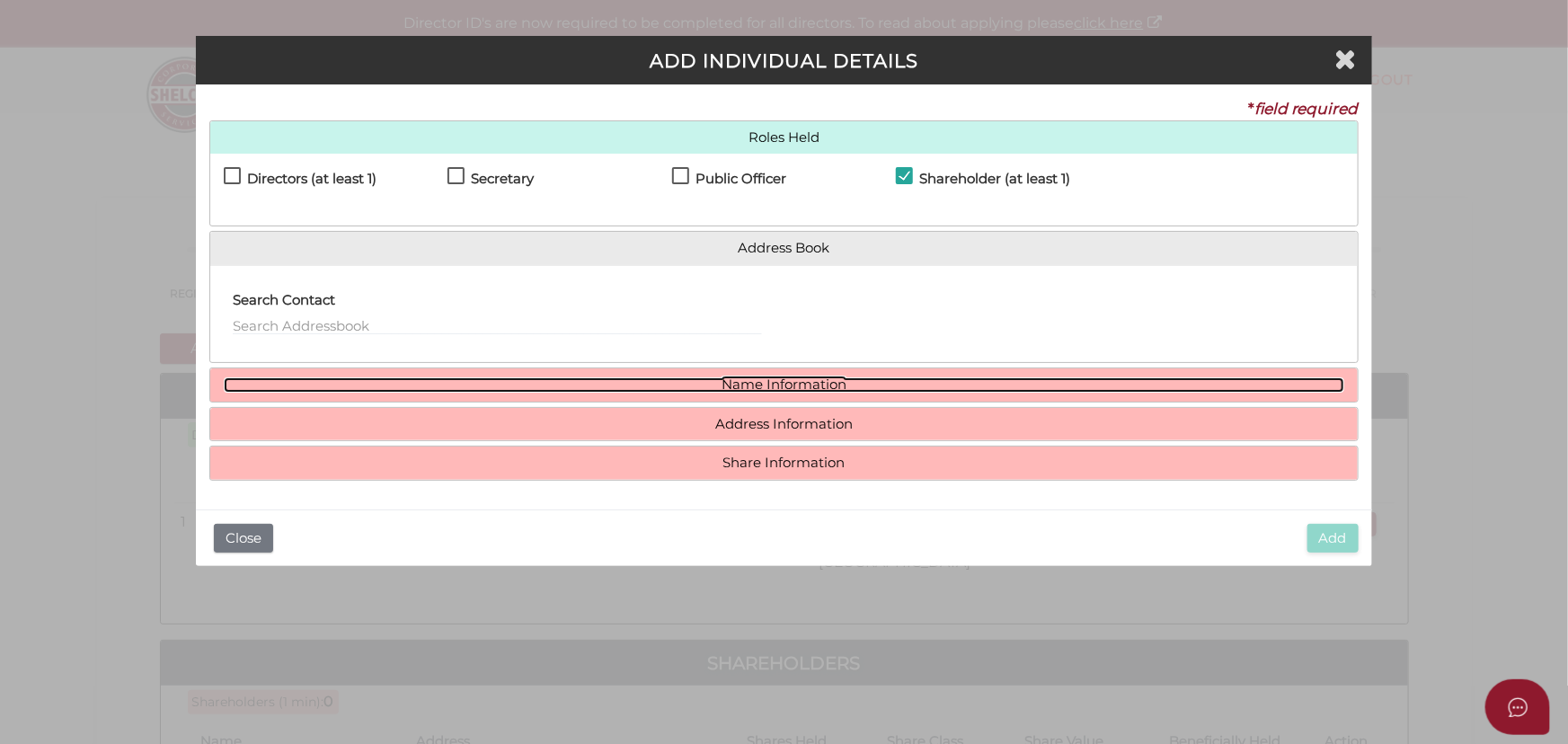
click at [786, 378] on link "Name Information" at bounding box center [784, 385] width 1120 height 15
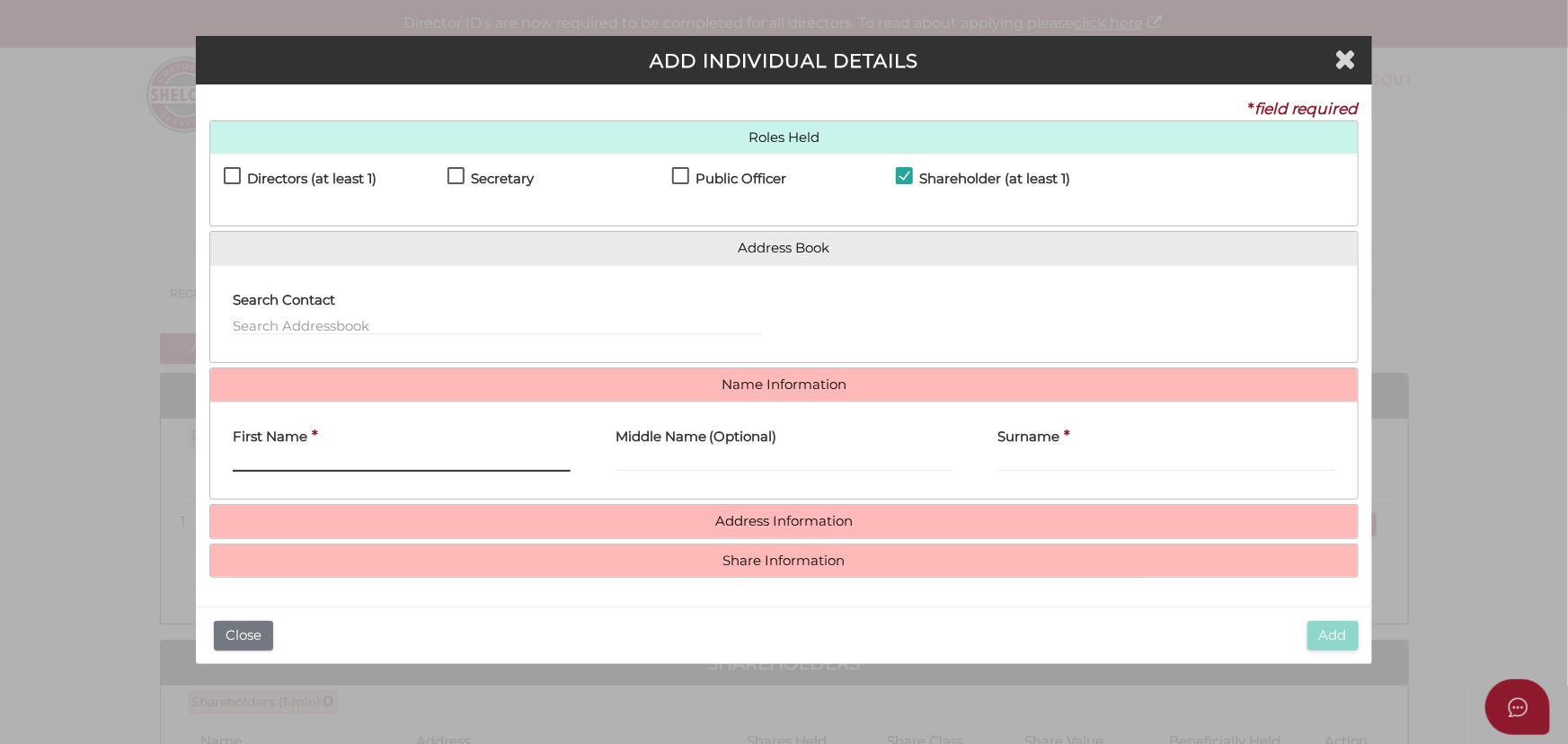
click at [302, 457] on input "First Name" at bounding box center [401, 461] width 338 height 20
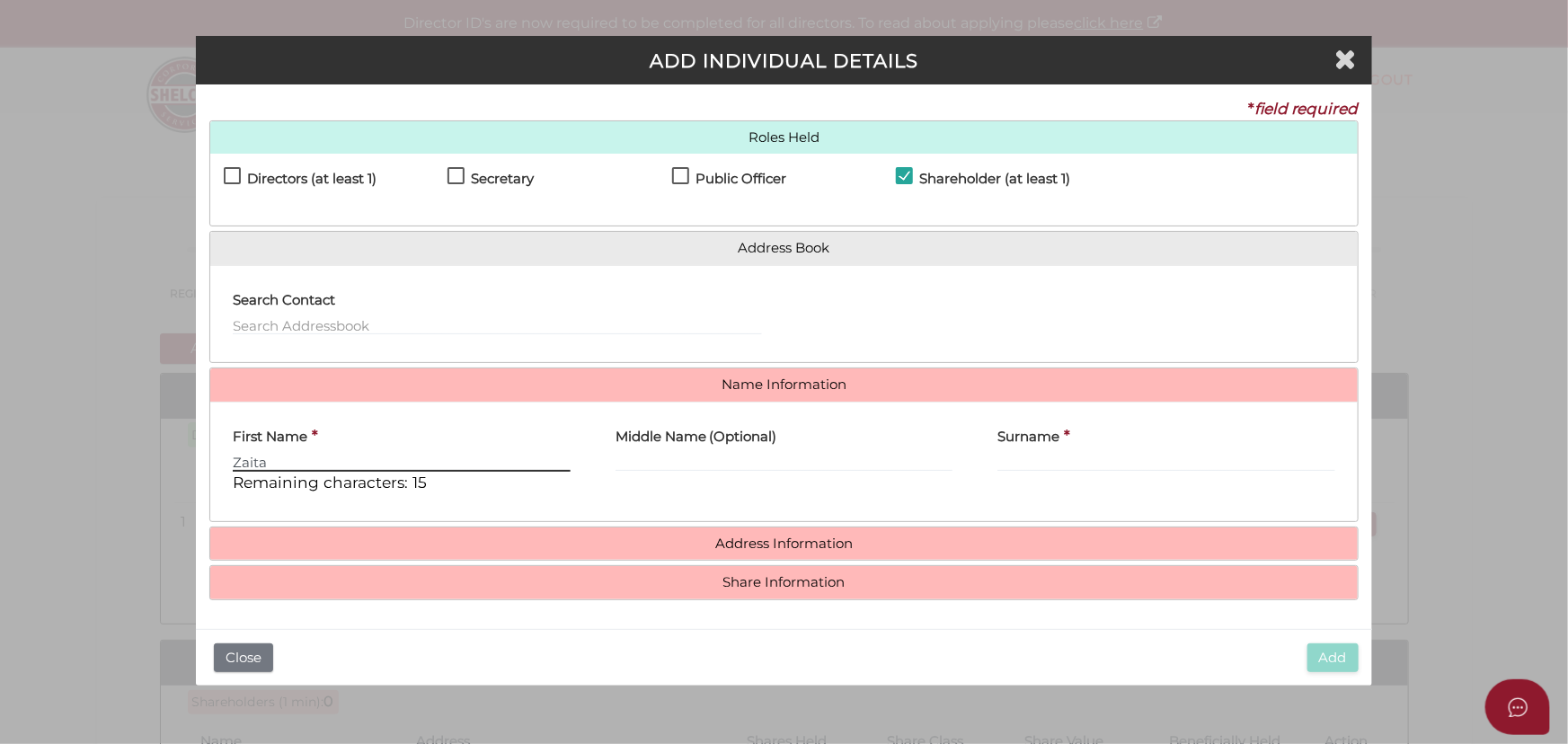
type input "Zaita"
type input "Claire"
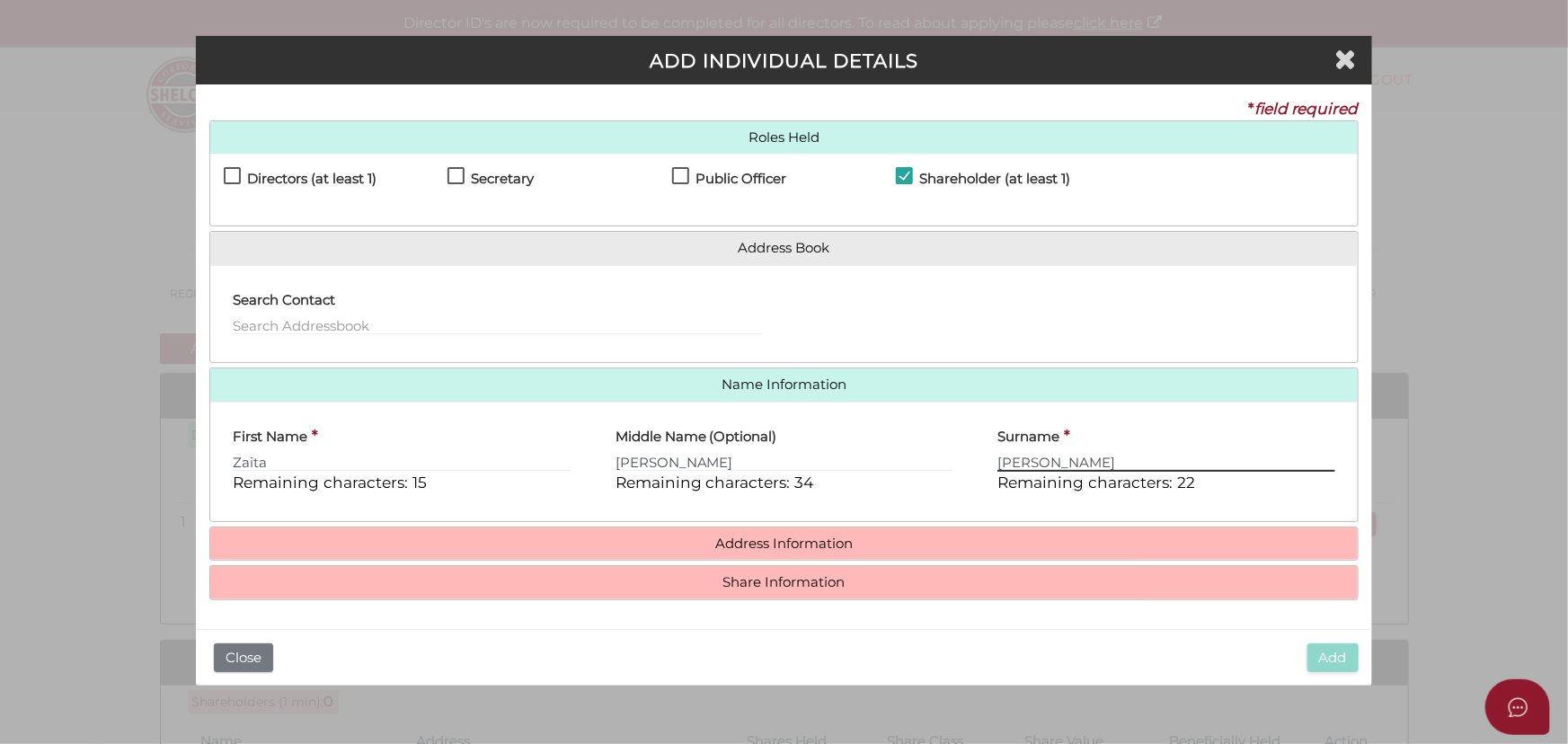
type input "Anderson"
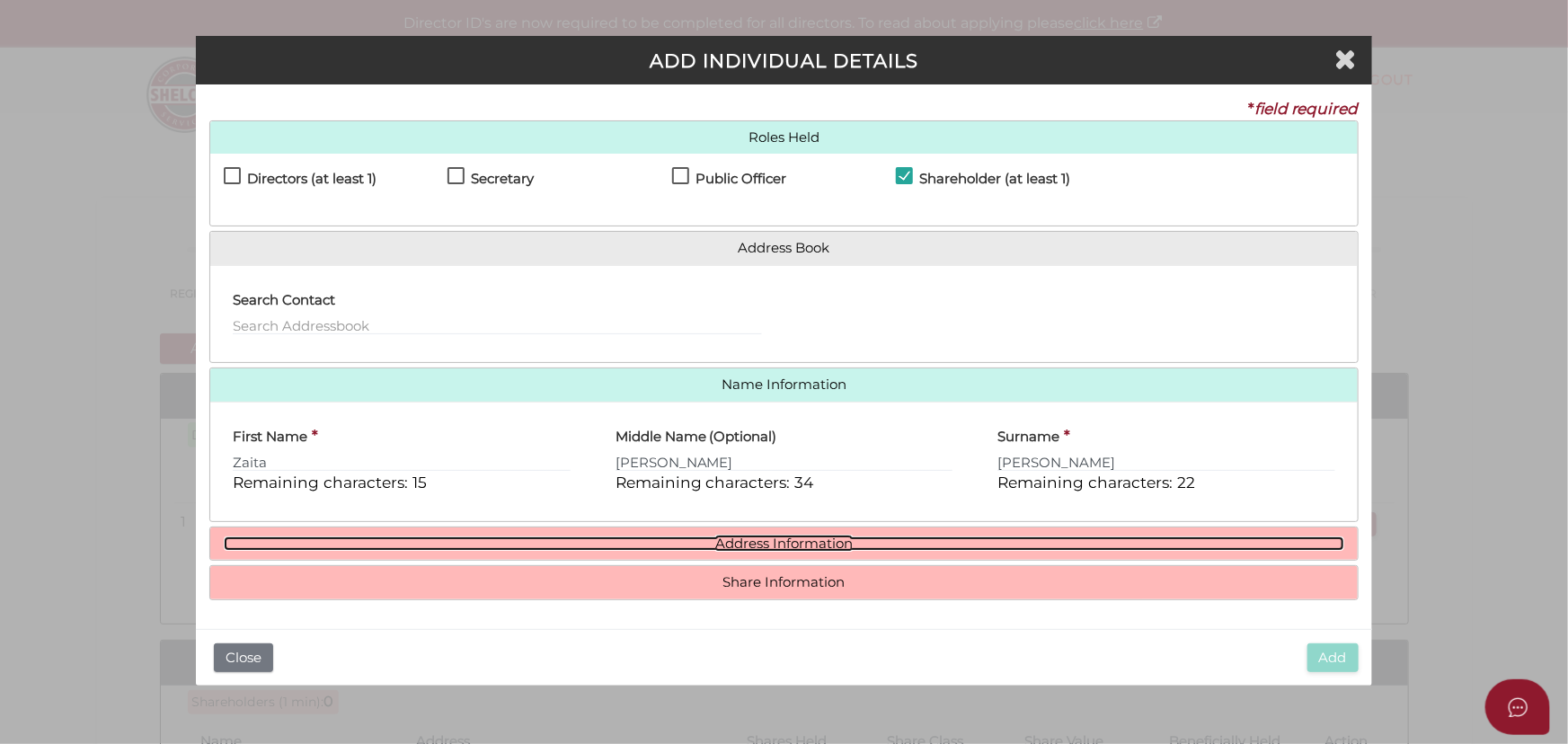
click at [799, 543] on link "Address Information" at bounding box center [784, 544] width 1120 height 15
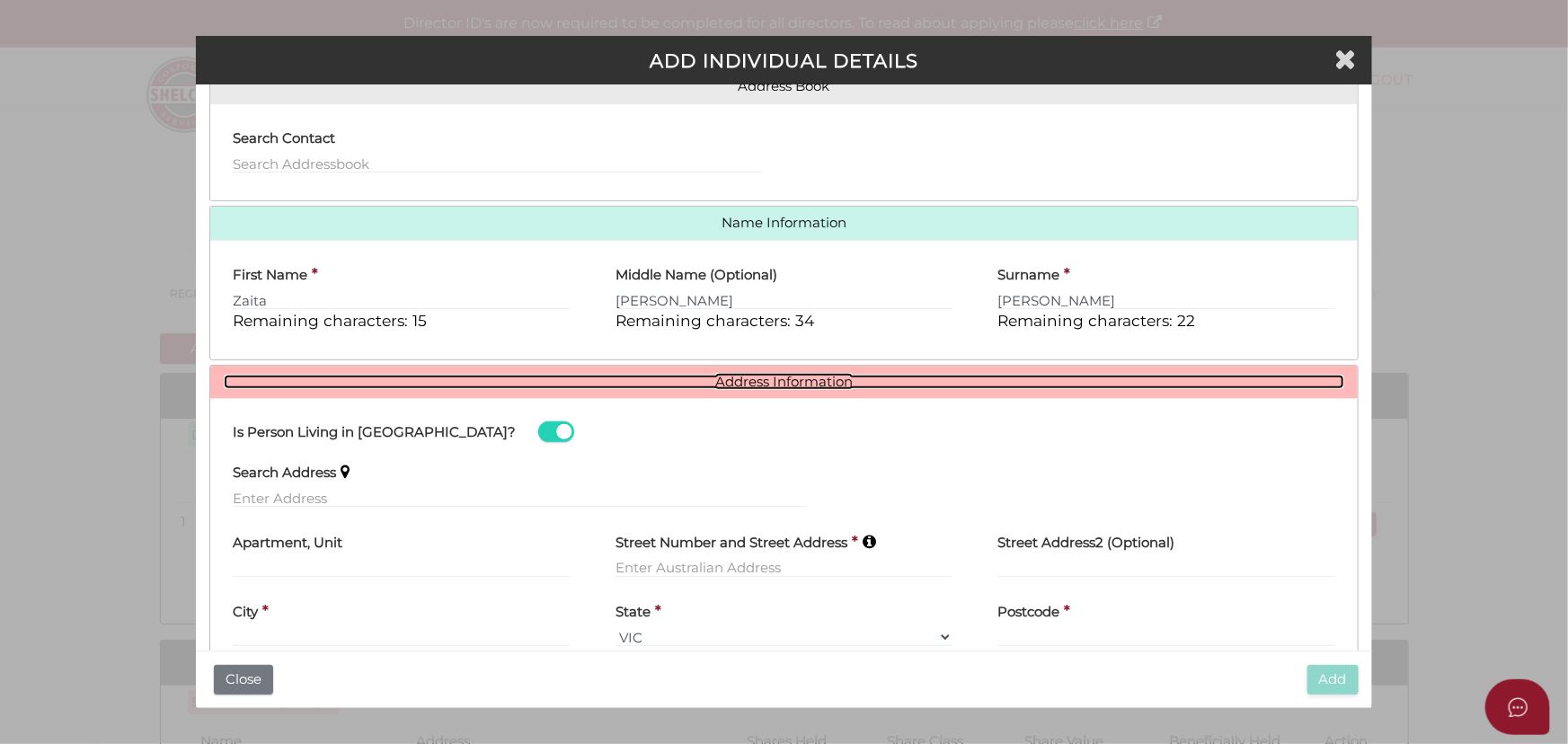
scroll to position [163, 0]
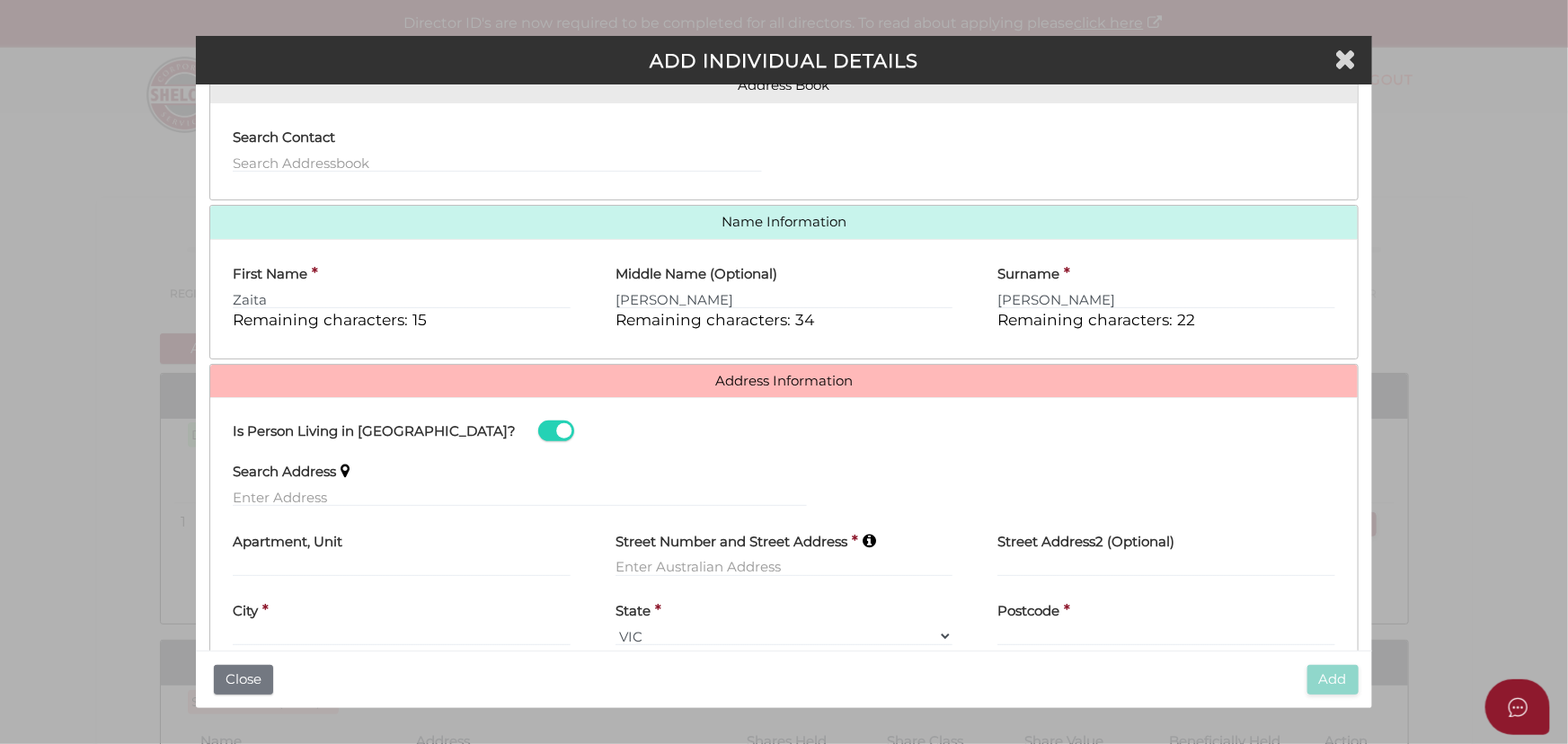
click at [289, 514] on div "Search Address" at bounding box center [519, 485] width 619 height 70
click at [287, 503] on input "text" at bounding box center [519, 496] width 573 height 20
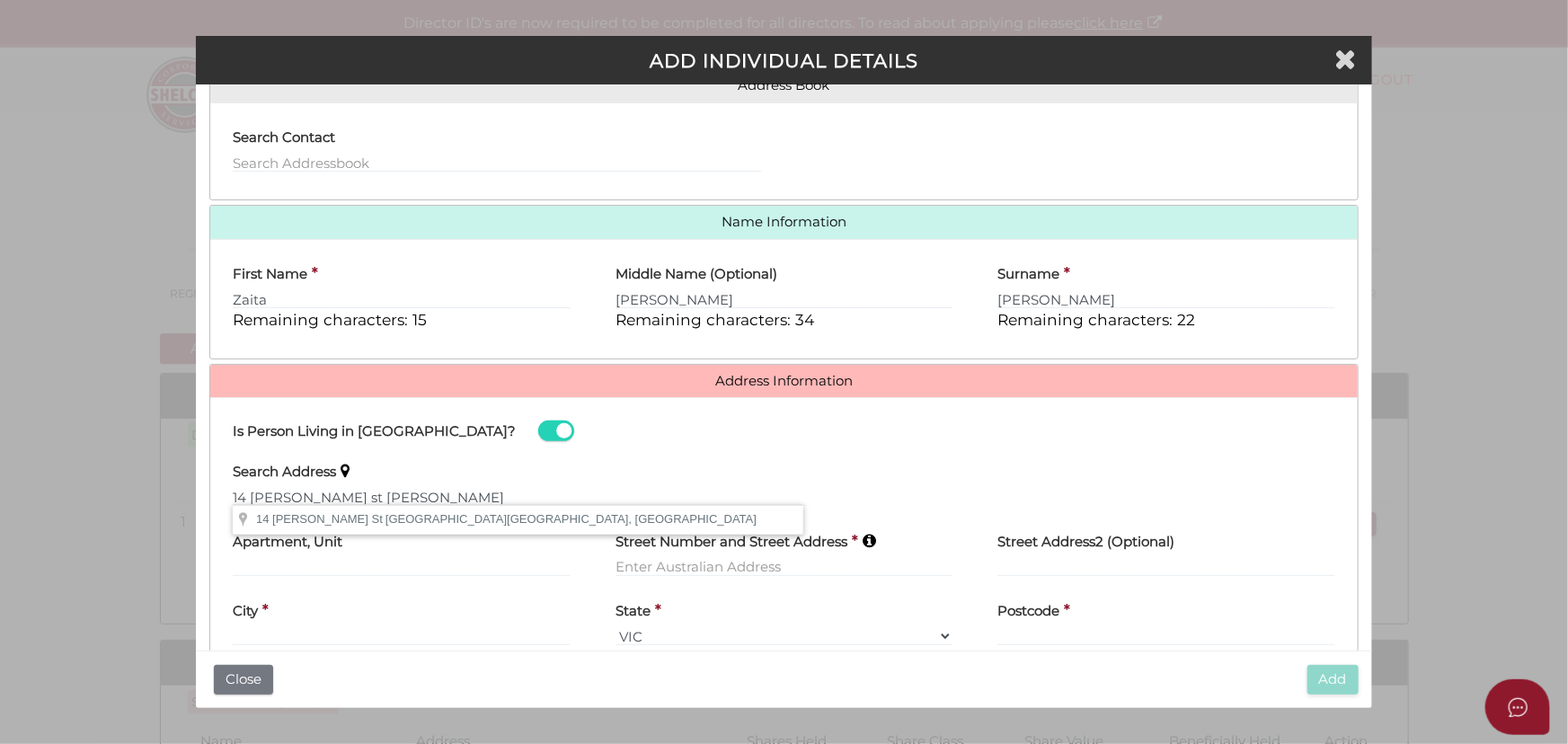
type input "14 Stewart St, Brunswick VIC, Australia"
type input "14 Stewart Street"
type input "Brunswick"
select select "VIC"
type input "3056"
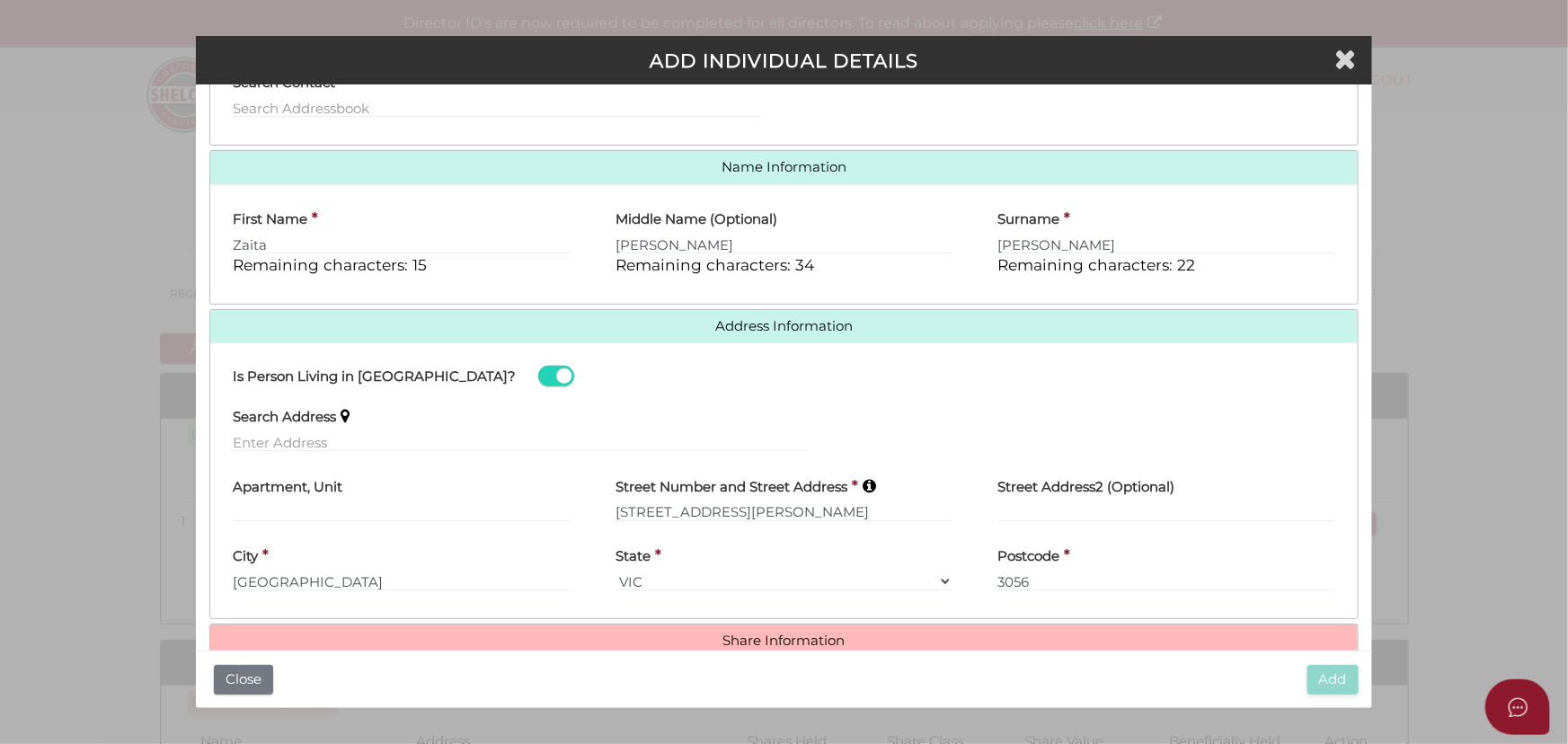
scroll to position [251, 0]
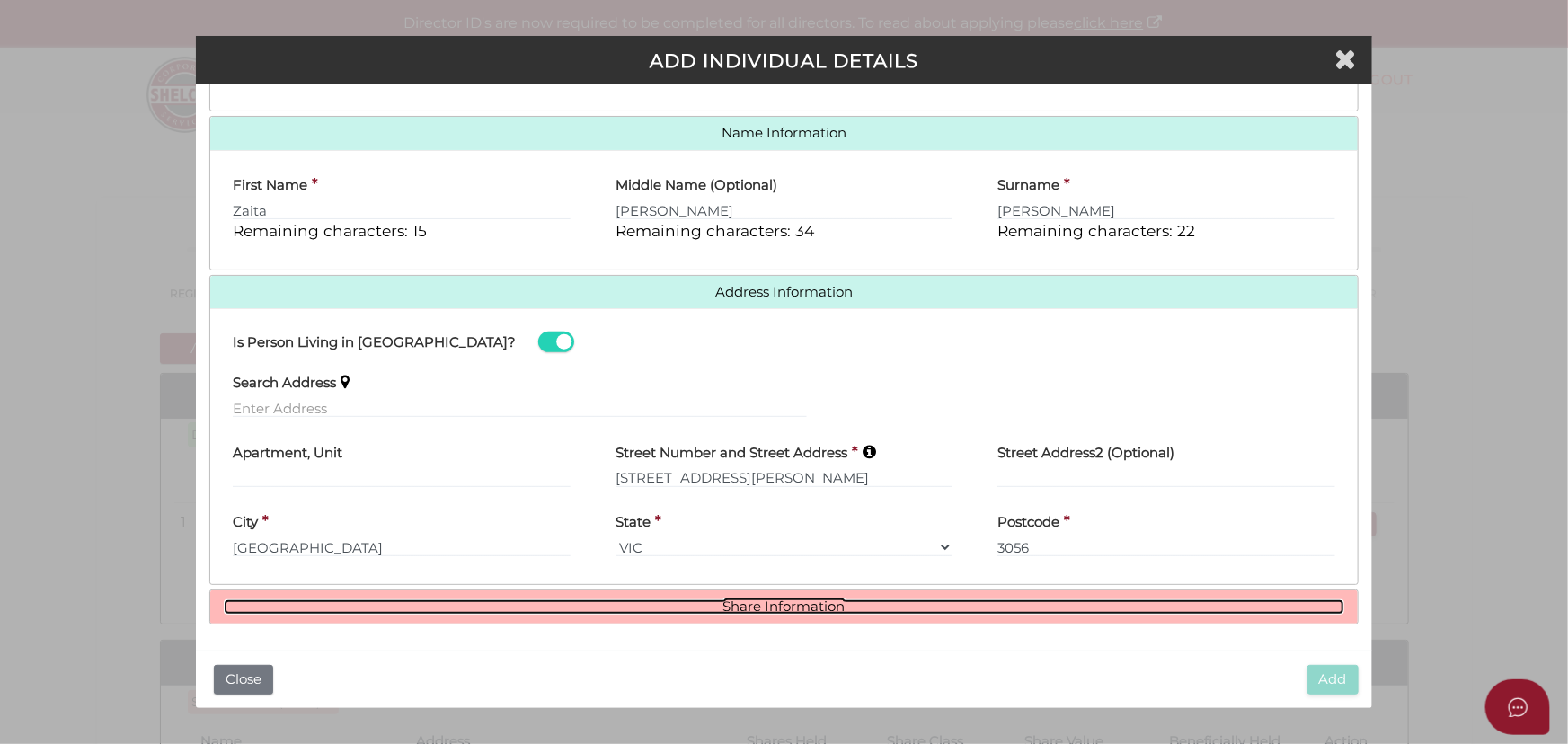
click at [803, 602] on link "Share Information" at bounding box center [784, 606] width 1120 height 15
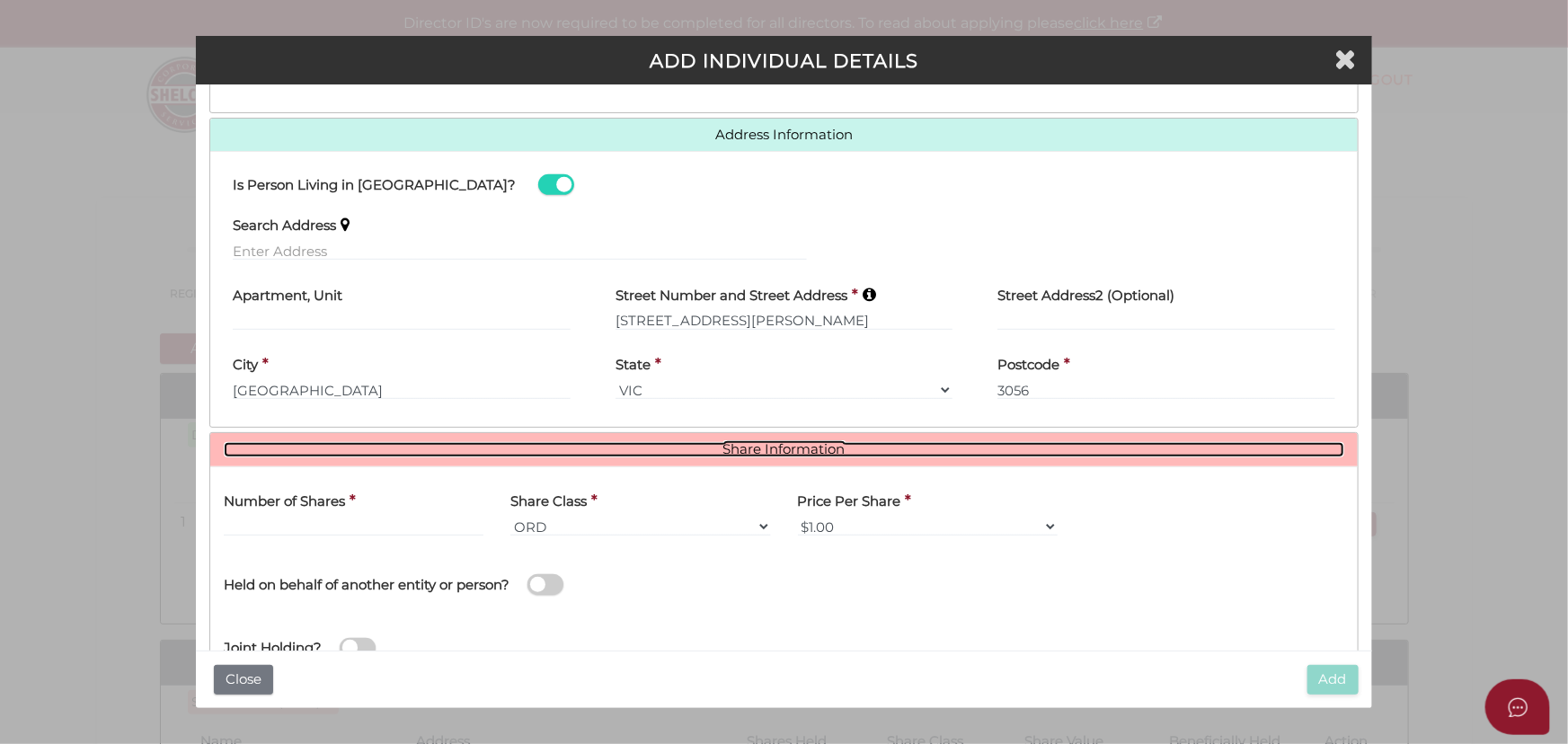
scroll to position [470, 0]
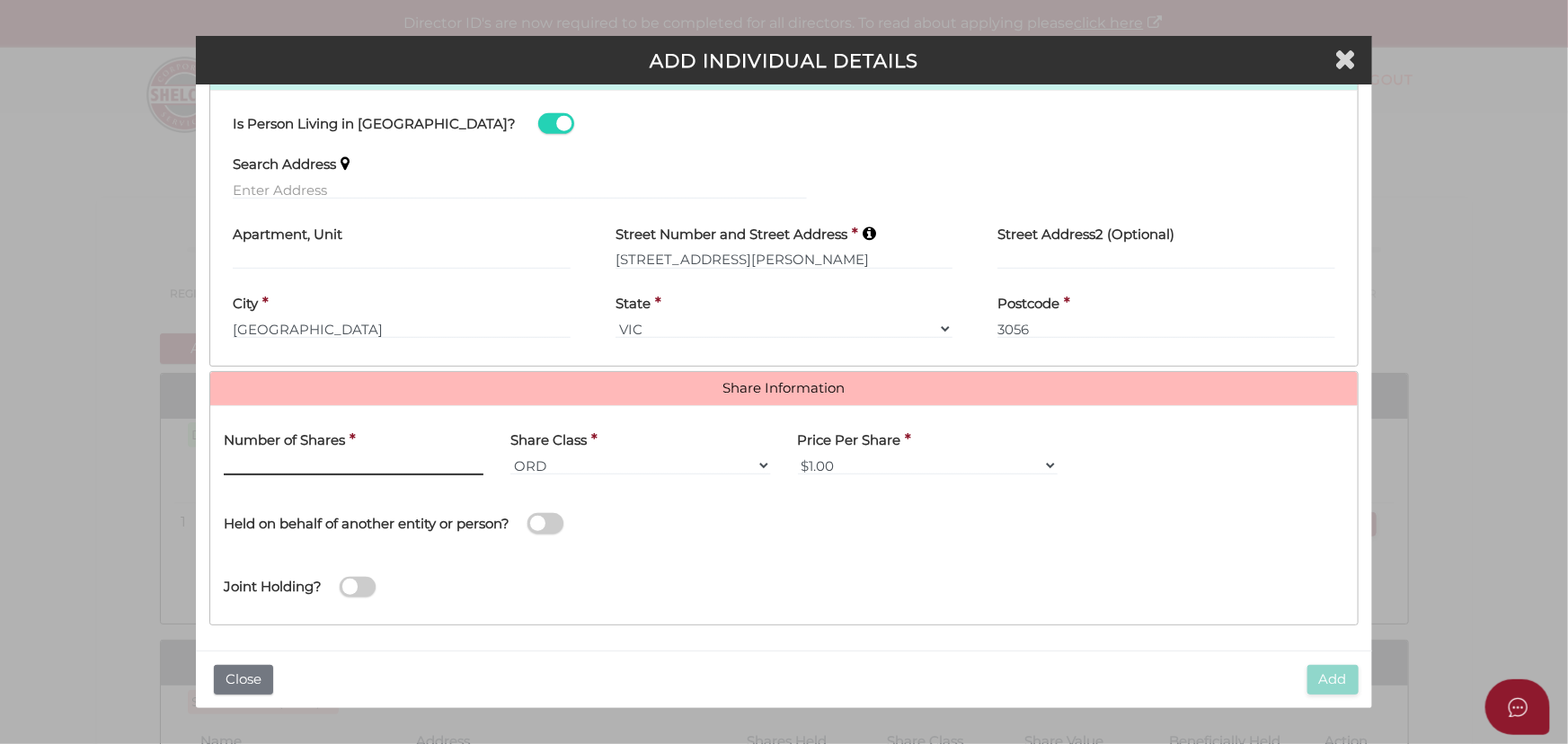
click at [288, 461] on input "text" at bounding box center [353, 465] width 260 height 20
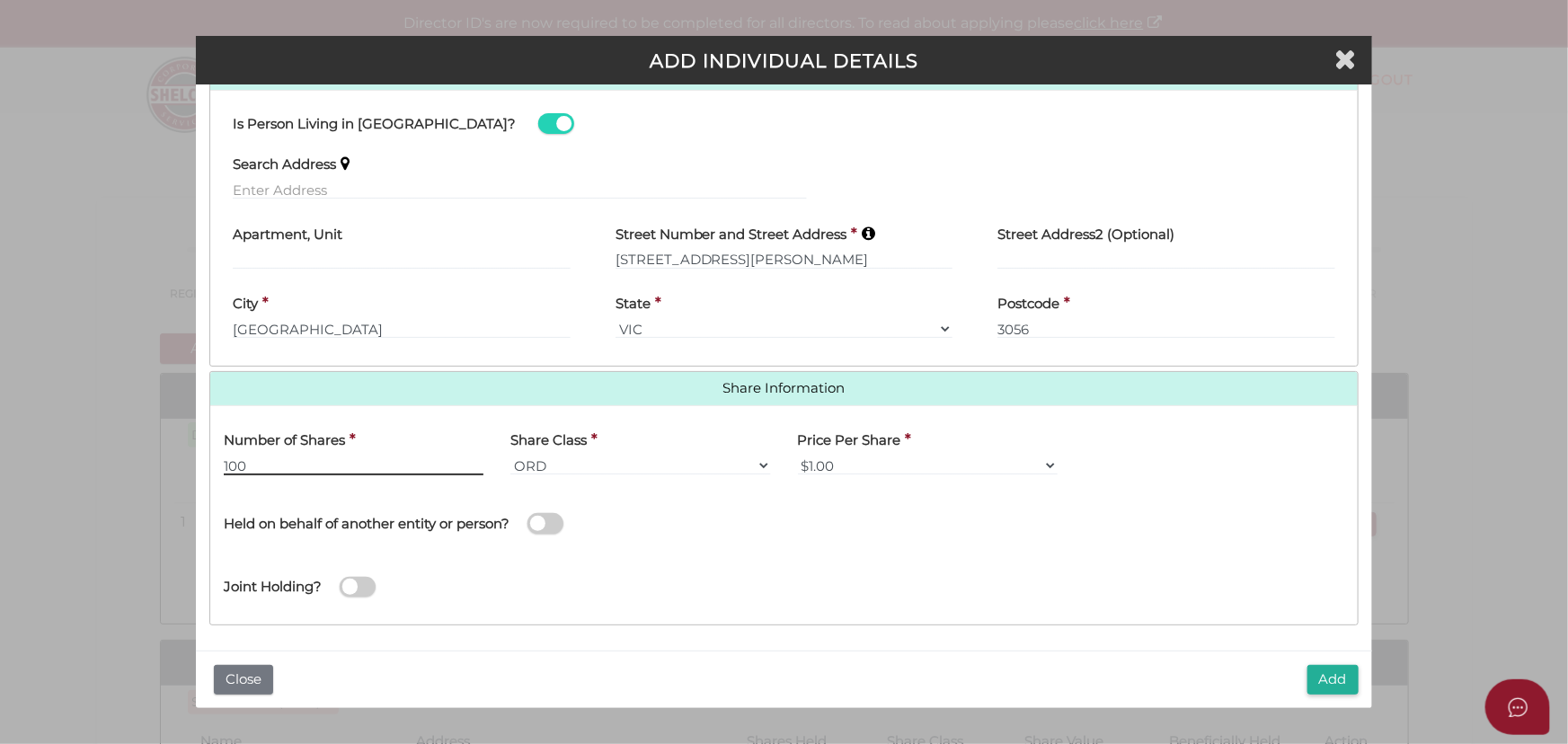
type input "100"
click at [1309, 671] on button "Add" at bounding box center [1333, 680] width 51 height 30
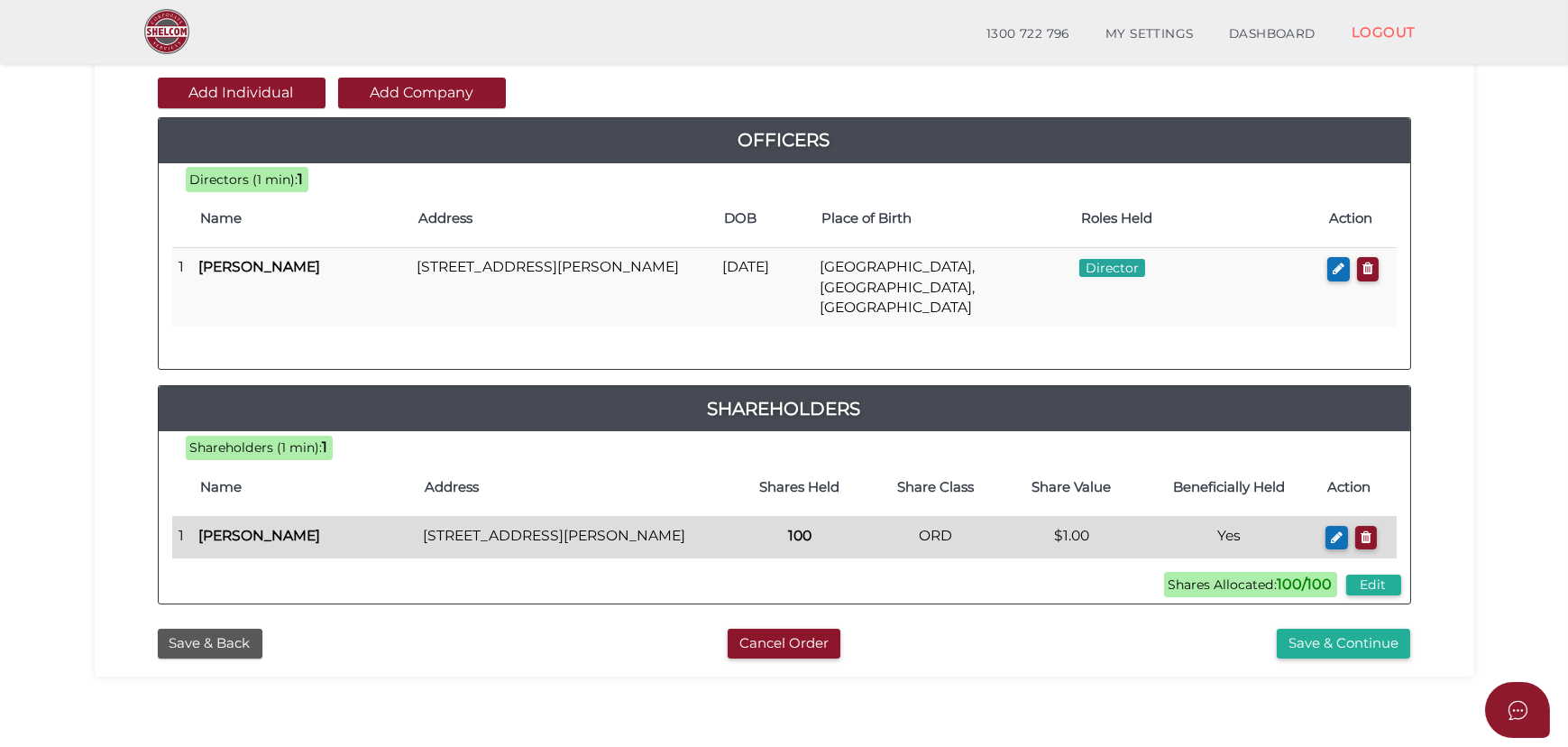
scroll to position [163, 0]
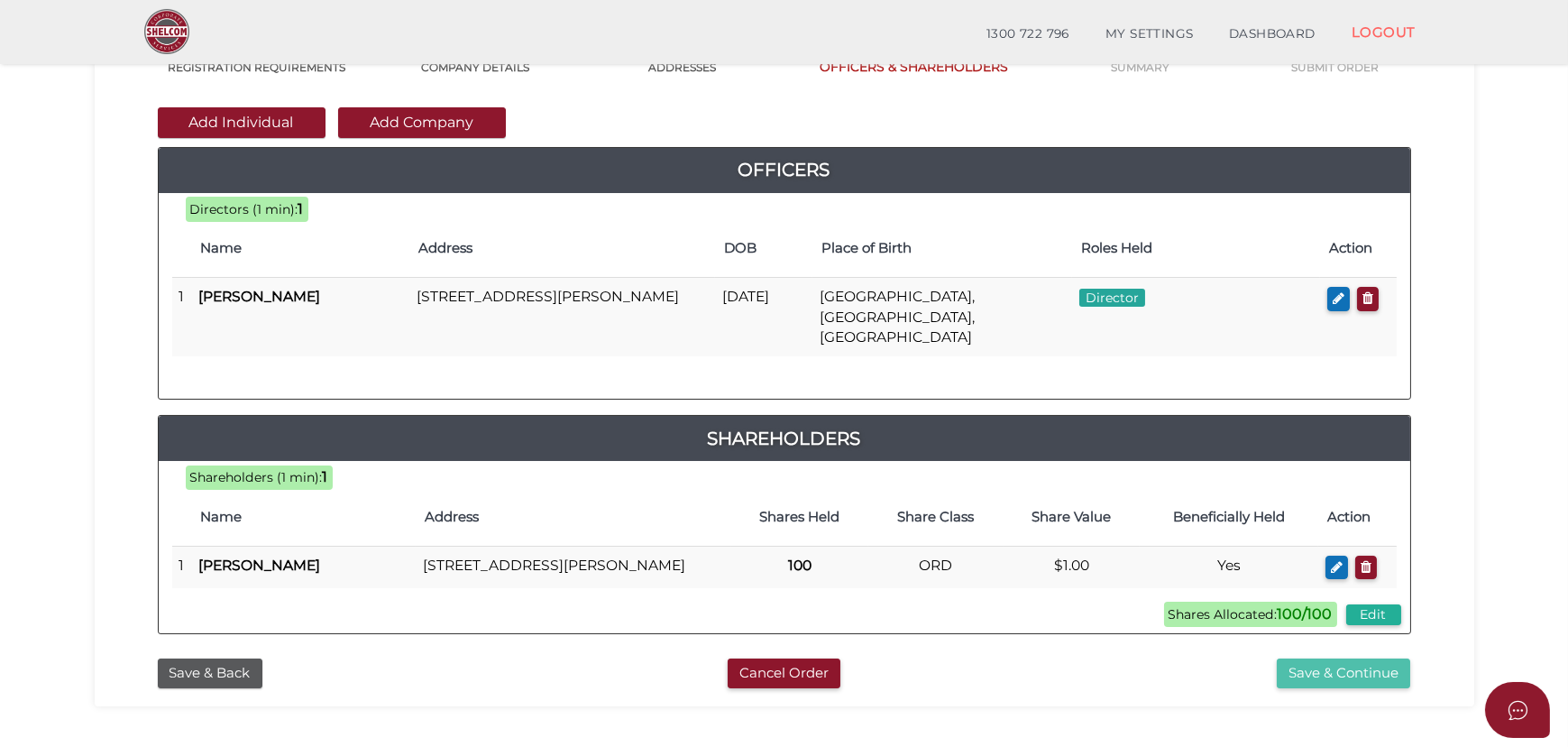
click at [1337, 662] on button "Save & Continue" at bounding box center [1343, 673] width 133 height 30
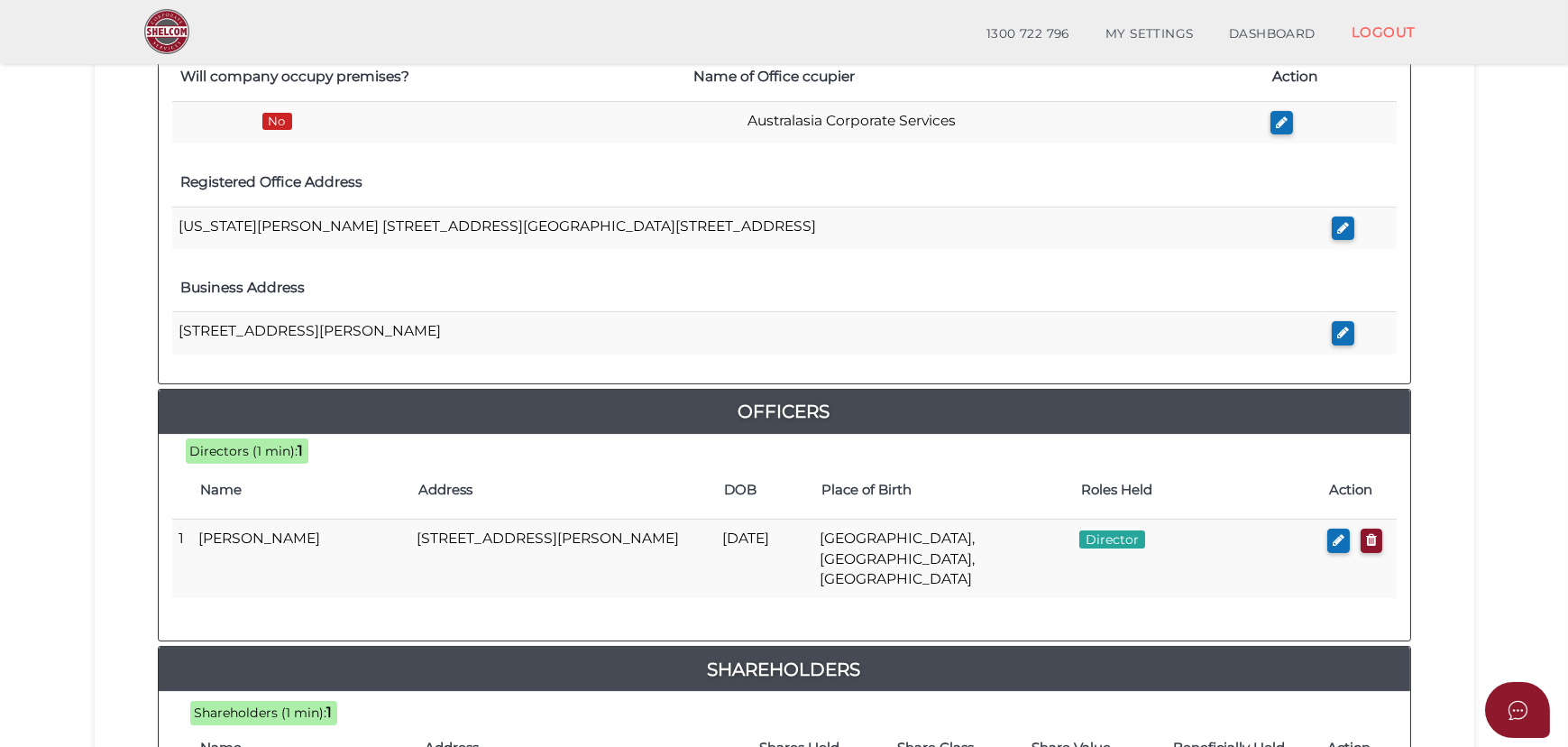
scroll to position [190, 0]
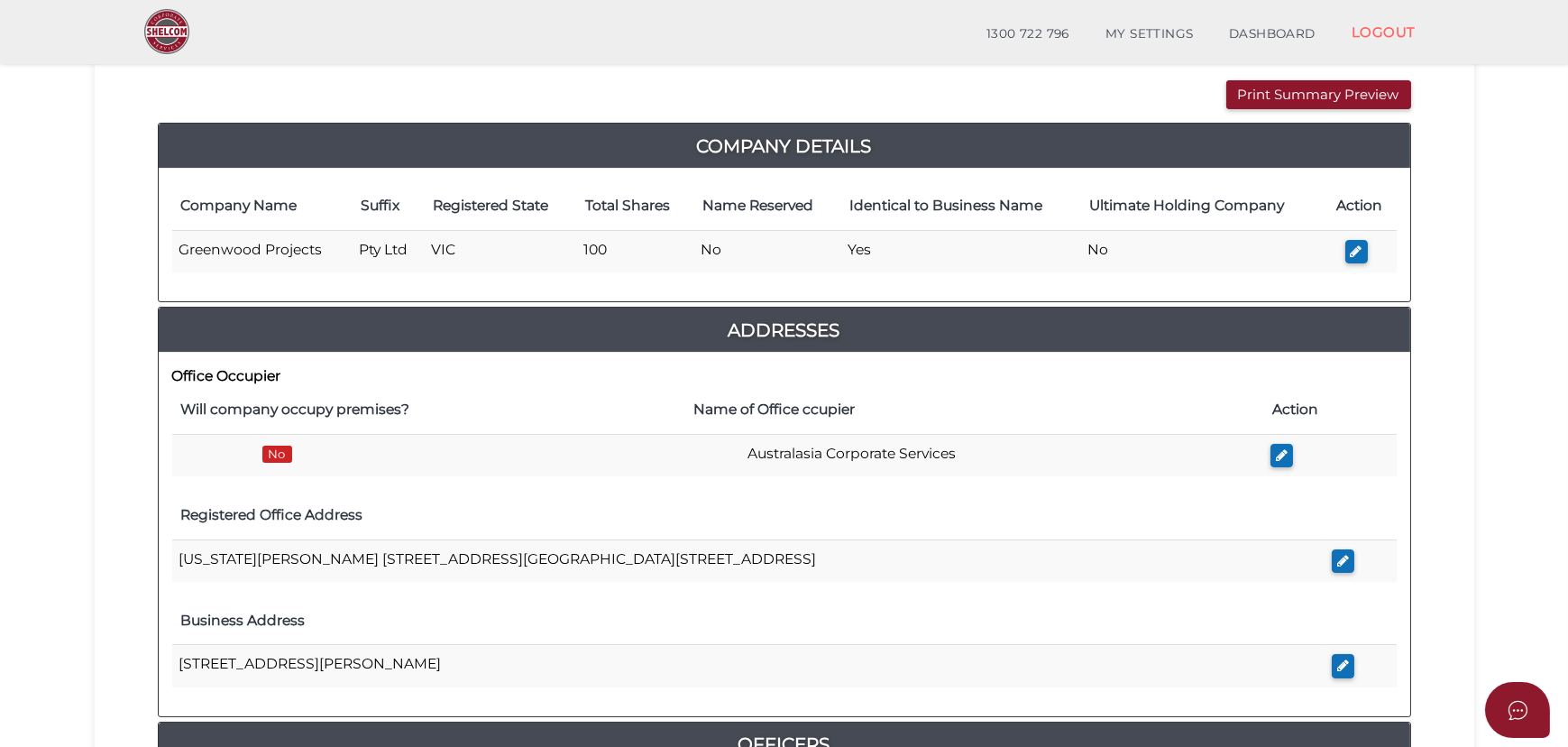
click at [1312, 114] on div "Print Summary Preview VIEW DOCUMENT Please click here to view this document in …" at bounding box center [784, 645] width 1253 height 1130
click at [1309, 89] on button "Print Summary Preview" at bounding box center [1319, 95] width 185 height 30
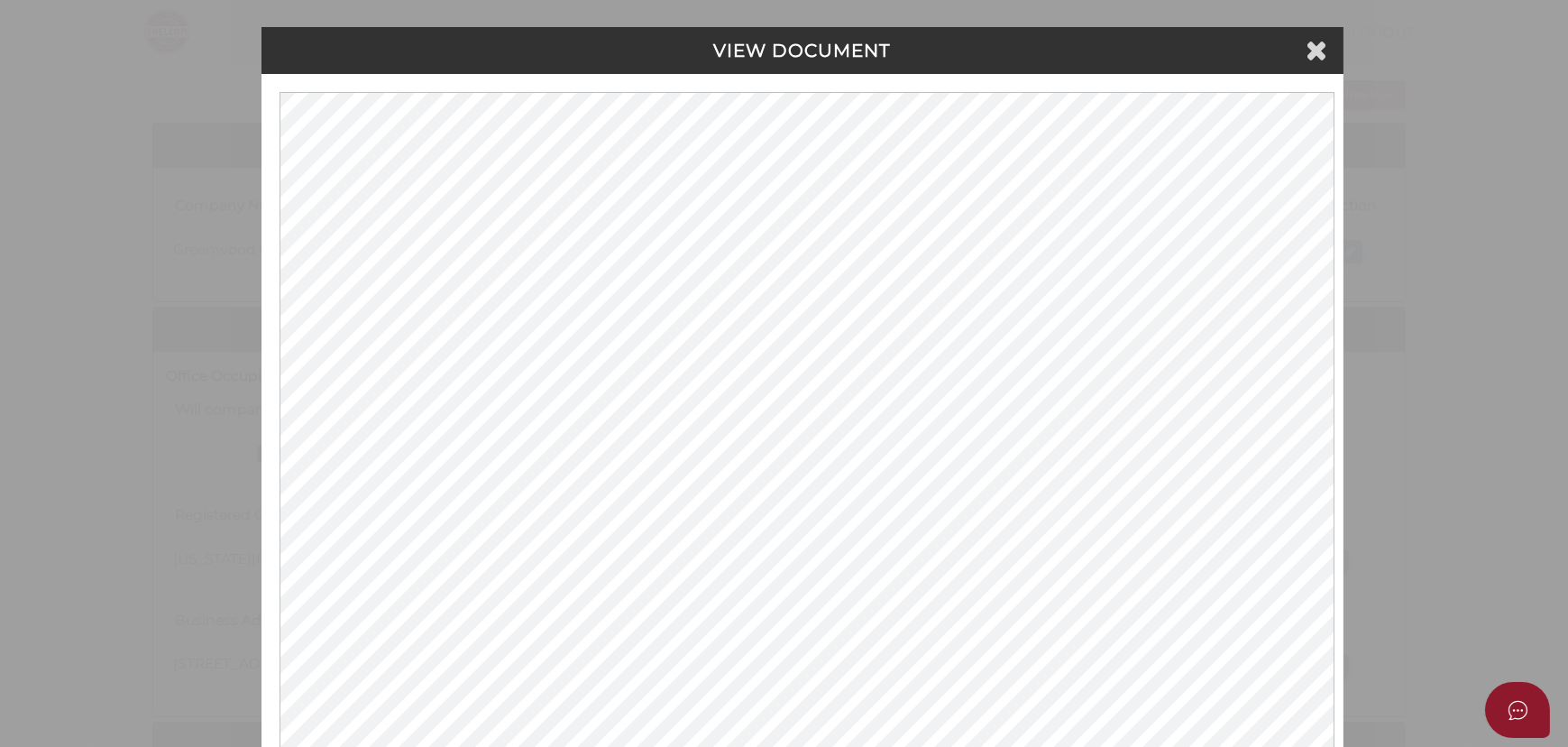
scroll to position [0, 0]
click at [1311, 54] on icon at bounding box center [1319, 49] width 21 height 27
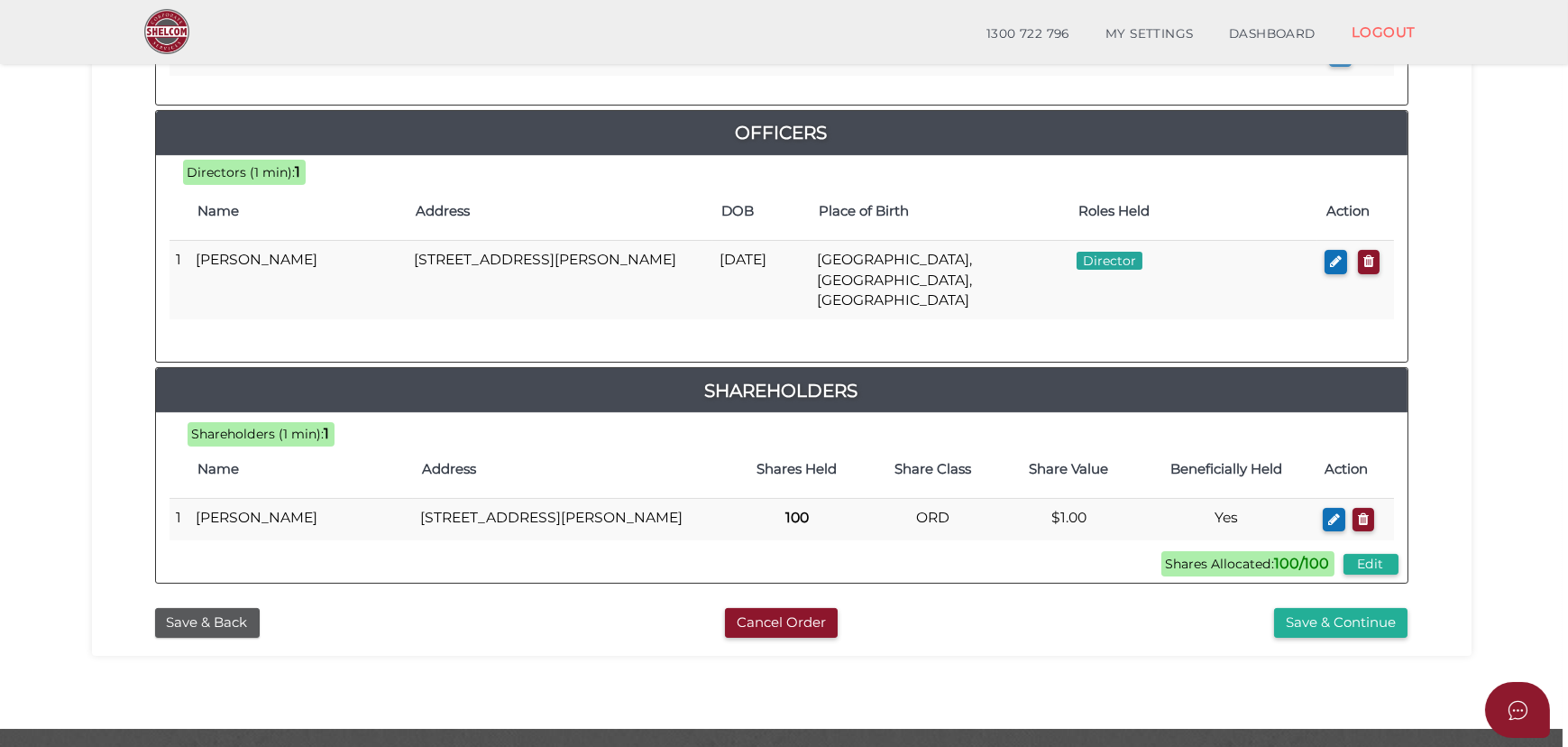
scroll to position [847, 0]
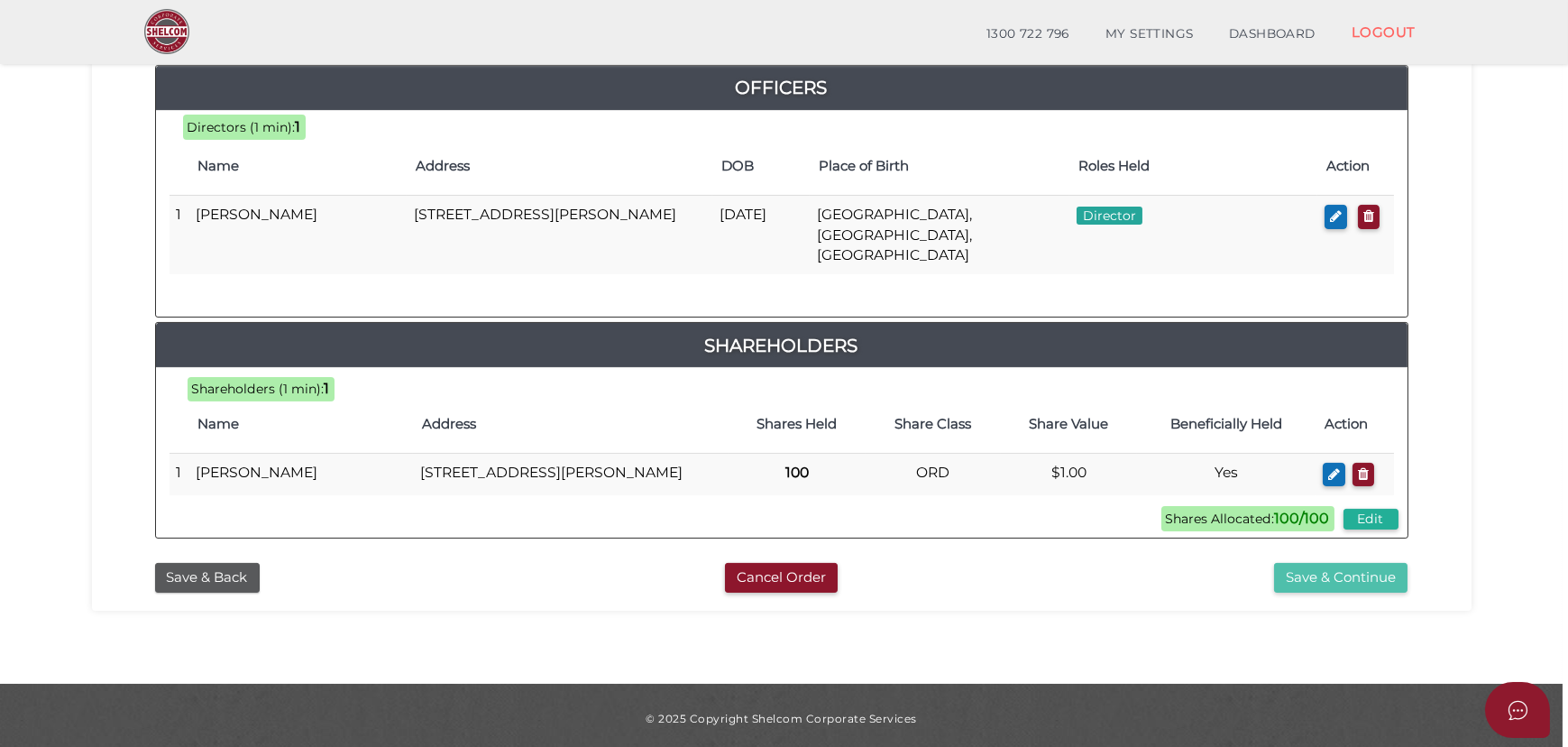
click at [1281, 563] on button "Save & Continue" at bounding box center [1340, 578] width 133 height 30
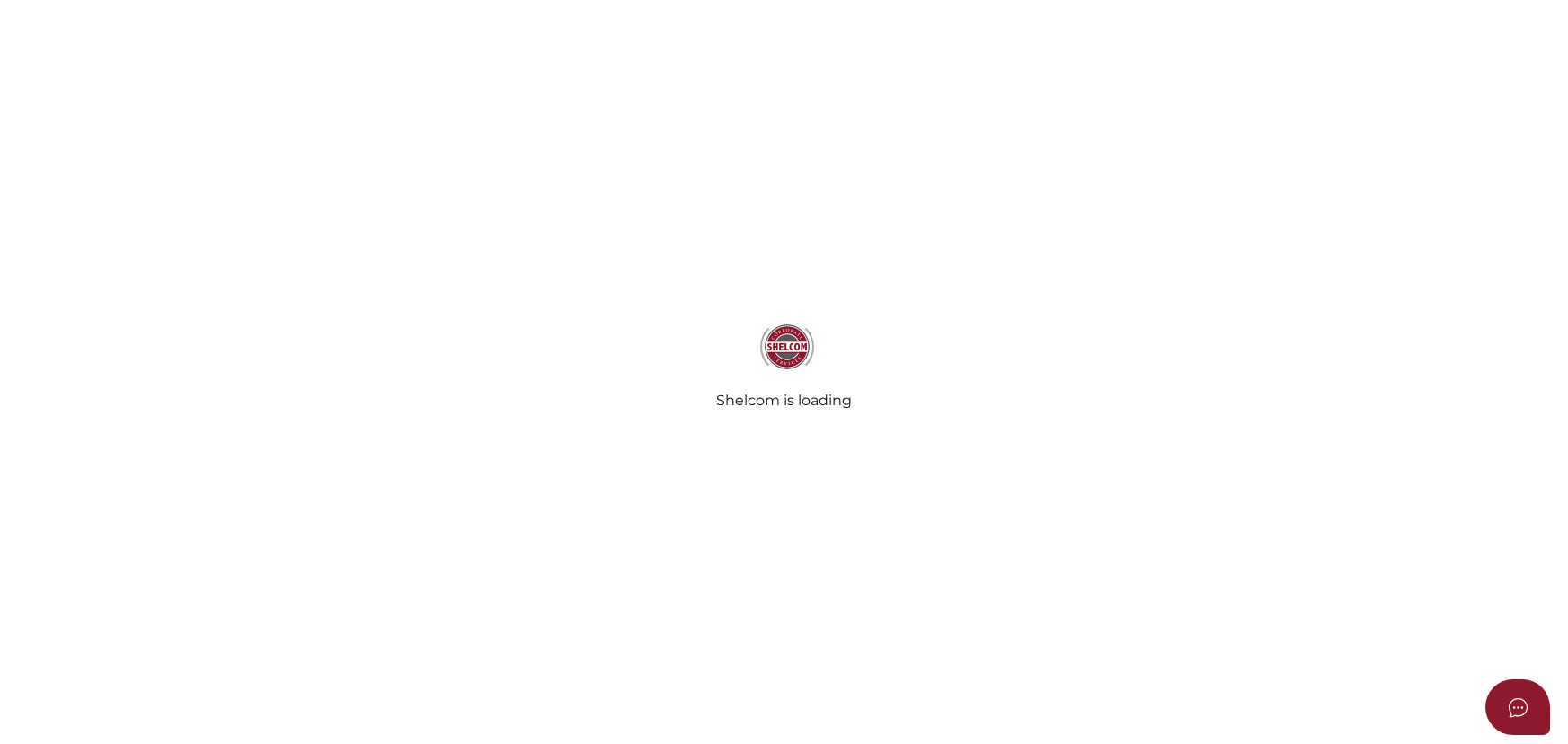
select select "Comb Binding"
radio input "true"
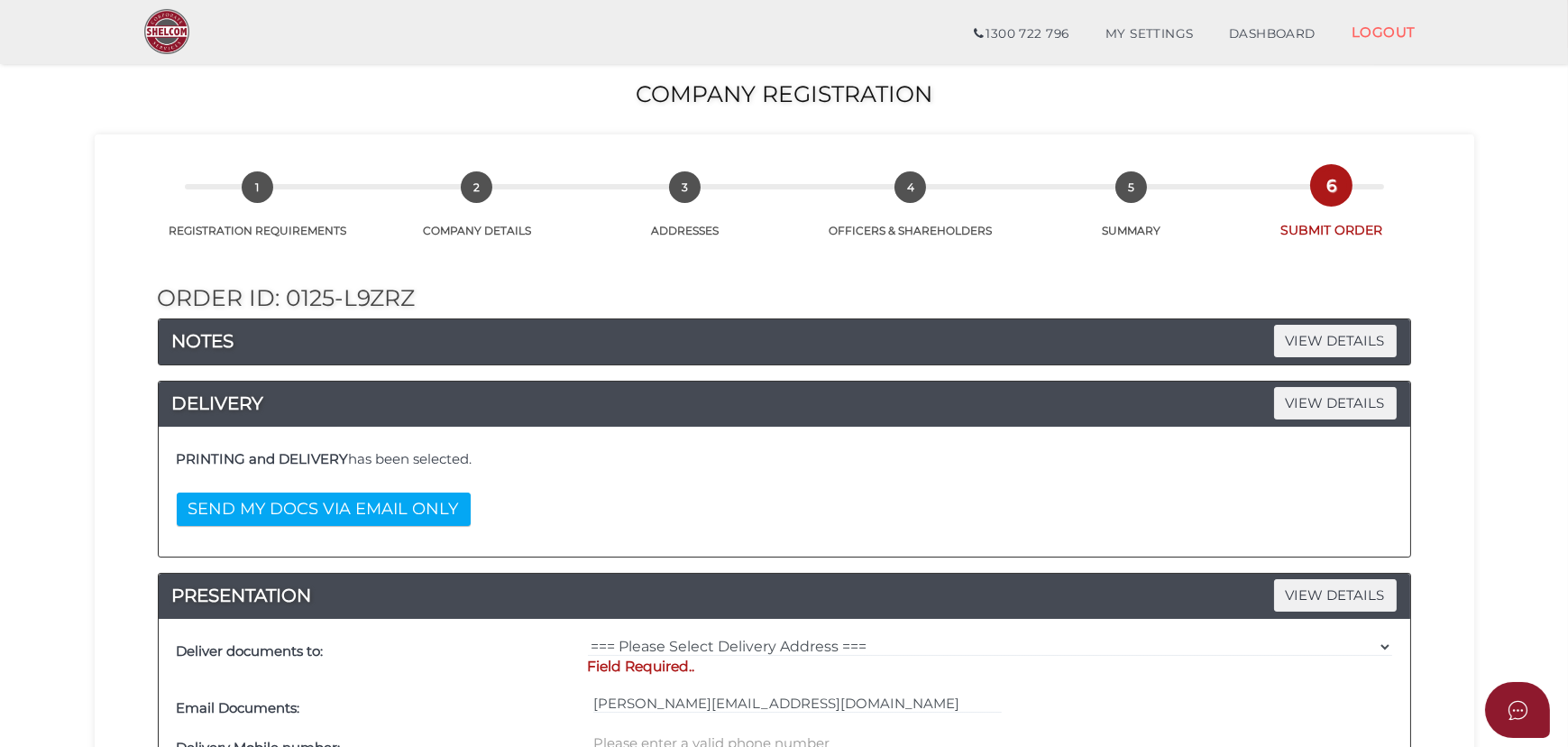
scroll to position [163, 0]
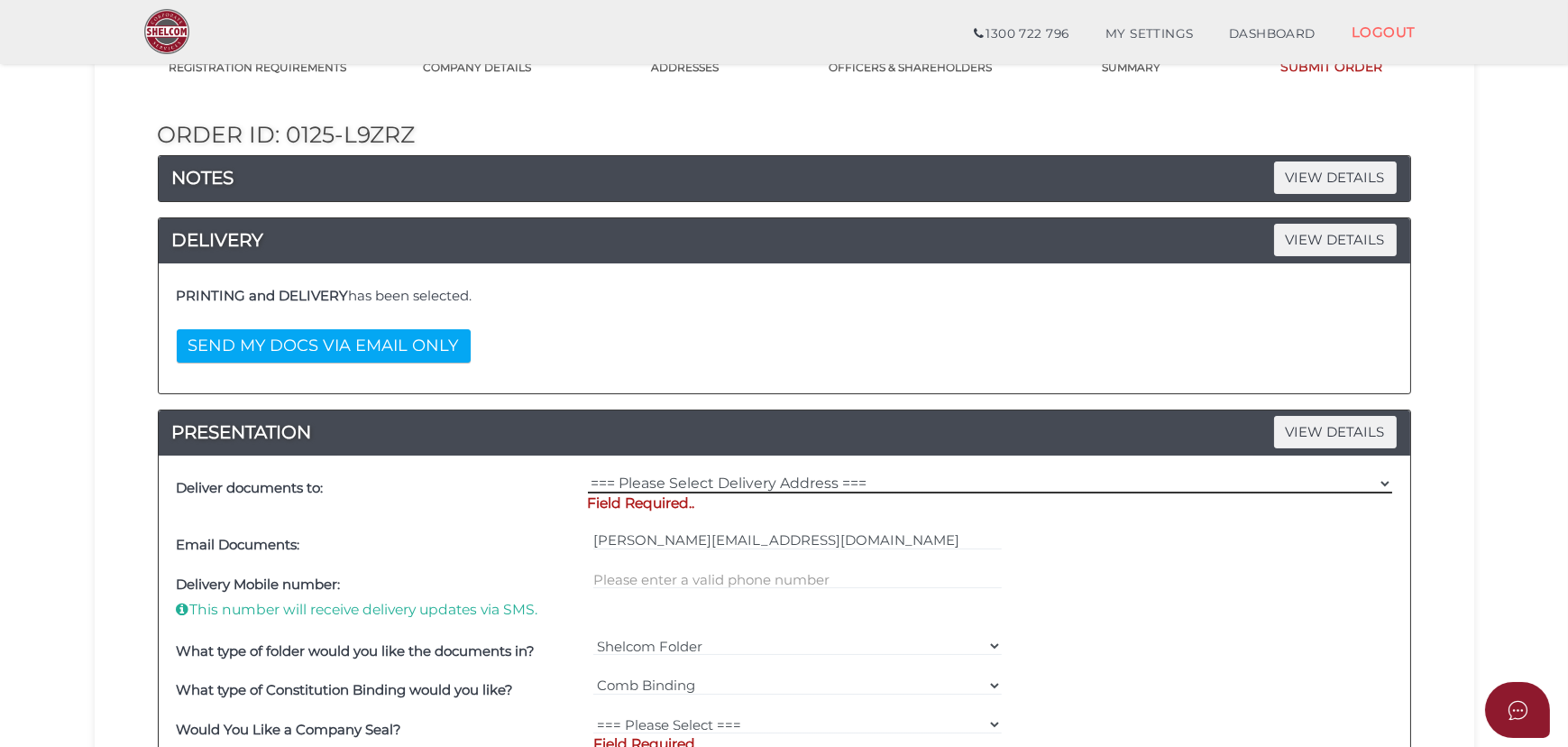
click at [707, 489] on select "=== Please Select Delivery Address === (User Address - [PERSON_NAME][GEOGRAPHIC…" at bounding box center [990, 483] width 805 height 20
select select "0"
click at [588, 473] on select "=== Please Select Delivery Address === (User Address - [PERSON_NAME][GEOGRAPHIC…" at bounding box center [990, 483] width 805 height 20
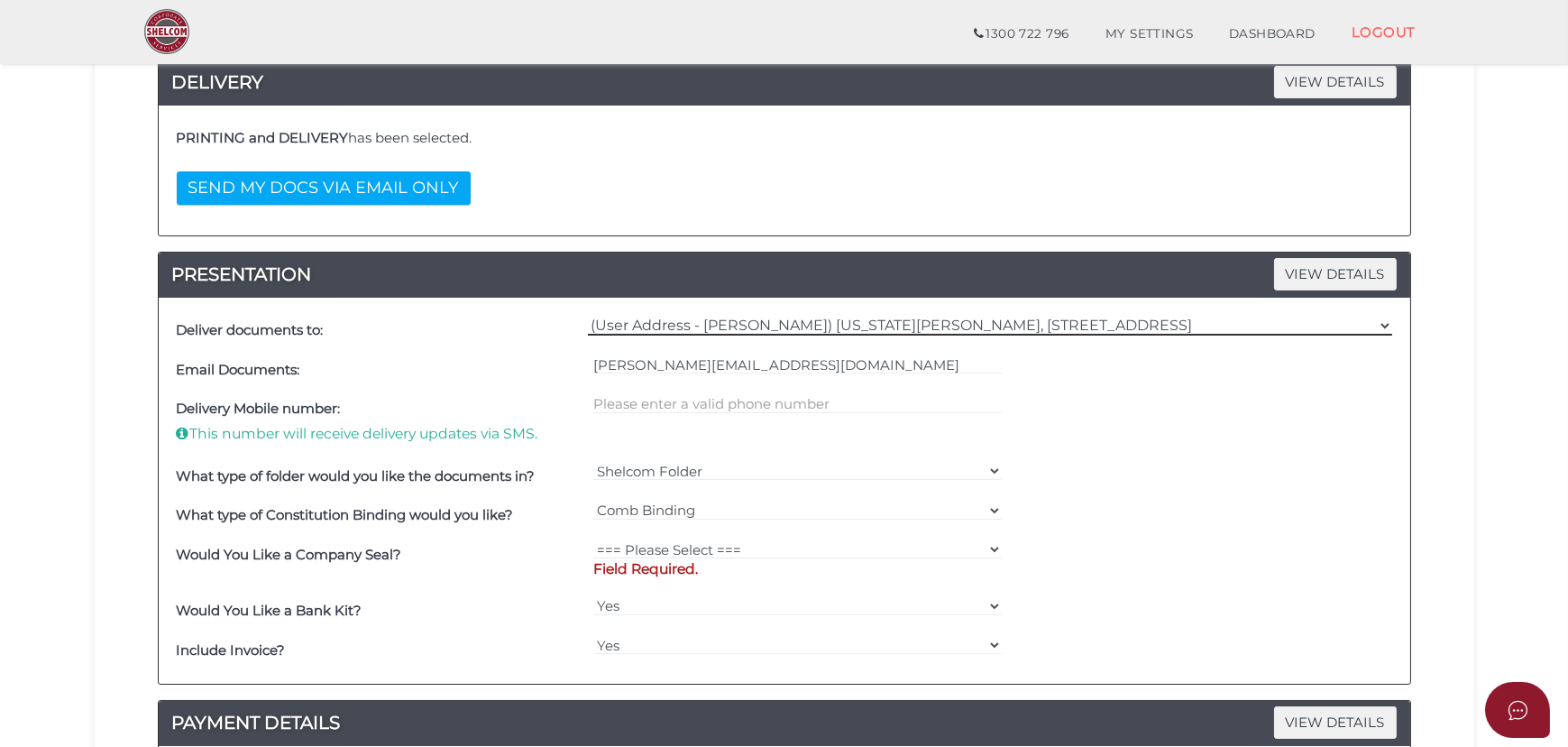
scroll to position [328, 0]
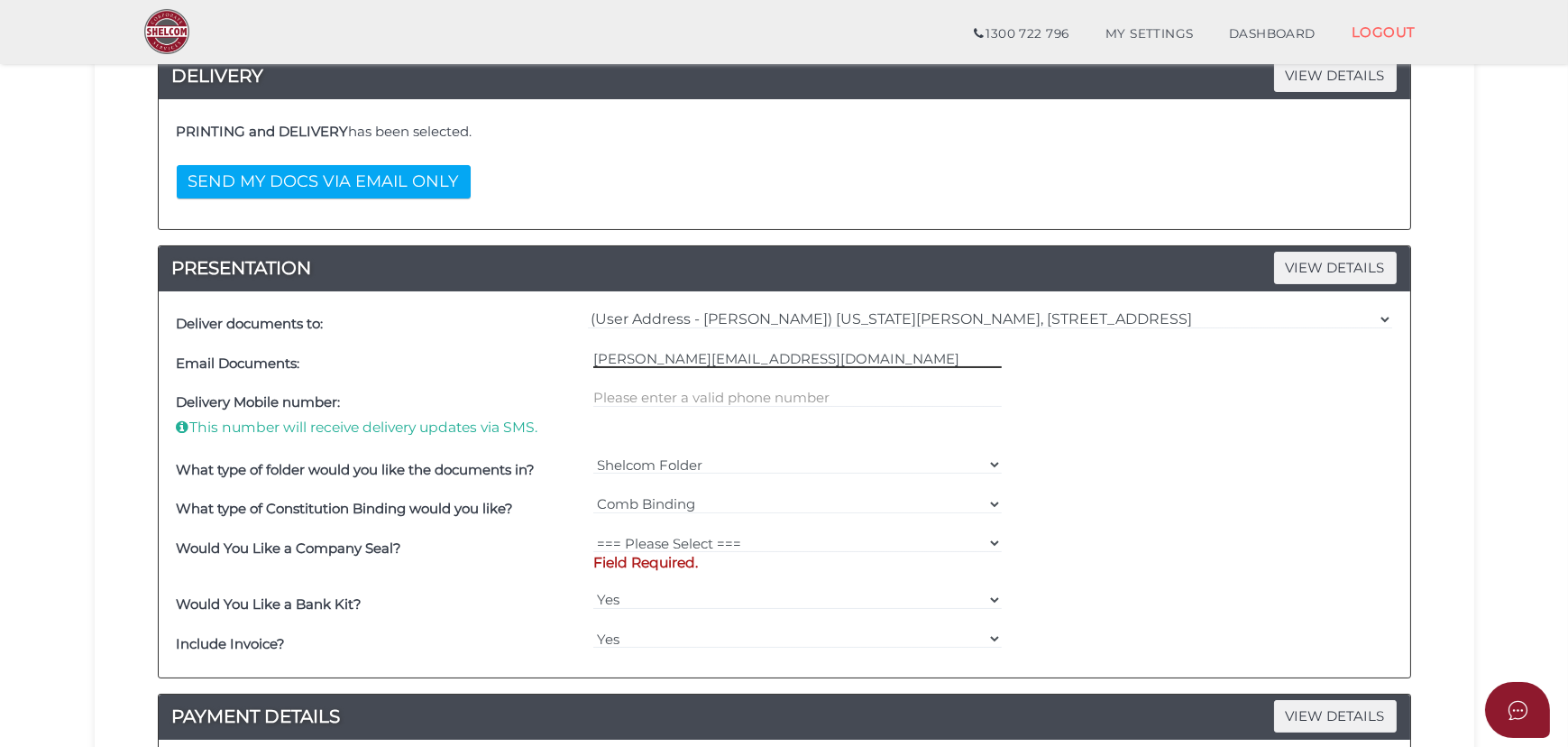
drag, startPoint x: 633, startPoint y: 364, endPoint x: 248, endPoint y: 372, distance: 385.1
click at [249, 372] on div "Email Documents: [PERSON_NAME][EMAIL_ADDRESS][DOMAIN_NAME]" at bounding box center [784, 363] width 1225 height 39
type input "[PERSON_NAME][EMAIL_ADDRESS][DOMAIN_NAME]"
type input "0433767122"
click at [705, 500] on select "=== Please Select === Comb Binding No Binding" at bounding box center [798, 503] width 409 height 20
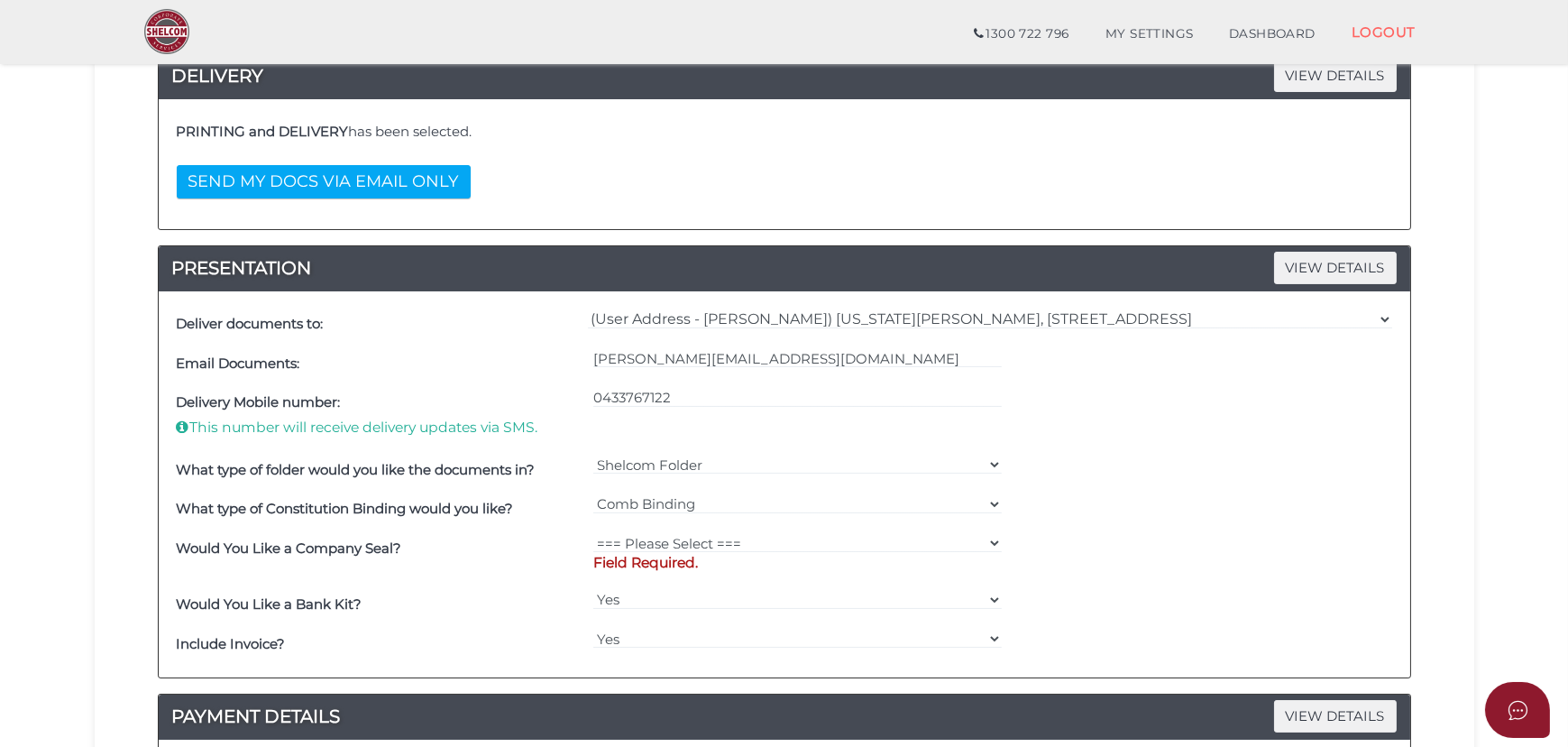
click at [531, 520] on div "What type of Constitution Binding would you like?" at bounding box center [380, 509] width 417 height 39
click at [689, 542] on select "=== Please Select === Fold Seal $50 No Seal" at bounding box center [798, 543] width 409 height 20
select select "0"
click at [594, 533] on select "=== Please Select === Fold Seal $50 No Seal" at bounding box center [798, 543] width 409 height 20
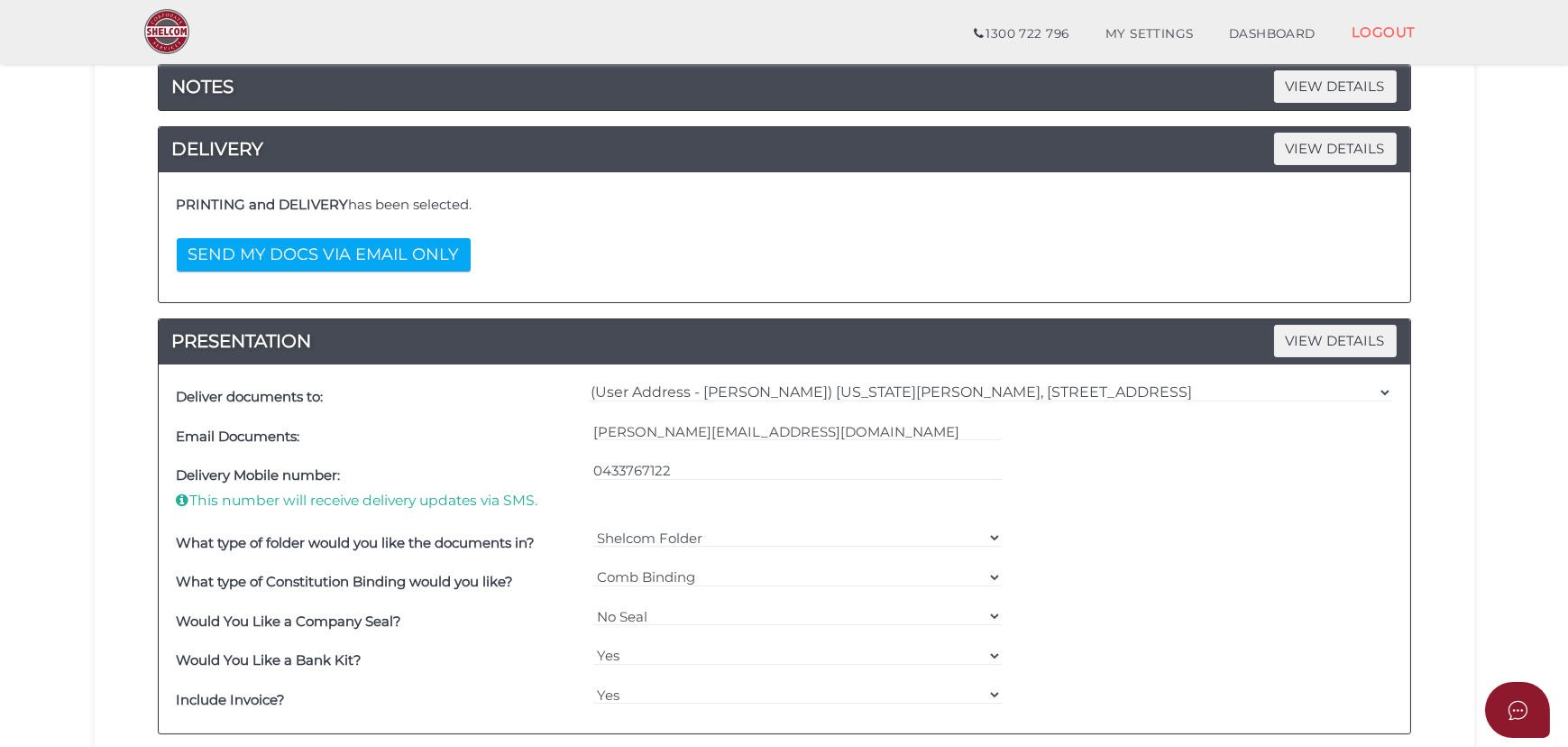
scroll to position [418, 0]
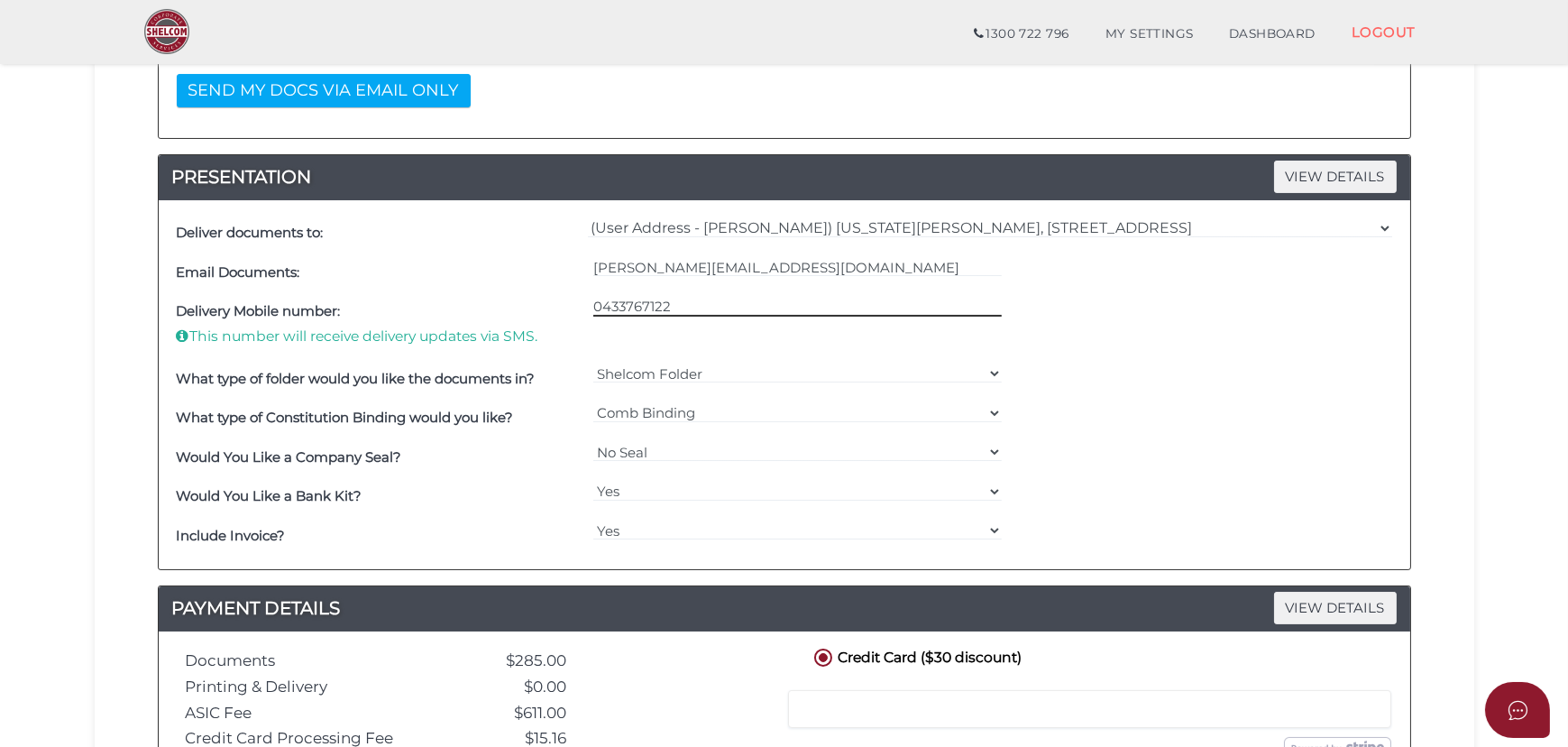
drag, startPoint x: 674, startPoint y: 298, endPoint x: 543, endPoint y: 305, distance: 131.2
click at [543, 305] on div "Delivery Mobile number: This number will receive delivery updates via SMS. [PHO…" at bounding box center [784, 325] width 1225 height 66
click at [596, 424] on div "=== Please Select === Comb Binding No Binding" at bounding box center [797, 418] width 417 height 39
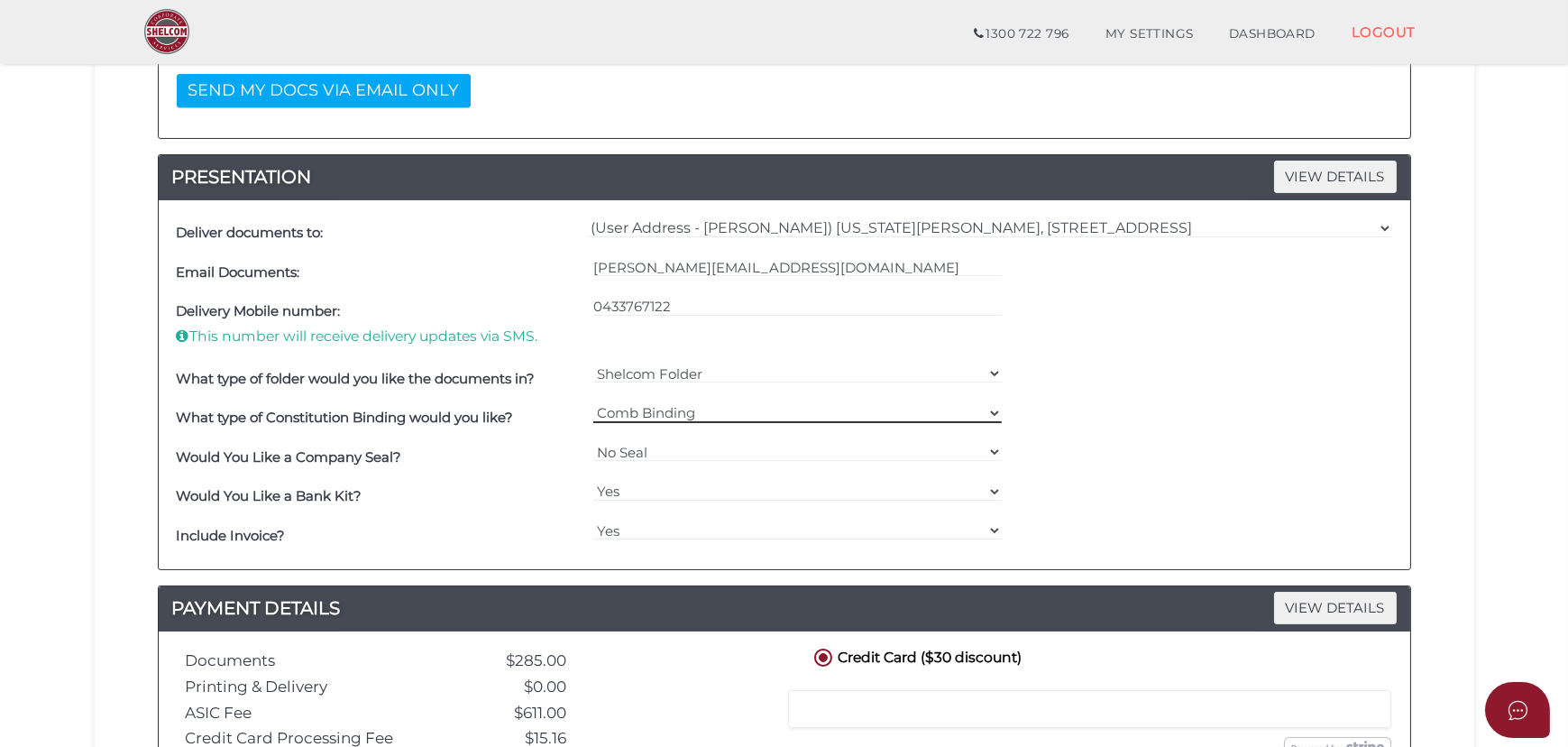
click at [613, 417] on select "=== Please Select === Comb Binding No Binding" at bounding box center [798, 413] width 409 height 20
click at [594, 403] on select "=== Please Select === Comb Binding No Binding" at bounding box center [798, 413] width 409 height 20
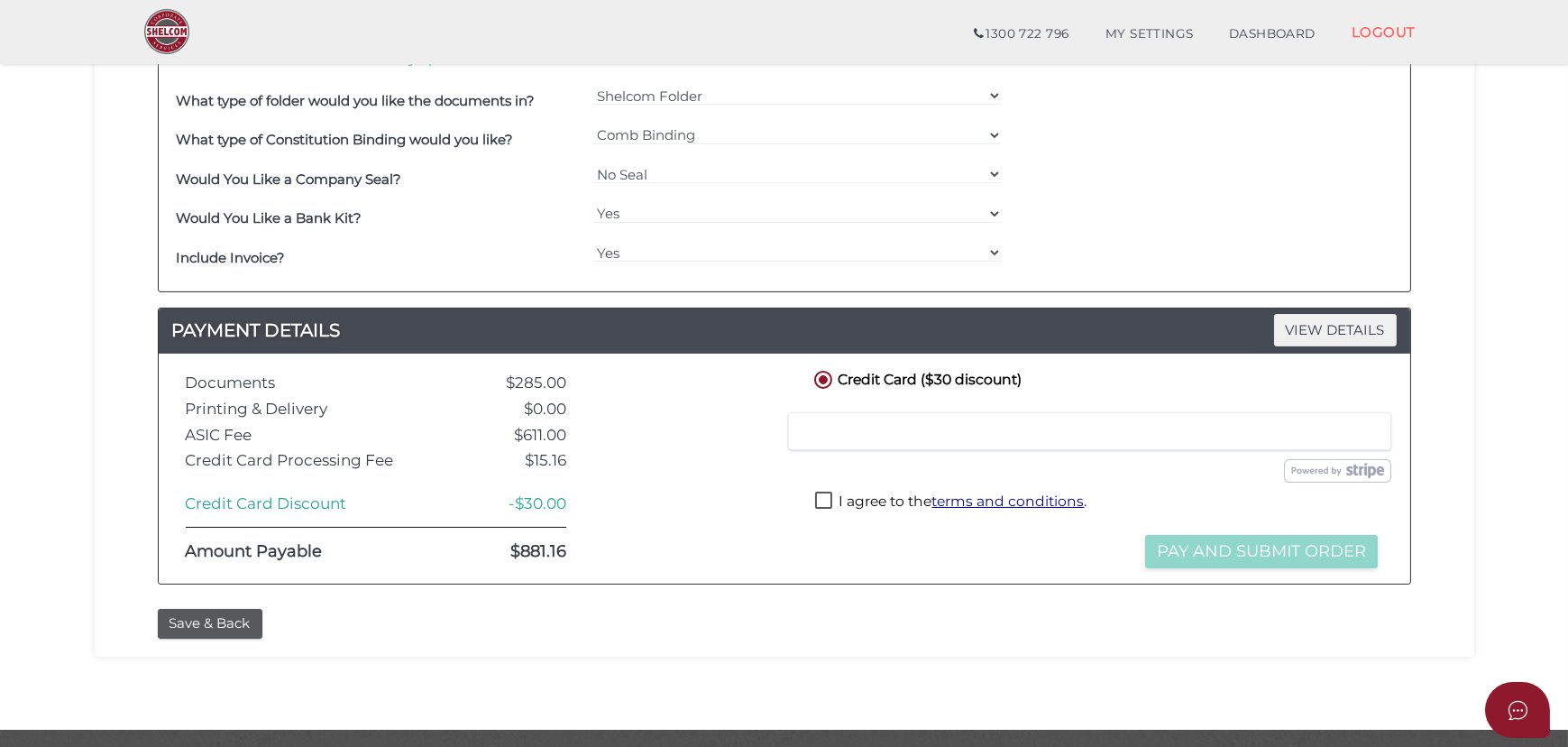
scroll to position [747, 0]
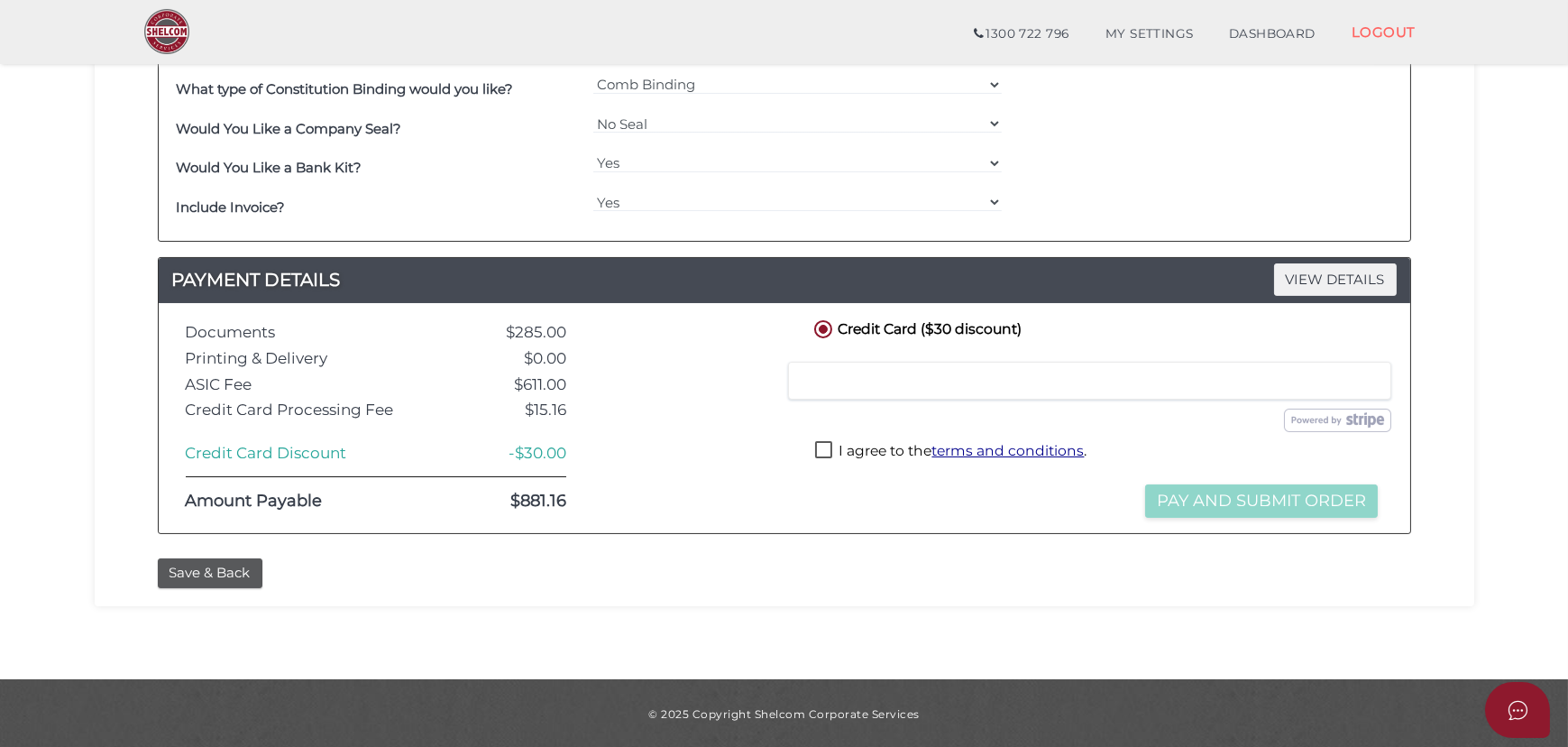
click at [816, 441] on label "I agree to the terms and conditions ." at bounding box center [950, 452] width 272 height 22
checkbox input "true"
click at [1307, 500] on button "Pay and Submit Order" at bounding box center [1261, 501] width 232 height 34
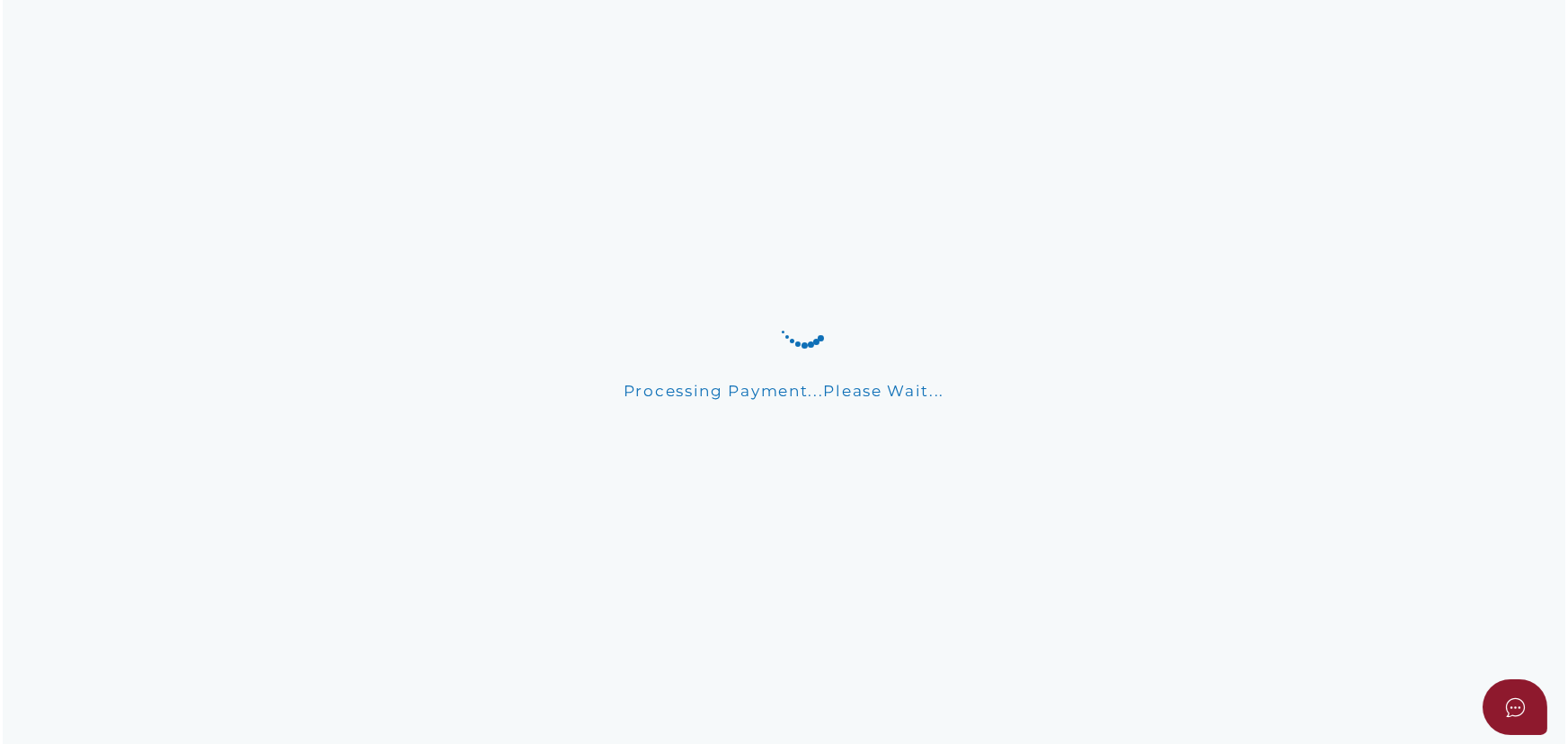
scroll to position [0, 0]
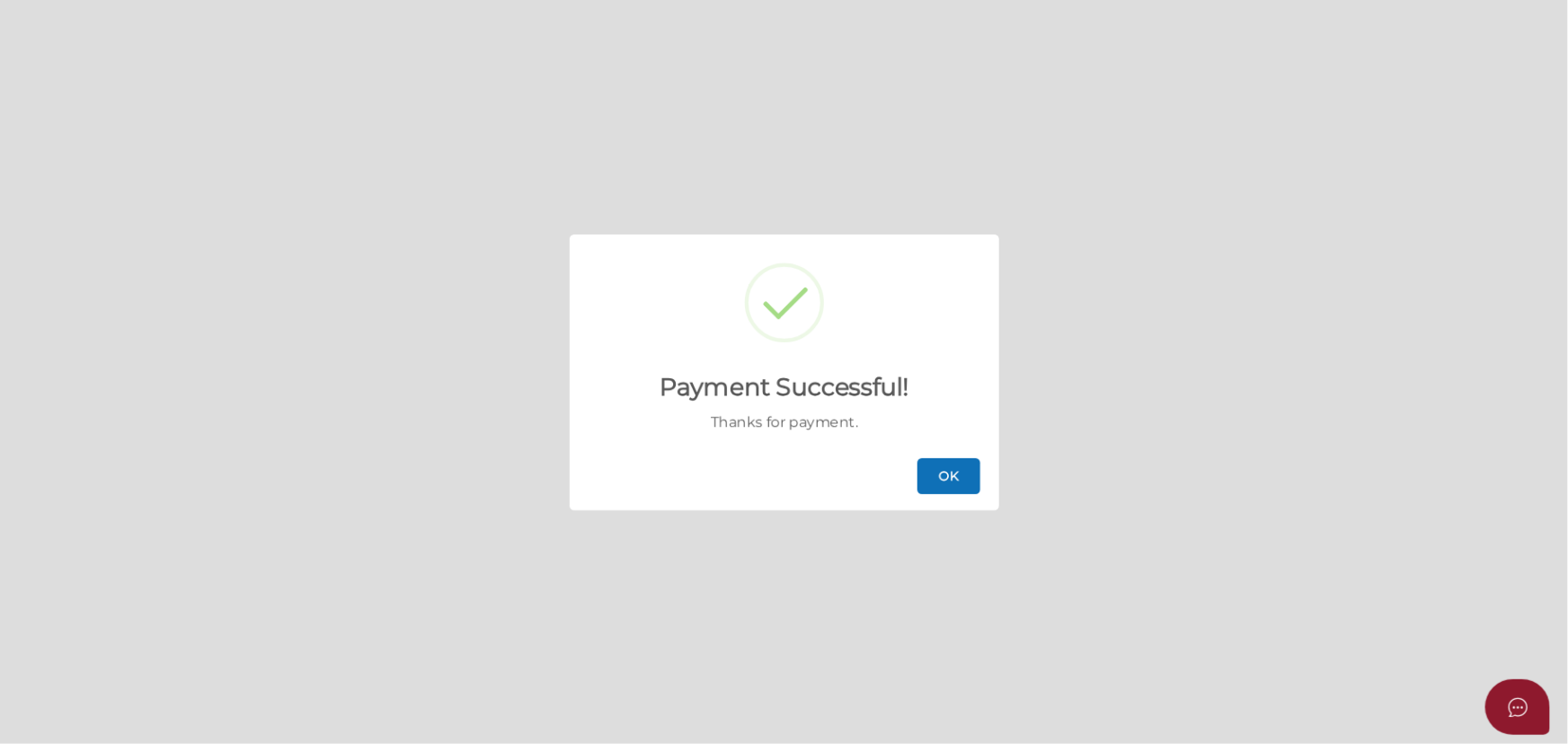
click at [934, 480] on button "OK" at bounding box center [949, 476] width 63 height 36
